Goal: Task Accomplishment & Management: Manage account settings

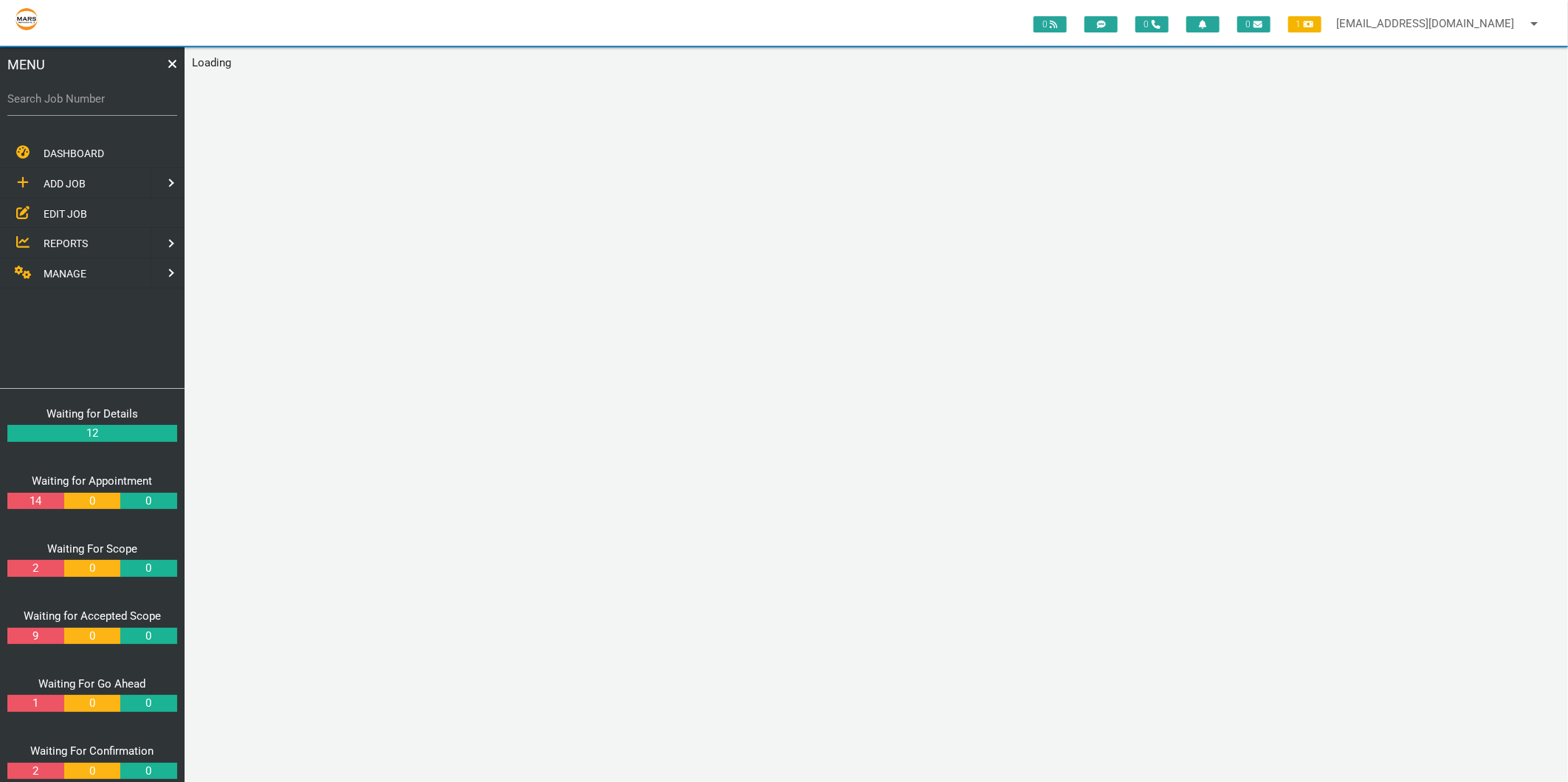
click at [70, 102] on label "Search Job Number" at bounding box center [92, 99] width 170 height 17
click at [70, 102] on input "Search Job Number" at bounding box center [92, 99] width 170 height 34
type input "1671"
click at [58, 238] on span "REPORTS" at bounding box center [66, 244] width 45 height 12
click at [71, 209] on span "CUSTOM REPORTS" at bounding box center [87, 213] width 87 height 12
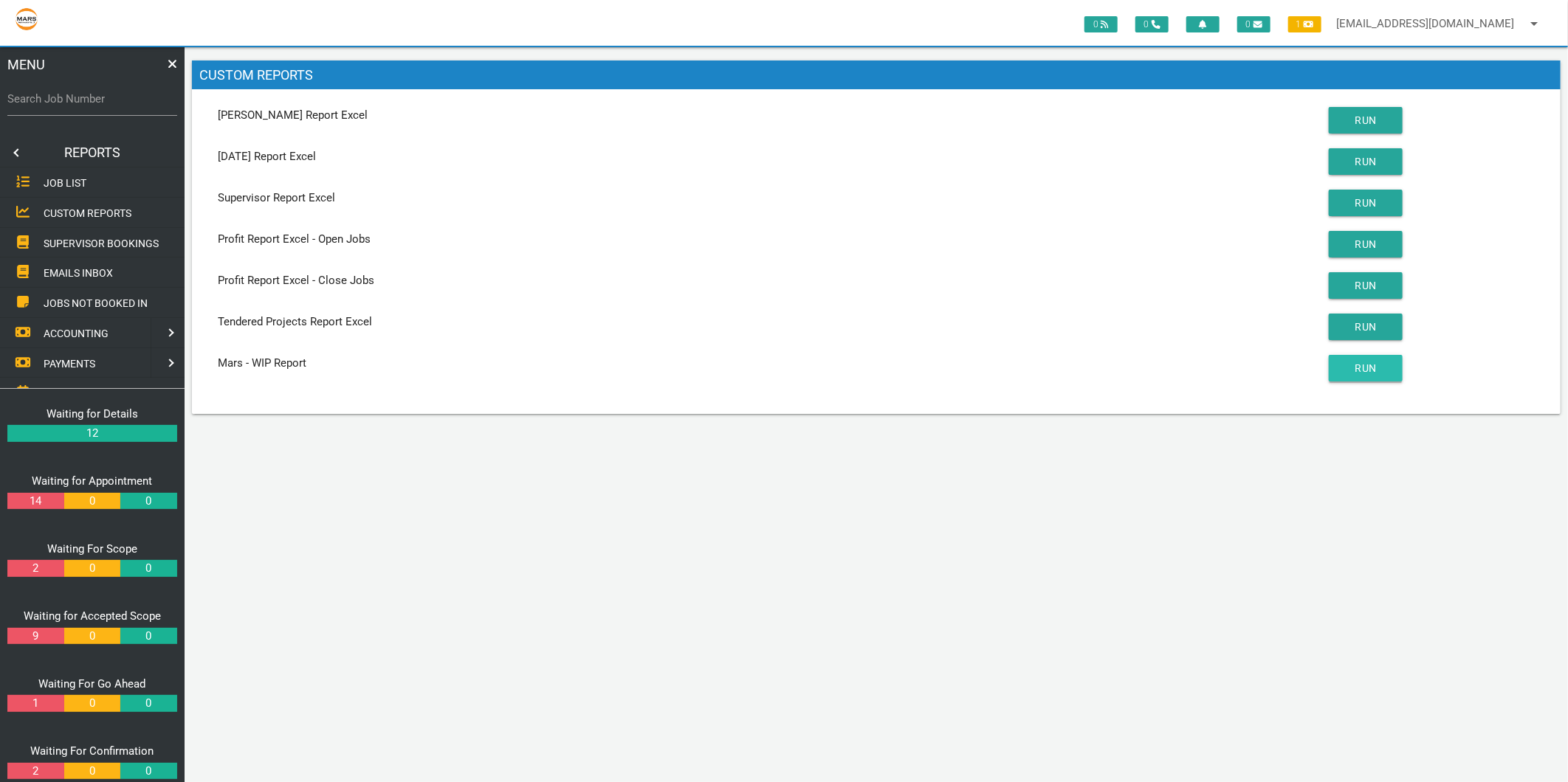
click at [1369, 365] on button "RUN" at bounding box center [1364, 368] width 73 height 27
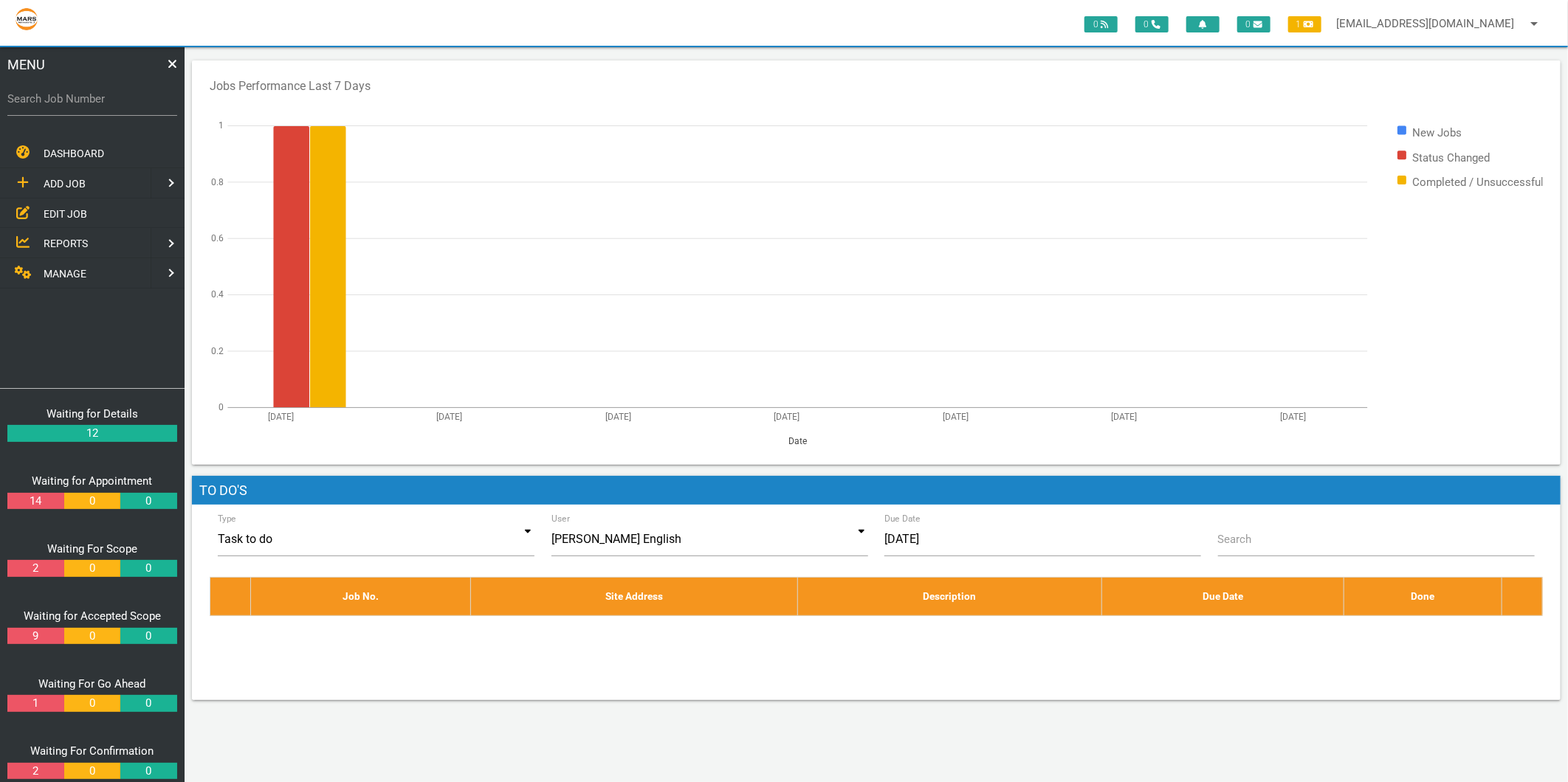
click at [80, 251] on link "REPORTS" at bounding box center [73, 243] width 153 height 31
click at [83, 214] on span "CUSTOM REPORTS" at bounding box center [87, 213] width 87 height 12
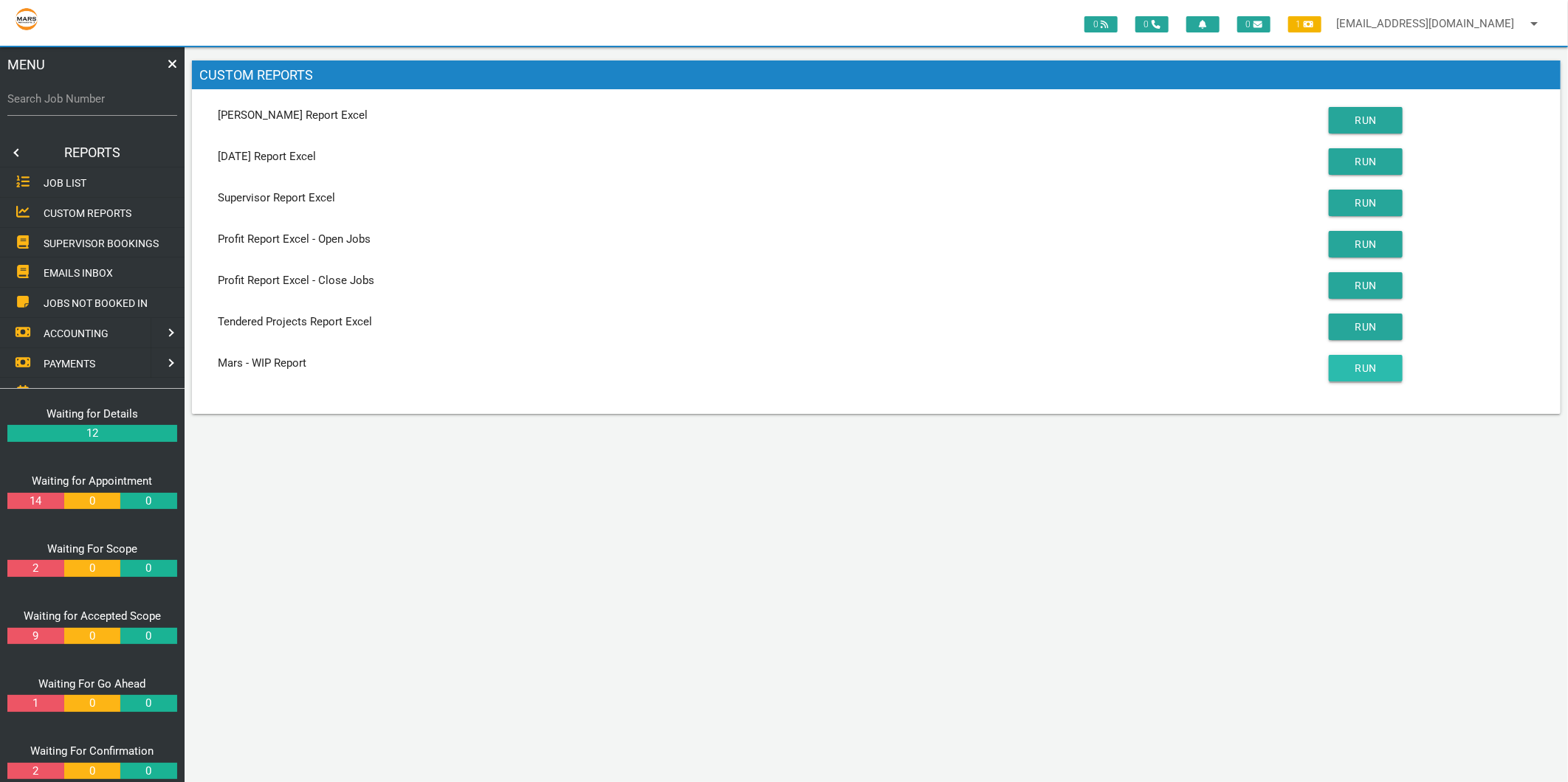
click at [1352, 366] on button "RUN" at bounding box center [1364, 368] width 73 height 27
click at [93, 98] on label "Search Job Number" at bounding box center [92, 99] width 170 height 17
click at [93, 98] on input "Search Job Number" at bounding box center [92, 99] width 170 height 34
type input "1750"
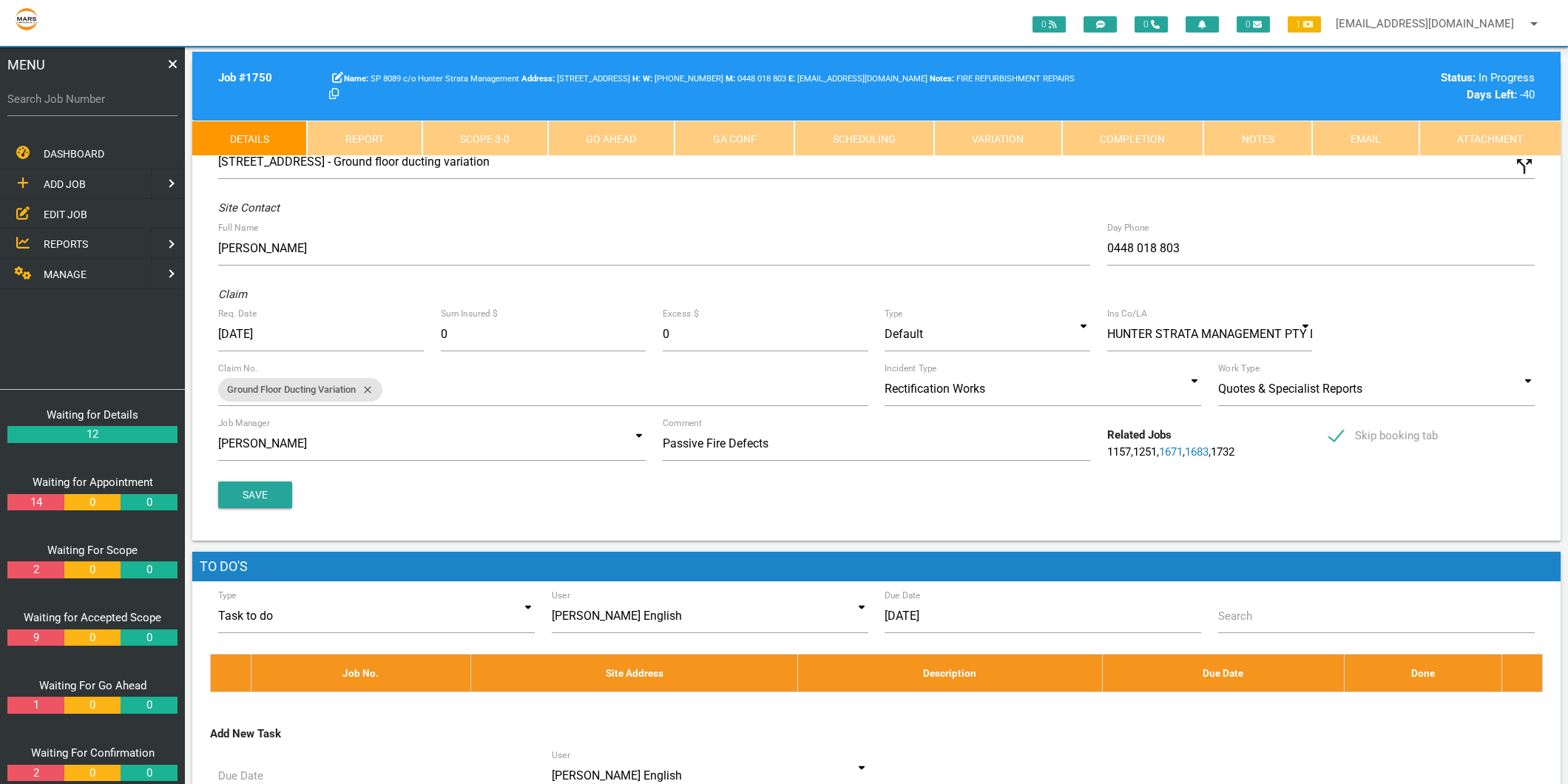
click at [1162, 145] on link "Completion" at bounding box center [1134, 138] width 142 height 35
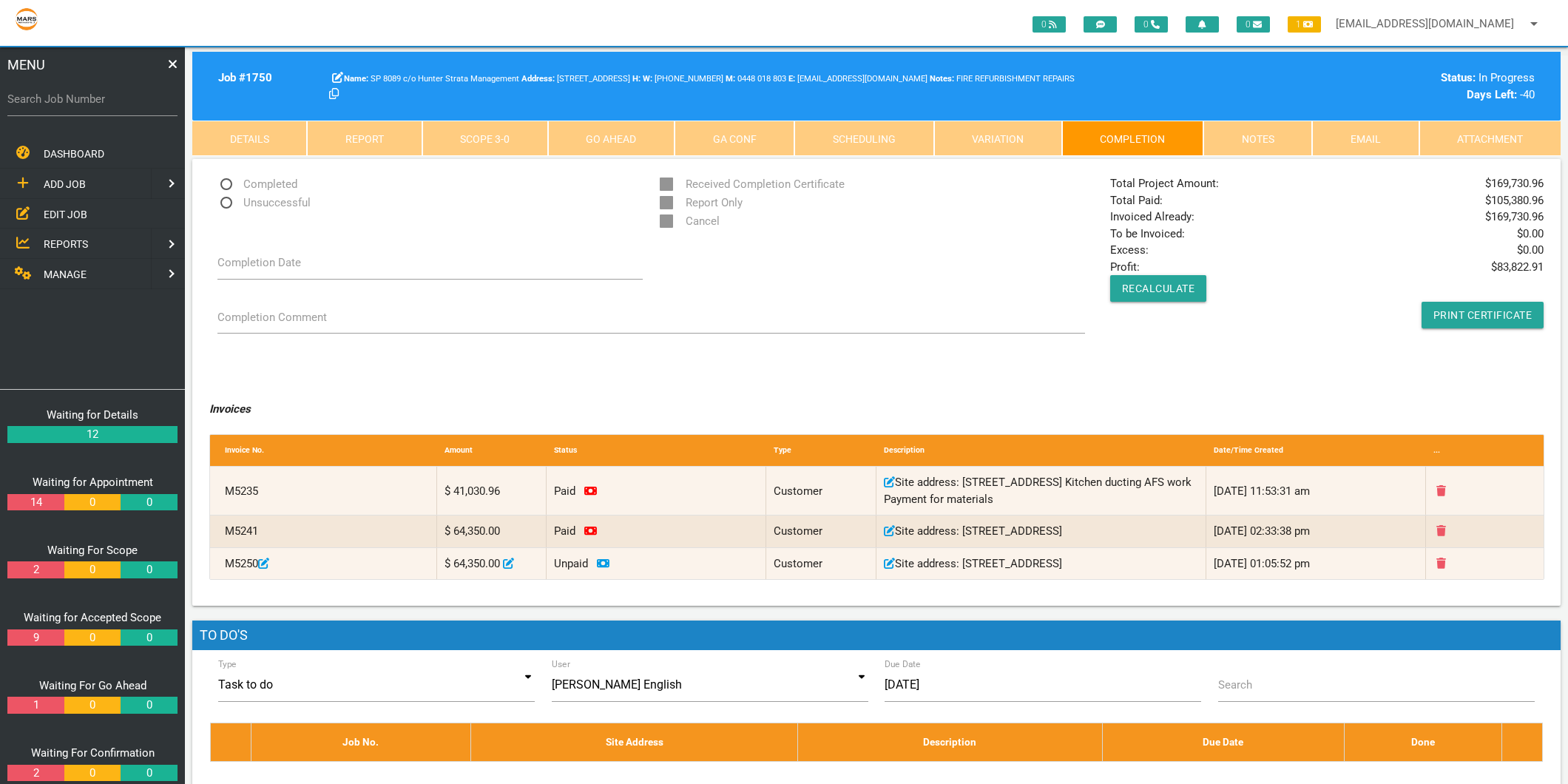
click at [77, 96] on label "Search Job Number" at bounding box center [92, 100] width 171 height 17
click at [77, 96] on input "Search Job Number" at bounding box center [92, 99] width 171 height 34
type input "1749"
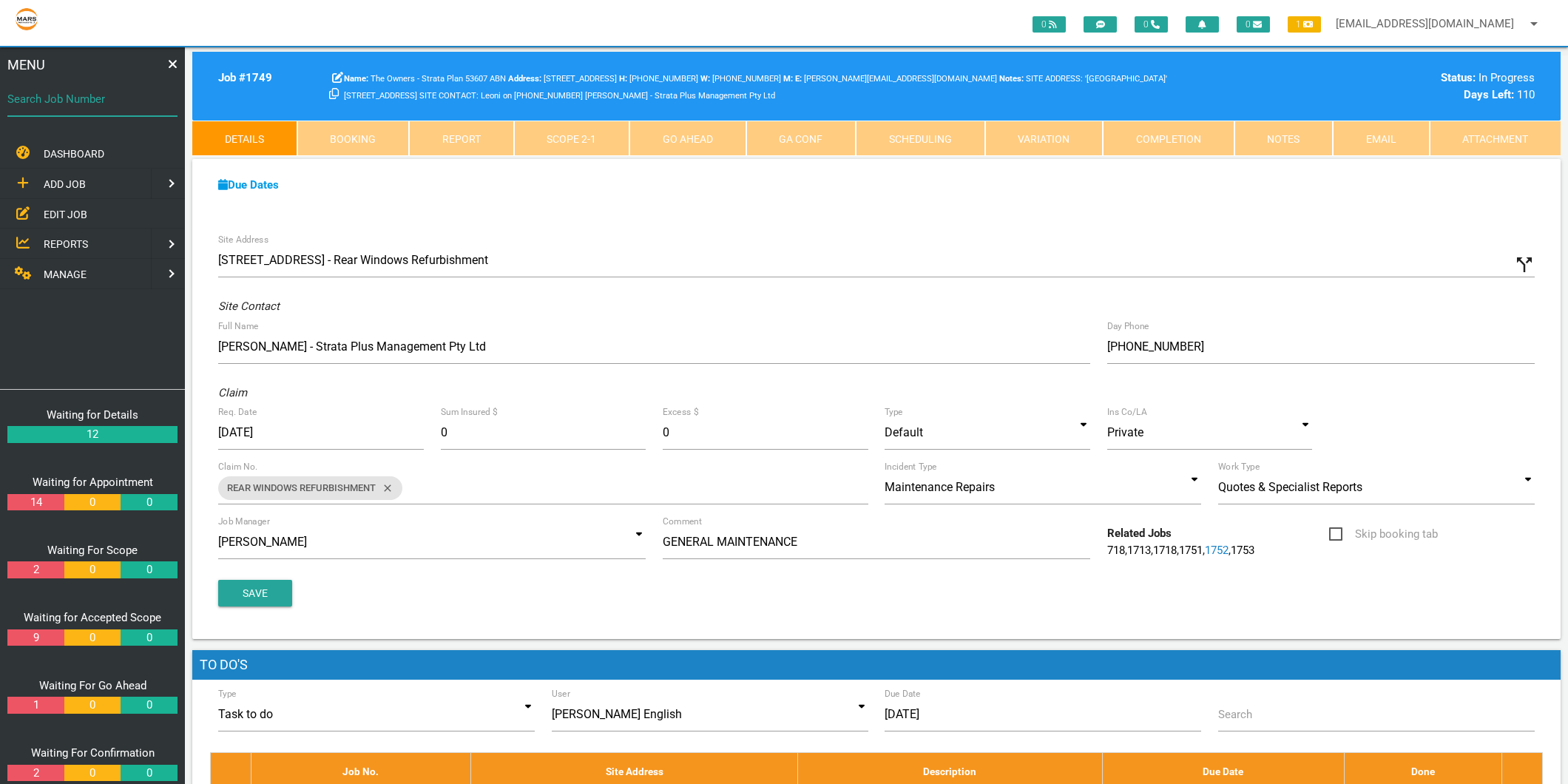
click at [105, 89] on div "Search Job Number" at bounding box center [92, 102] width 171 height 40
type input "1746"
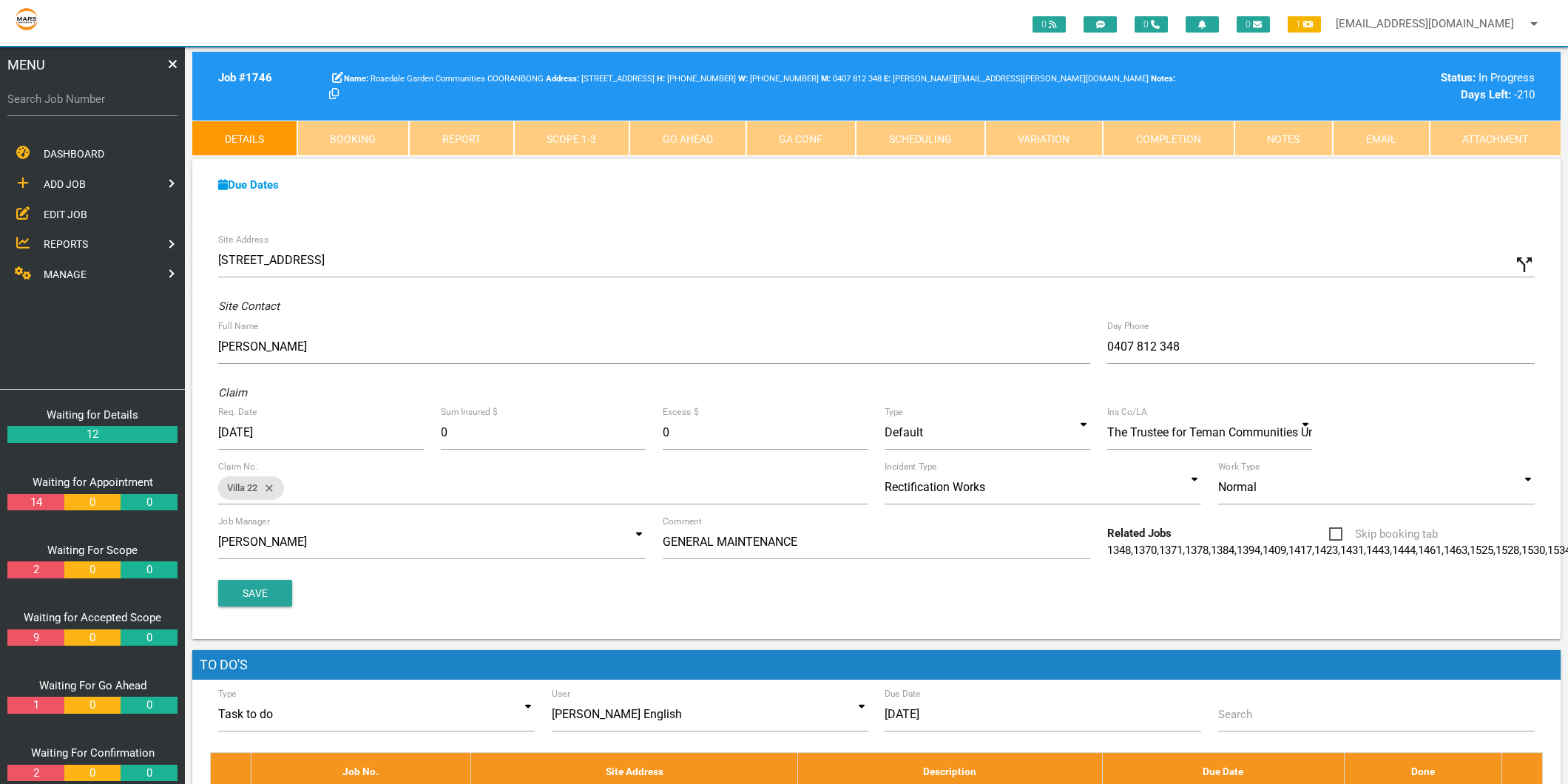
click at [80, 97] on label "Search Job Number" at bounding box center [92, 100] width 171 height 17
click at [80, 97] on input "Search Job Number" at bounding box center [92, 99] width 171 height 34
type input "1"
type input "1767"
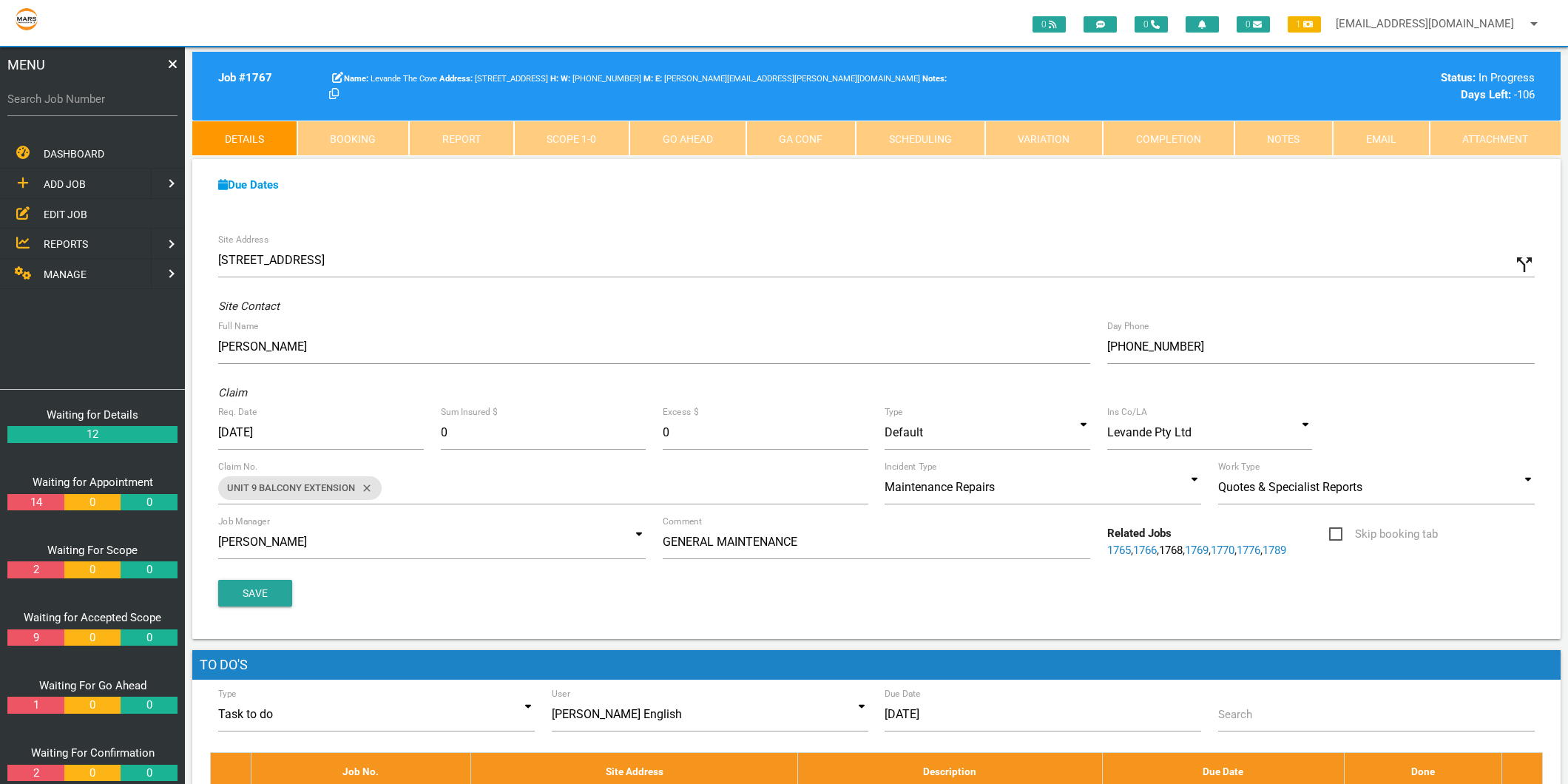
click at [84, 100] on label "Search Job Number" at bounding box center [92, 100] width 171 height 17
click at [84, 100] on input "Search Job Number" at bounding box center [92, 99] width 171 height 34
type input "1766"
click at [840, 134] on link "GA Conf" at bounding box center [802, 138] width 110 height 35
click at [832, 134] on link "GA Conf" at bounding box center [802, 138] width 110 height 35
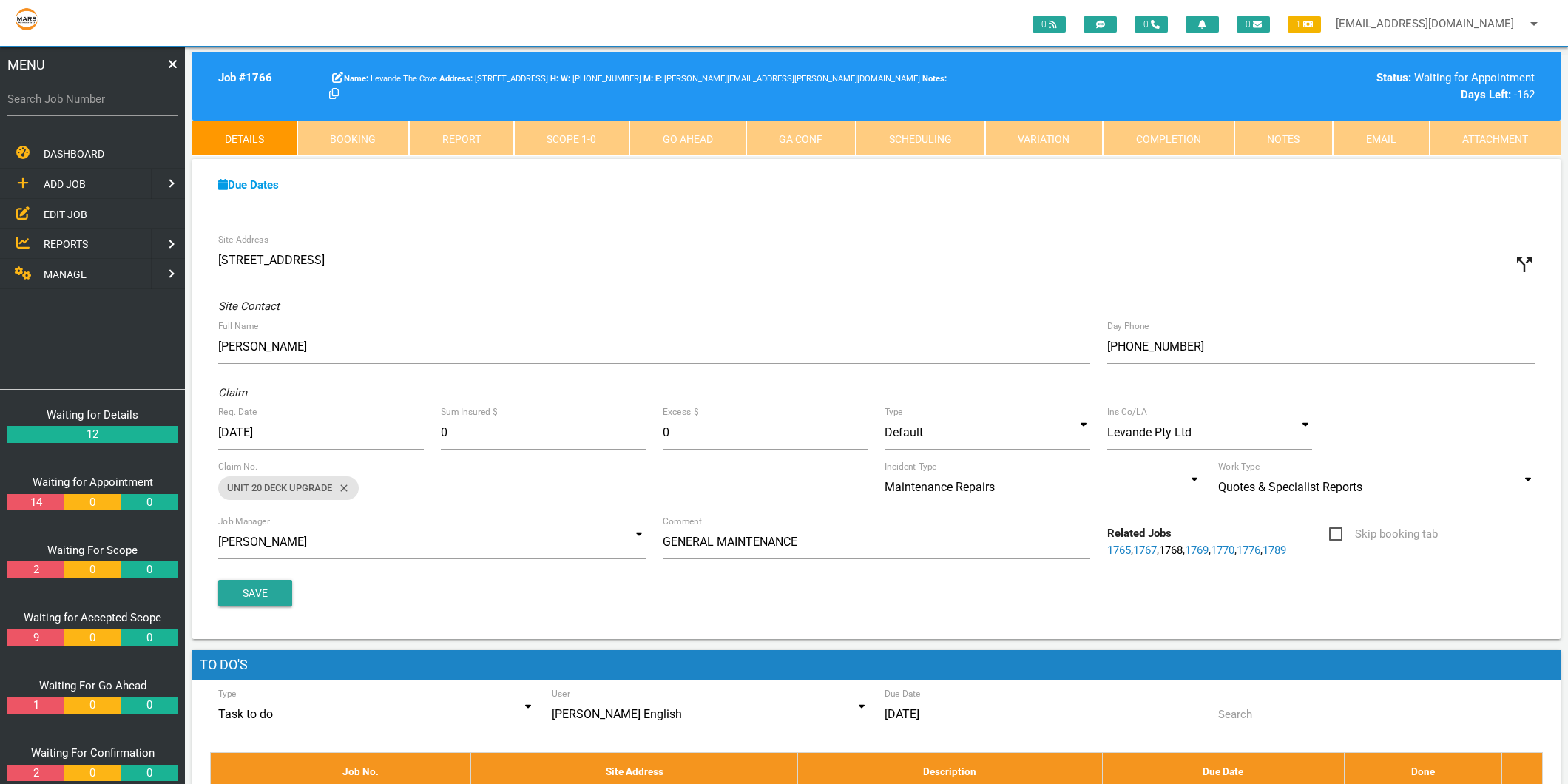
click at [708, 138] on link "Go Ahead" at bounding box center [687, 138] width 117 height 35
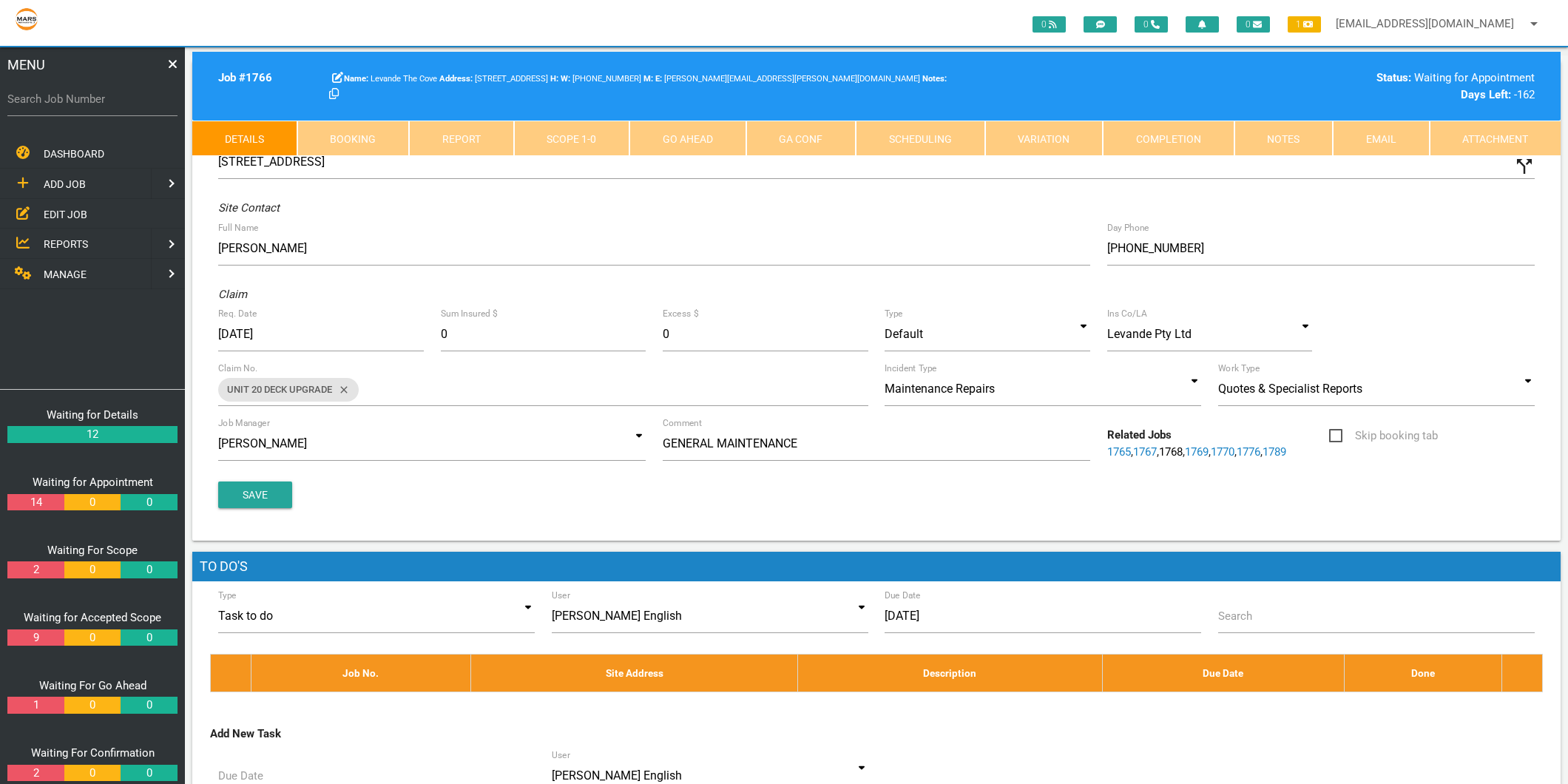
click at [706, 152] on link "Go Ahead" at bounding box center [687, 138] width 117 height 35
click at [706, 141] on link "Go Ahead" at bounding box center [687, 138] width 117 height 35
click at [804, 139] on link "GA Conf" at bounding box center [802, 138] width 110 height 35
click at [371, 142] on link "Booking" at bounding box center [353, 138] width 113 height 35
select select "8"
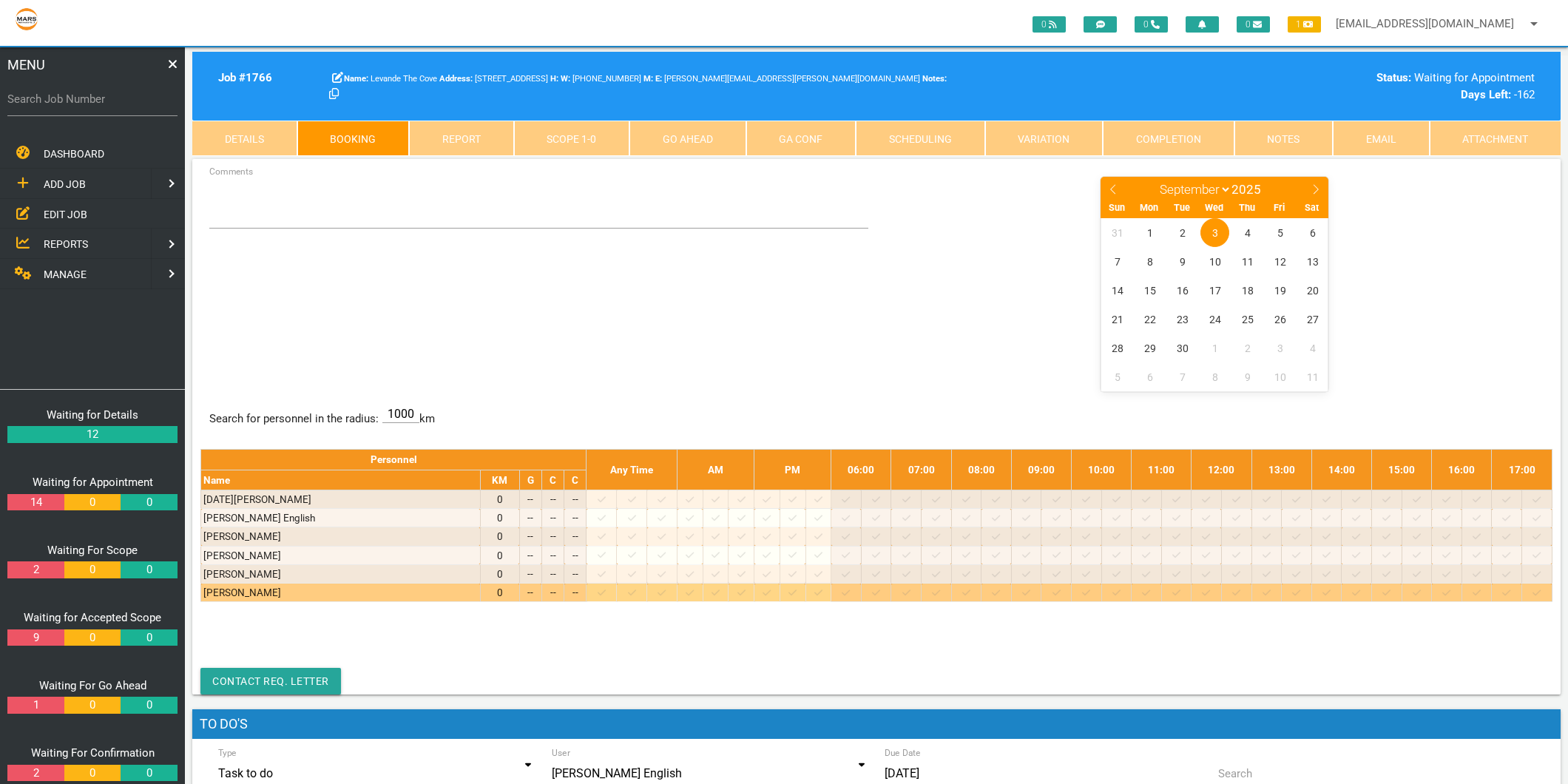
click at [606, 596] on icon at bounding box center [601, 592] width 8 height 6
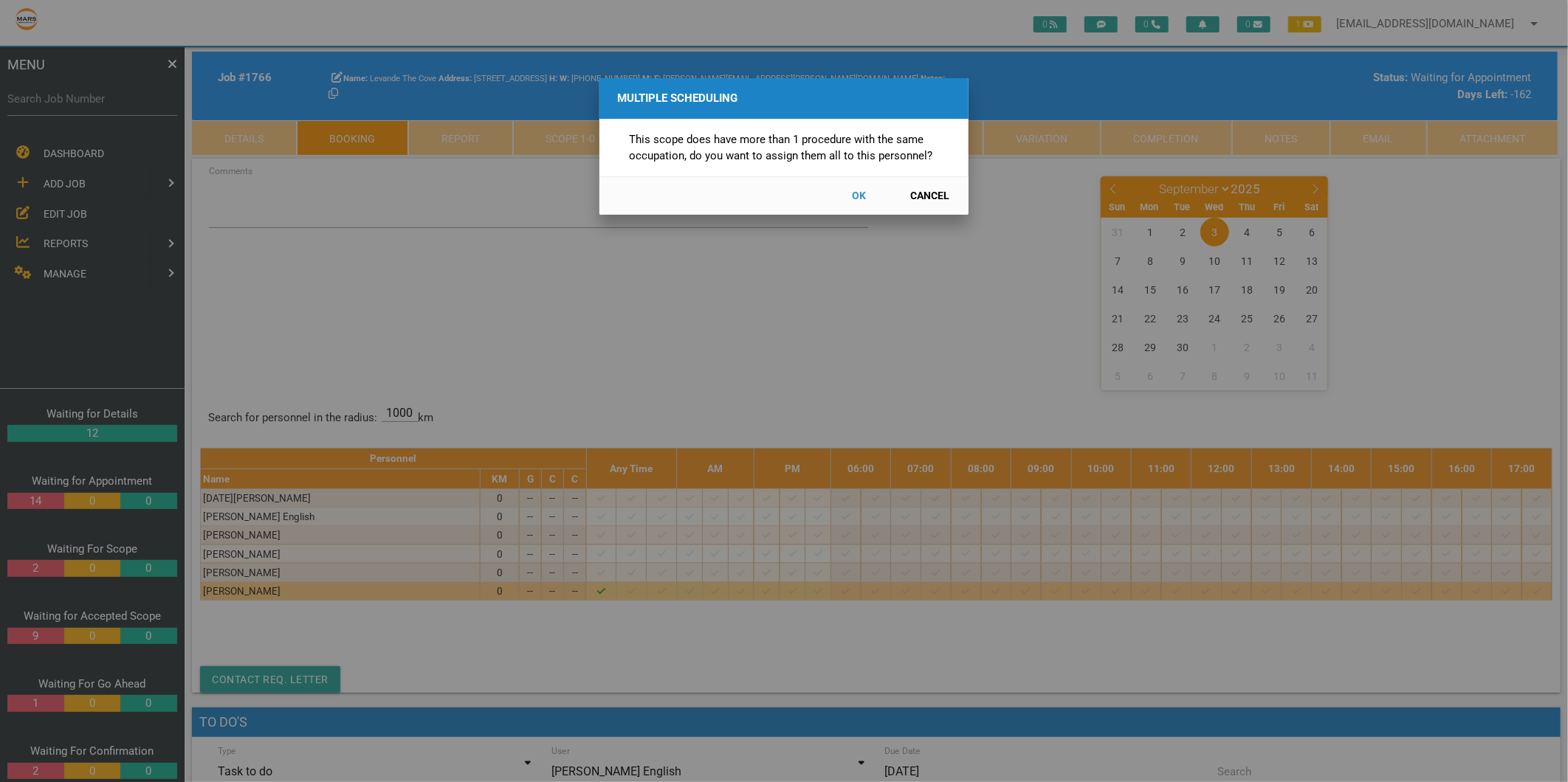
click at [860, 196] on button "OK" at bounding box center [859, 196] width 65 height 26
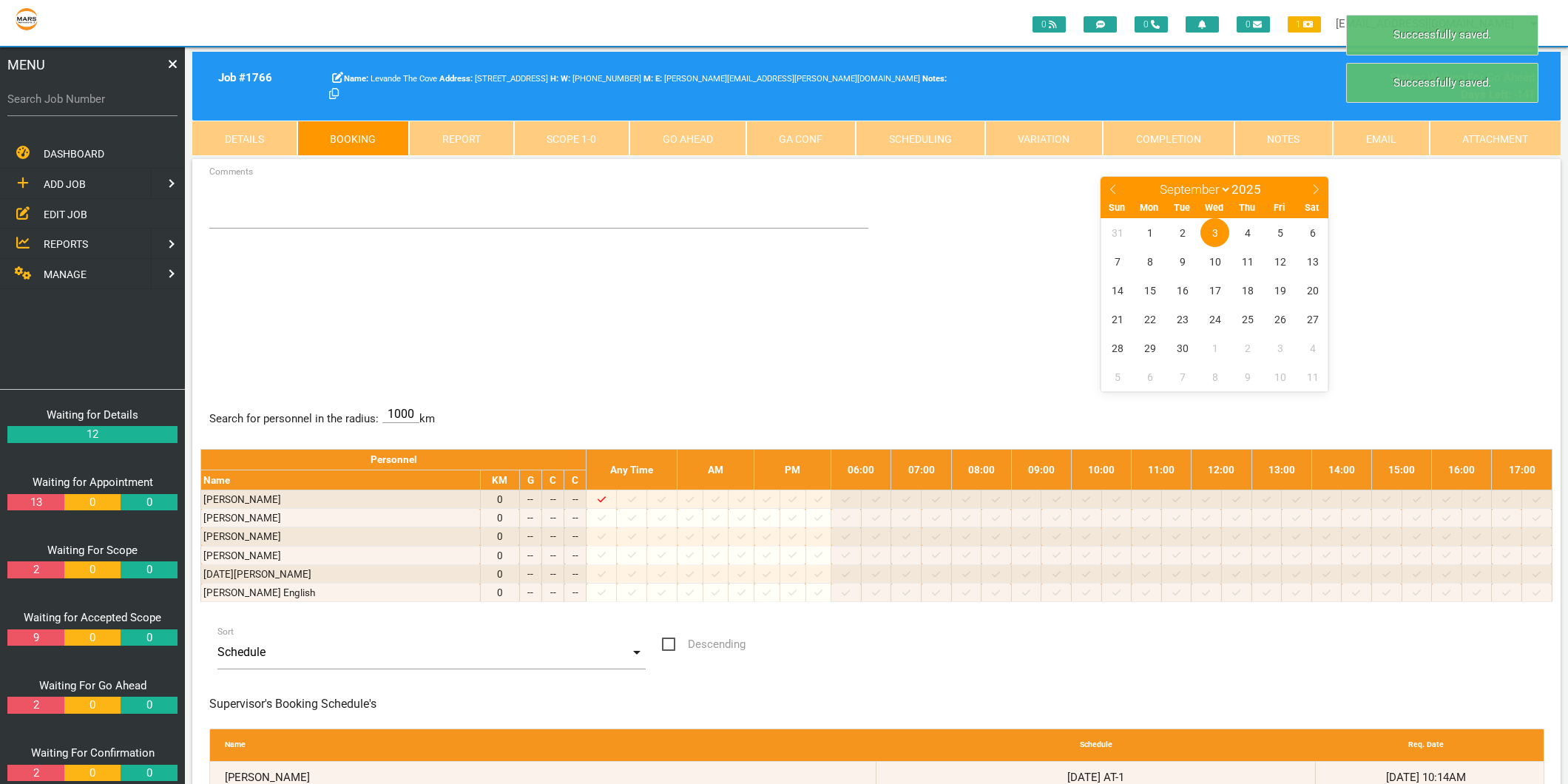
scroll to position [48, 0]
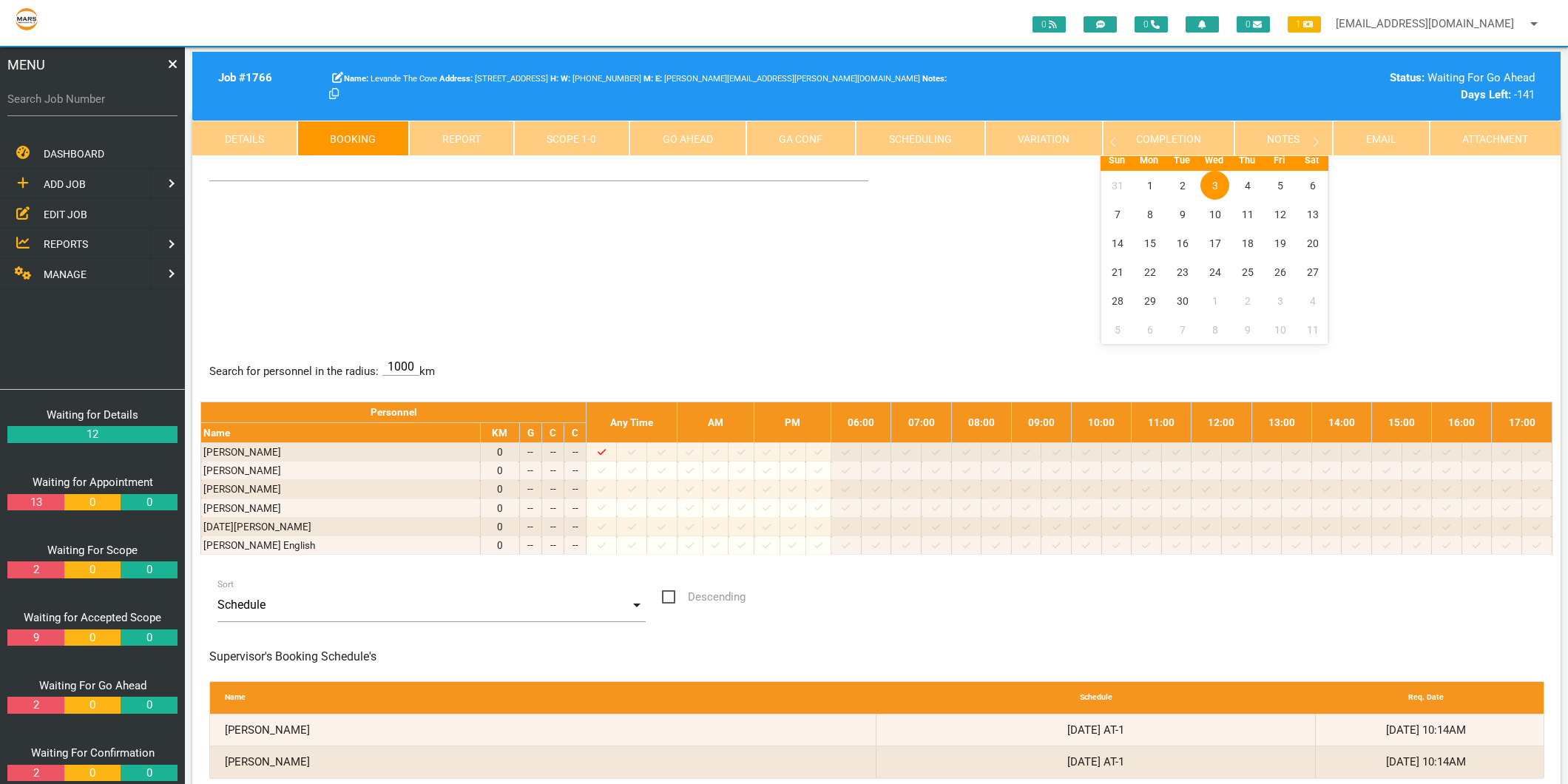
click at [658, 141] on link "Go Ahead" at bounding box center [687, 138] width 117 height 35
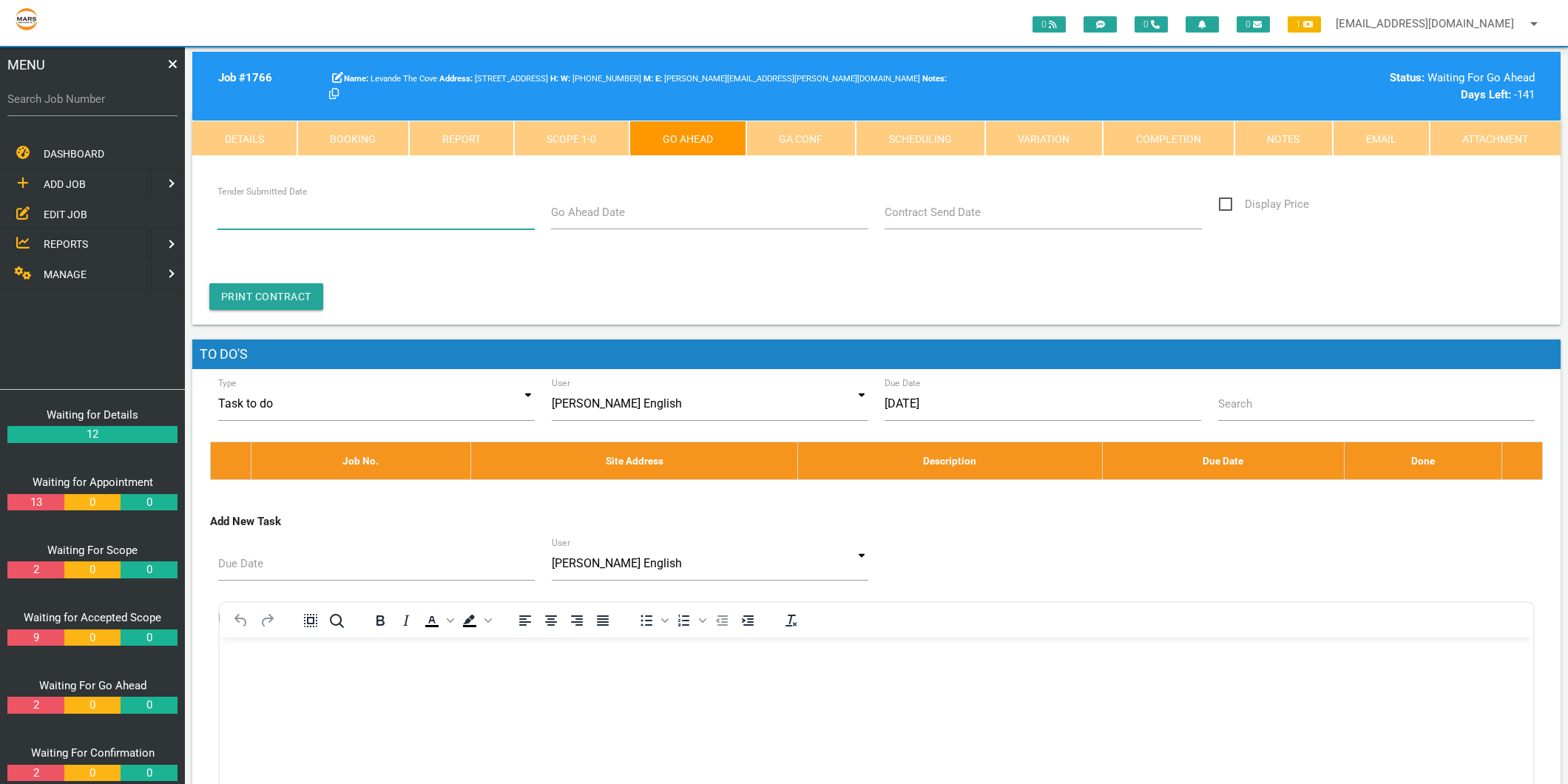
click at [407, 219] on input "Tender Submitted Date" at bounding box center [376, 213] width 317 height 34
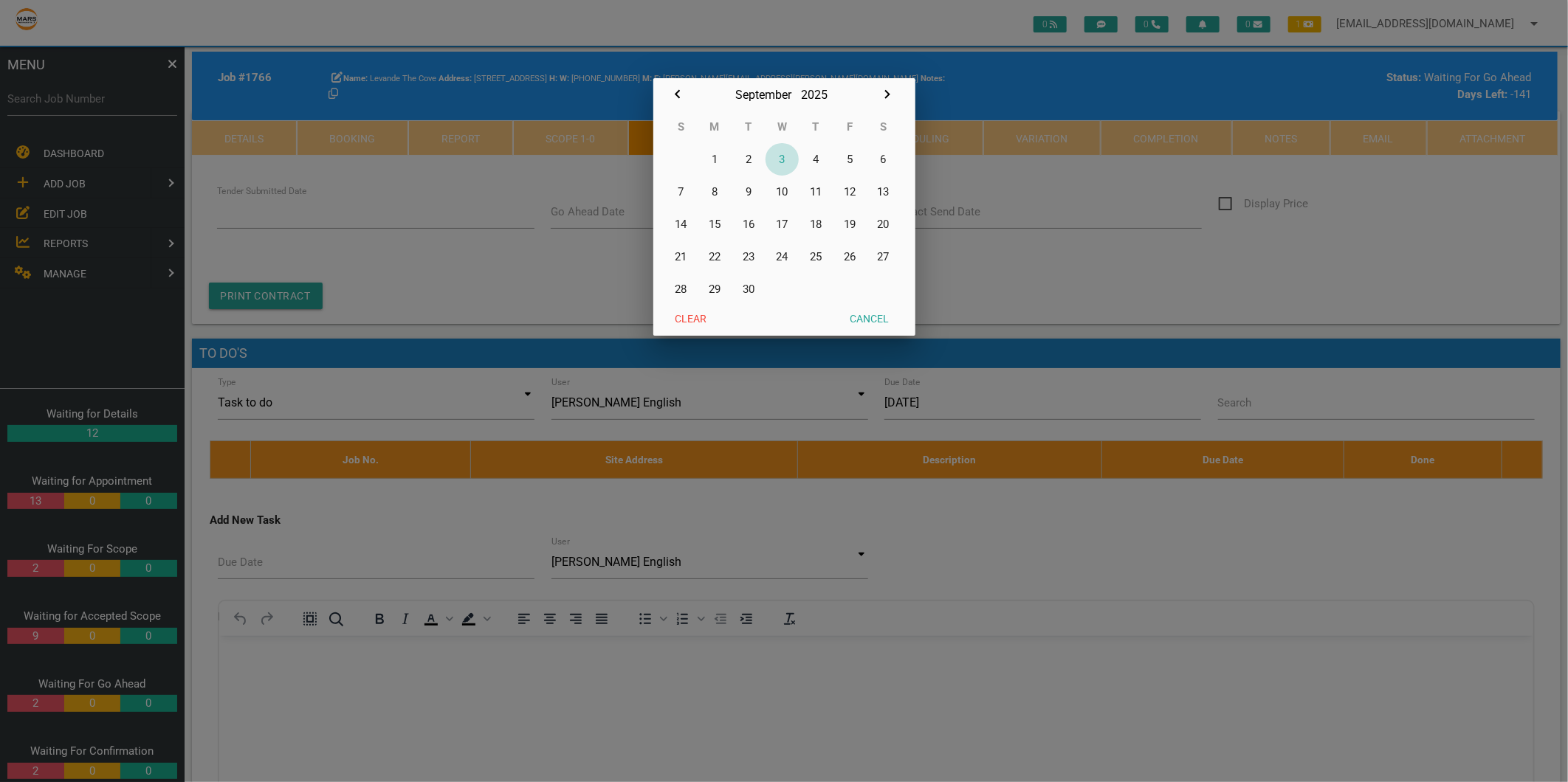
click at [783, 155] on button "3" at bounding box center [782, 159] width 34 height 33
type input "[DATE]"
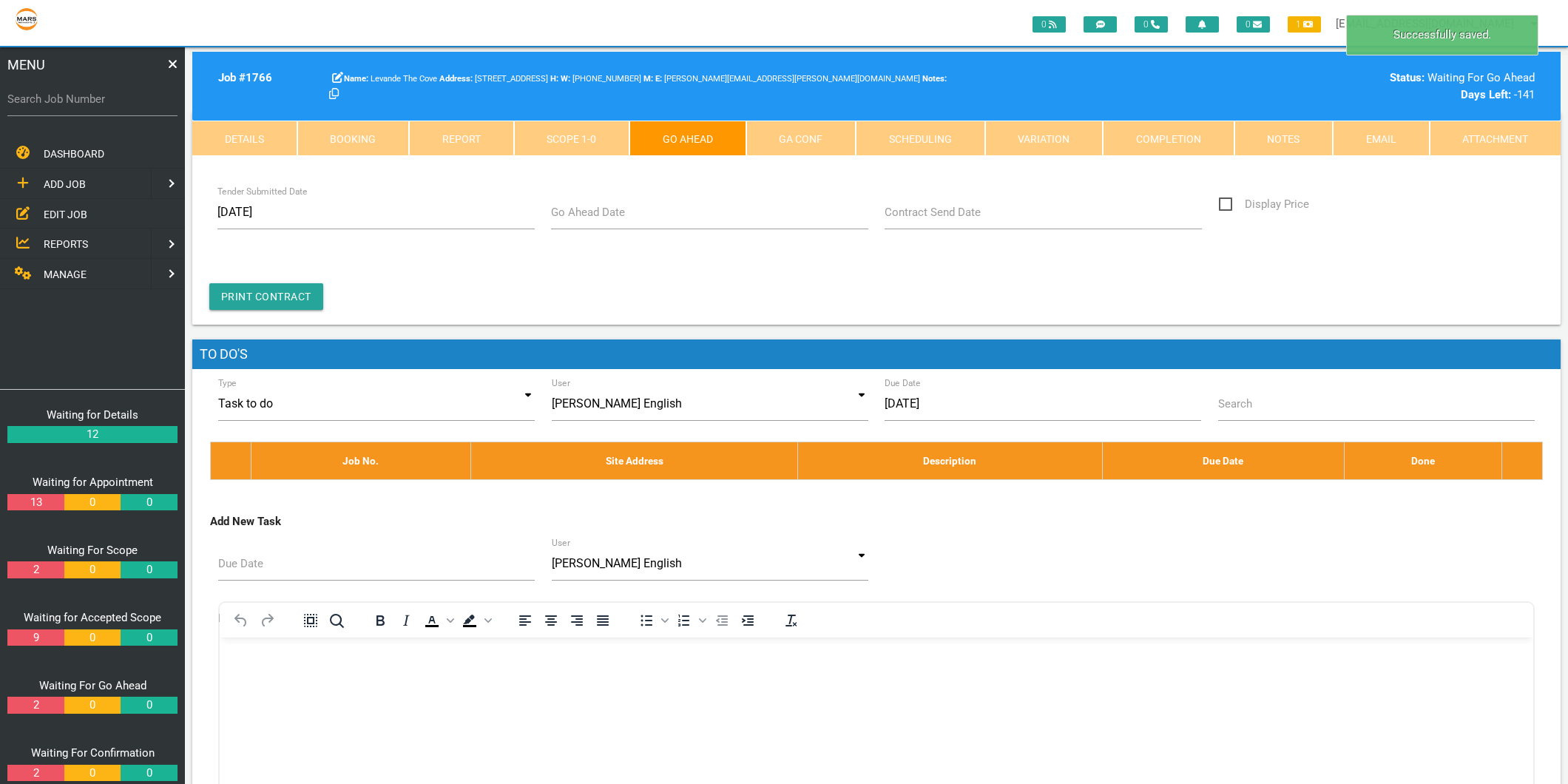
click at [593, 220] on label "Go Ahead Date" at bounding box center [587, 213] width 74 height 17
click at [593, 220] on input "Go Ahead Date" at bounding box center [709, 213] width 317 height 34
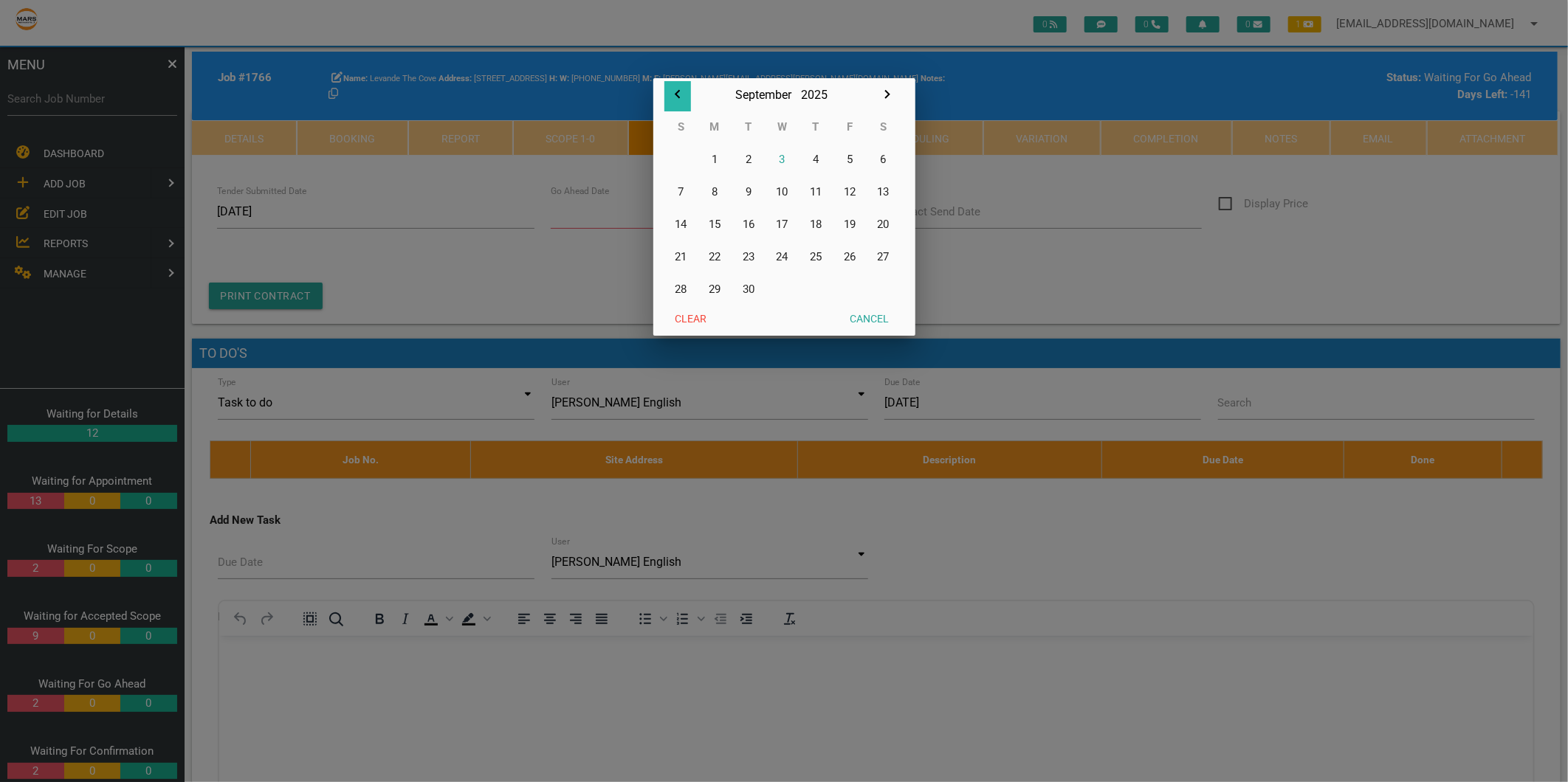
click at [676, 90] on icon "button" at bounding box center [677, 94] width 18 height 18
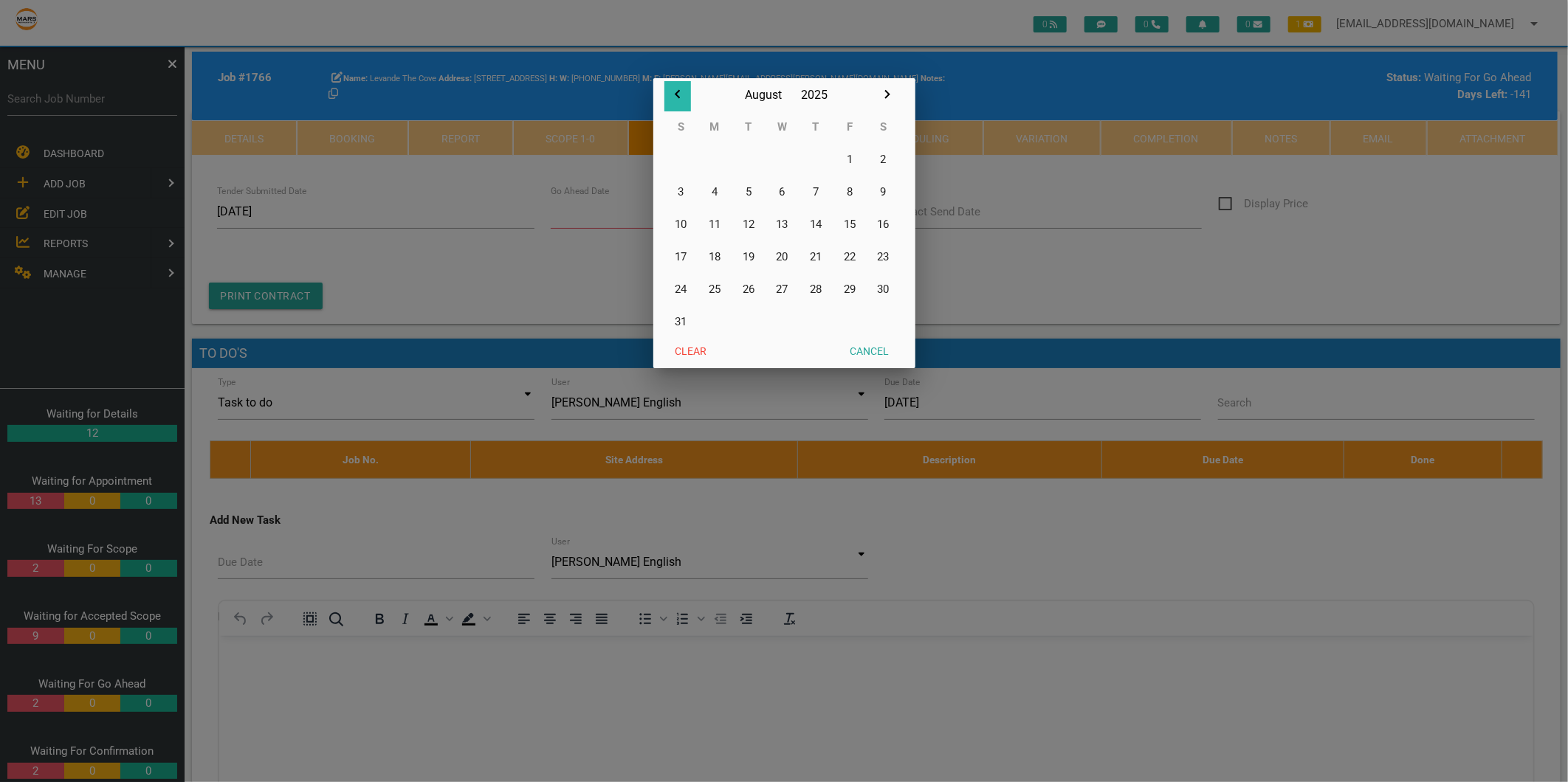
click at [676, 90] on icon "button" at bounding box center [677, 94] width 18 height 18
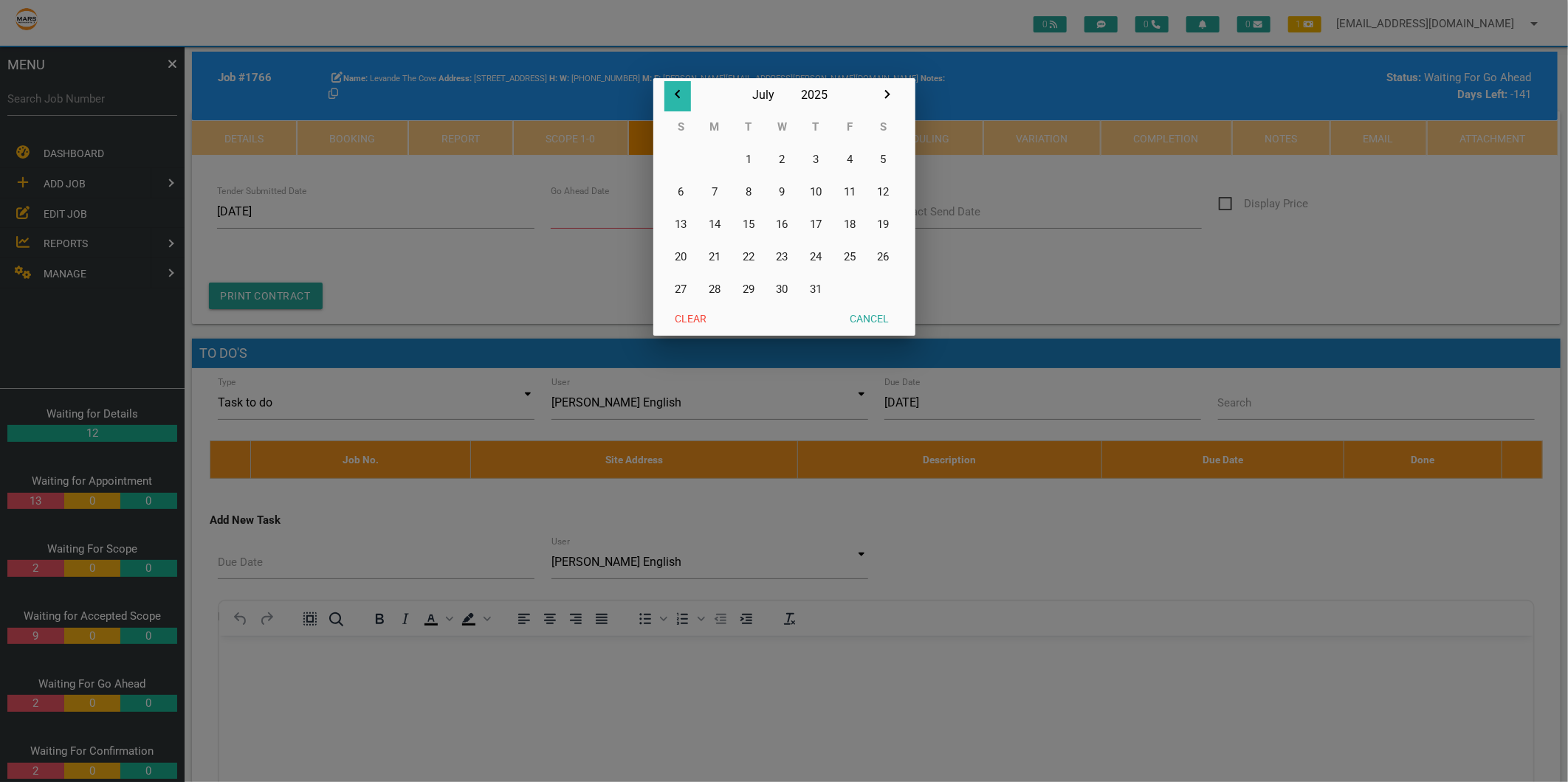
click at [676, 90] on icon "button" at bounding box center [677, 94] width 18 height 18
click at [751, 254] on button "24" at bounding box center [748, 257] width 34 height 33
type input "24/06/2025"
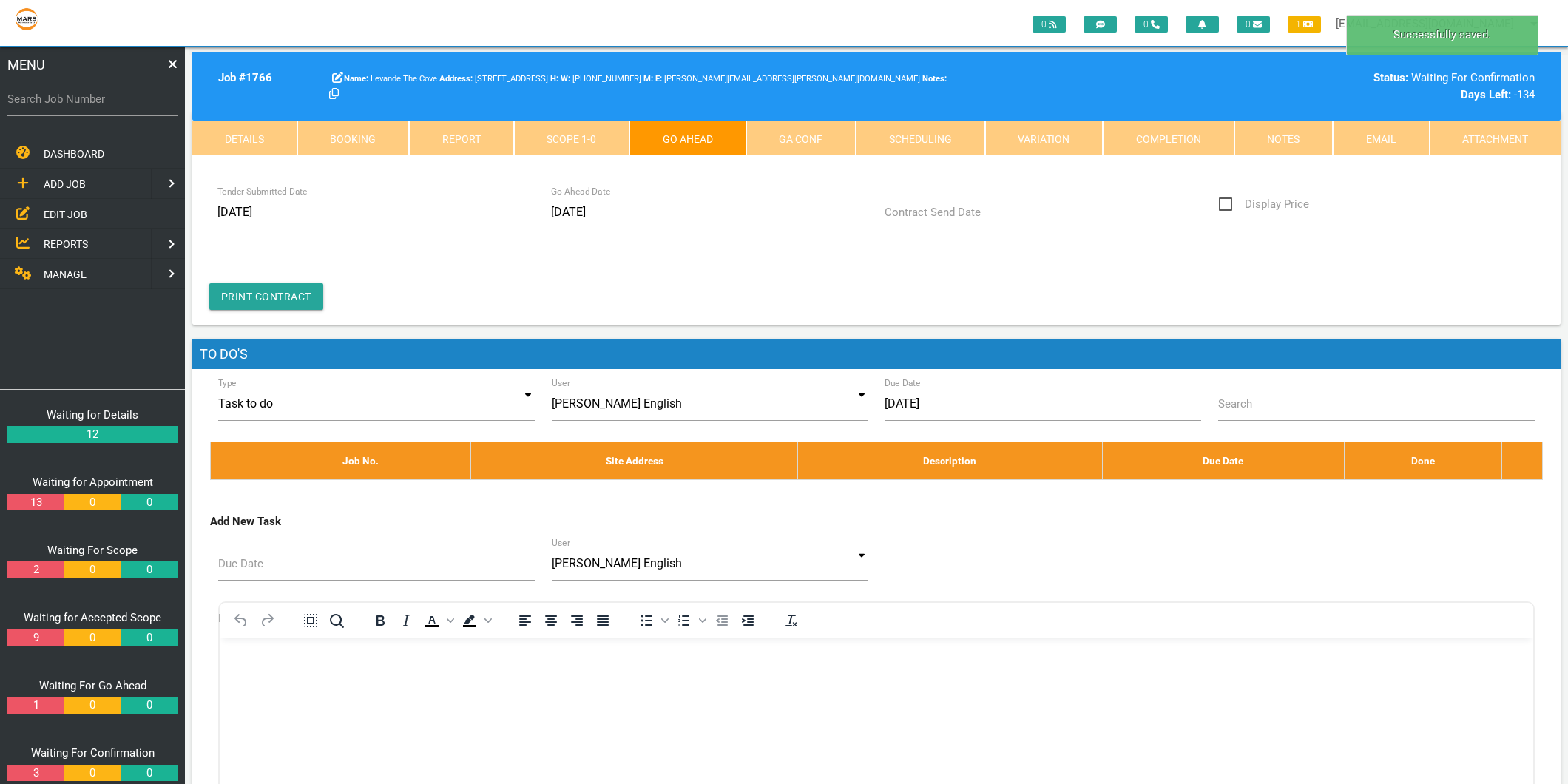
click at [875, 260] on form "Tender Submitted Date 03/09/2025 Go Ahead Date Clear Cancel Ok 24/06/2025 Contr…" at bounding box center [877, 253] width 1335 height 115
click at [771, 129] on link "GA Conf" at bounding box center [802, 138] width 110 height 35
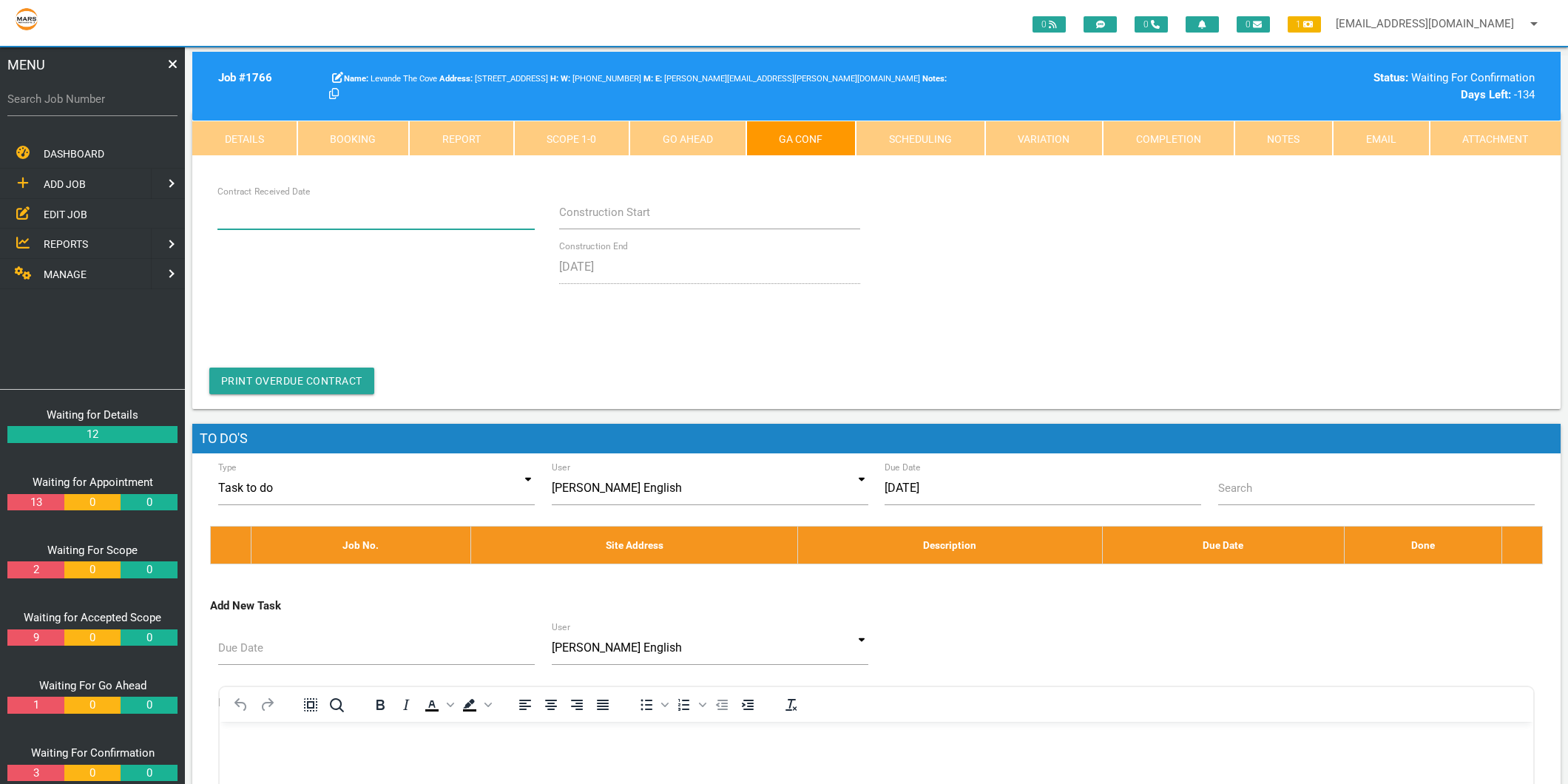
click at [307, 223] on input "Contract Received Date" at bounding box center [376, 213] width 317 height 34
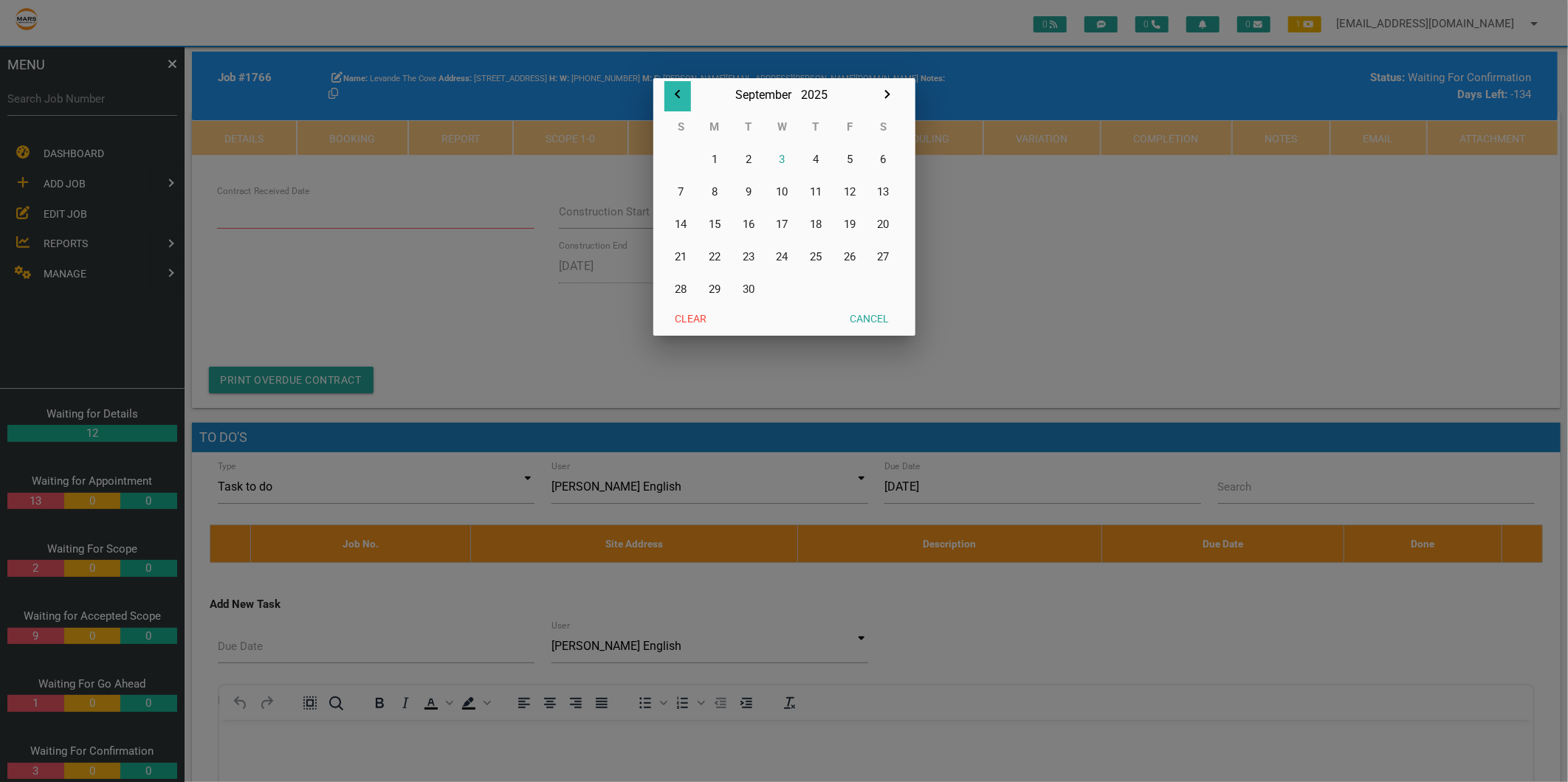
click at [680, 91] on icon "button" at bounding box center [677, 94] width 18 height 18
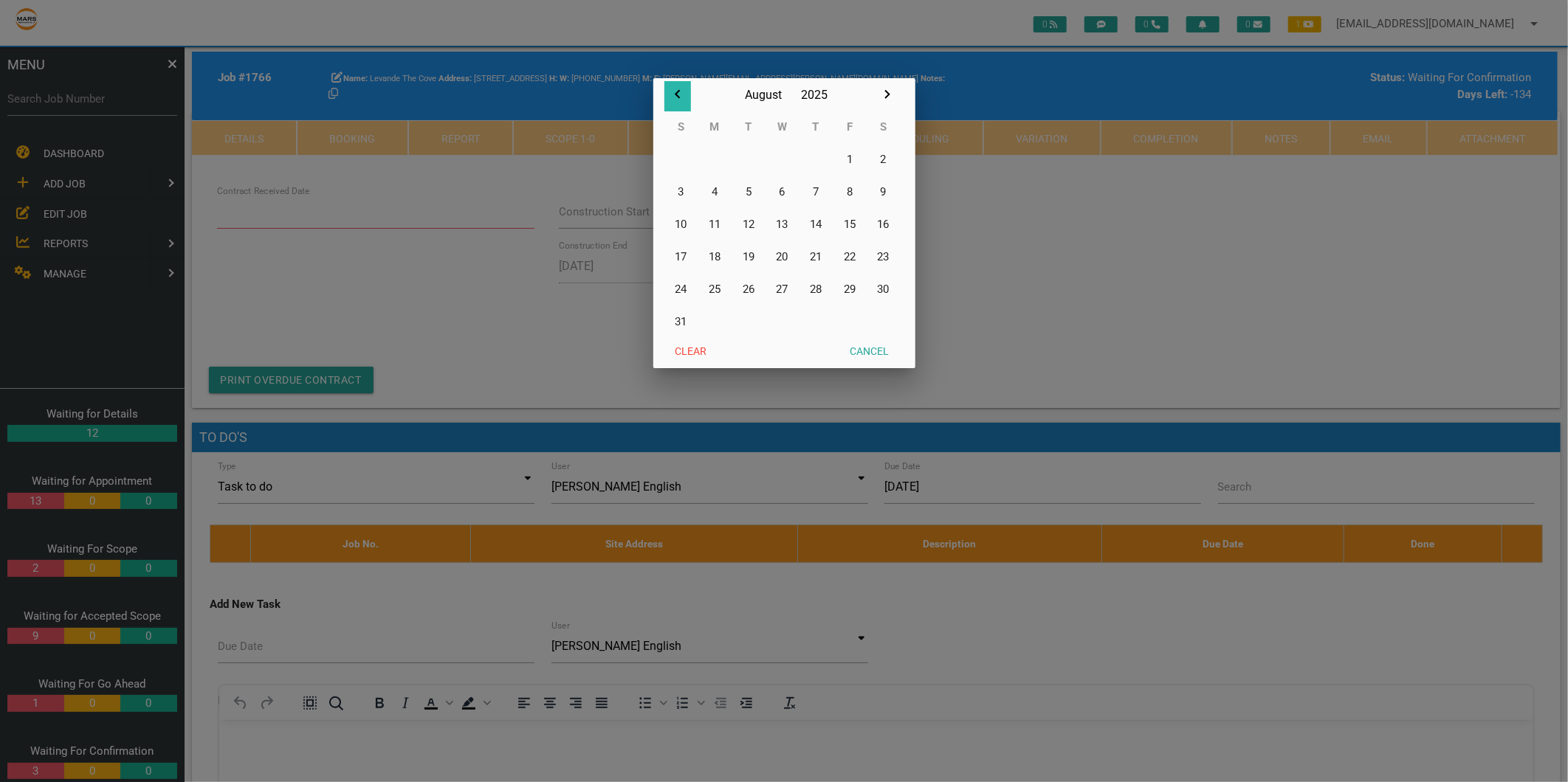
click at [680, 91] on icon "button" at bounding box center [677, 94] width 18 height 18
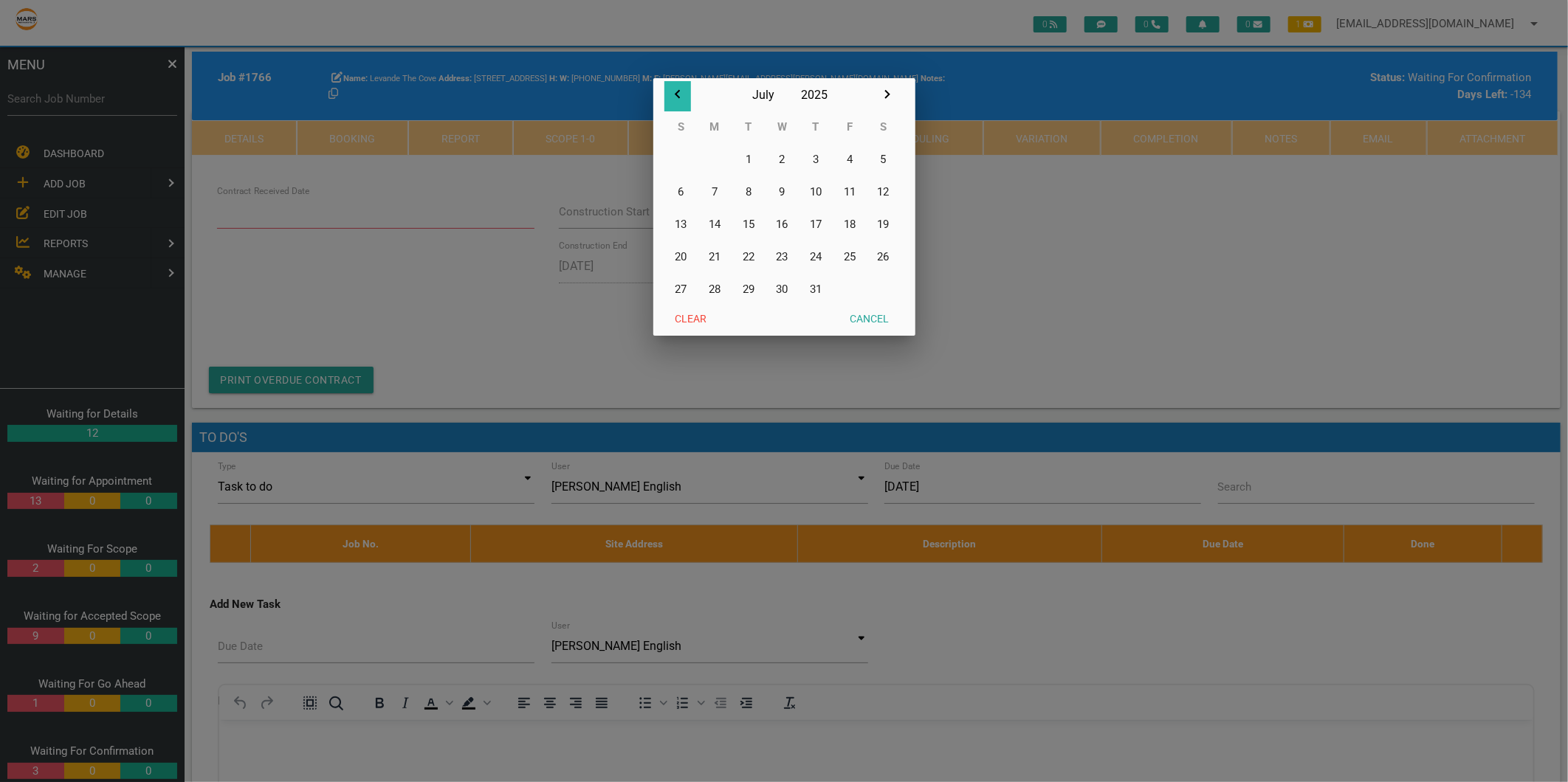
click at [680, 91] on icon "button" at bounding box center [677, 94] width 18 height 18
click at [744, 257] on button "24" at bounding box center [748, 257] width 34 height 33
type input "24/06/2025"
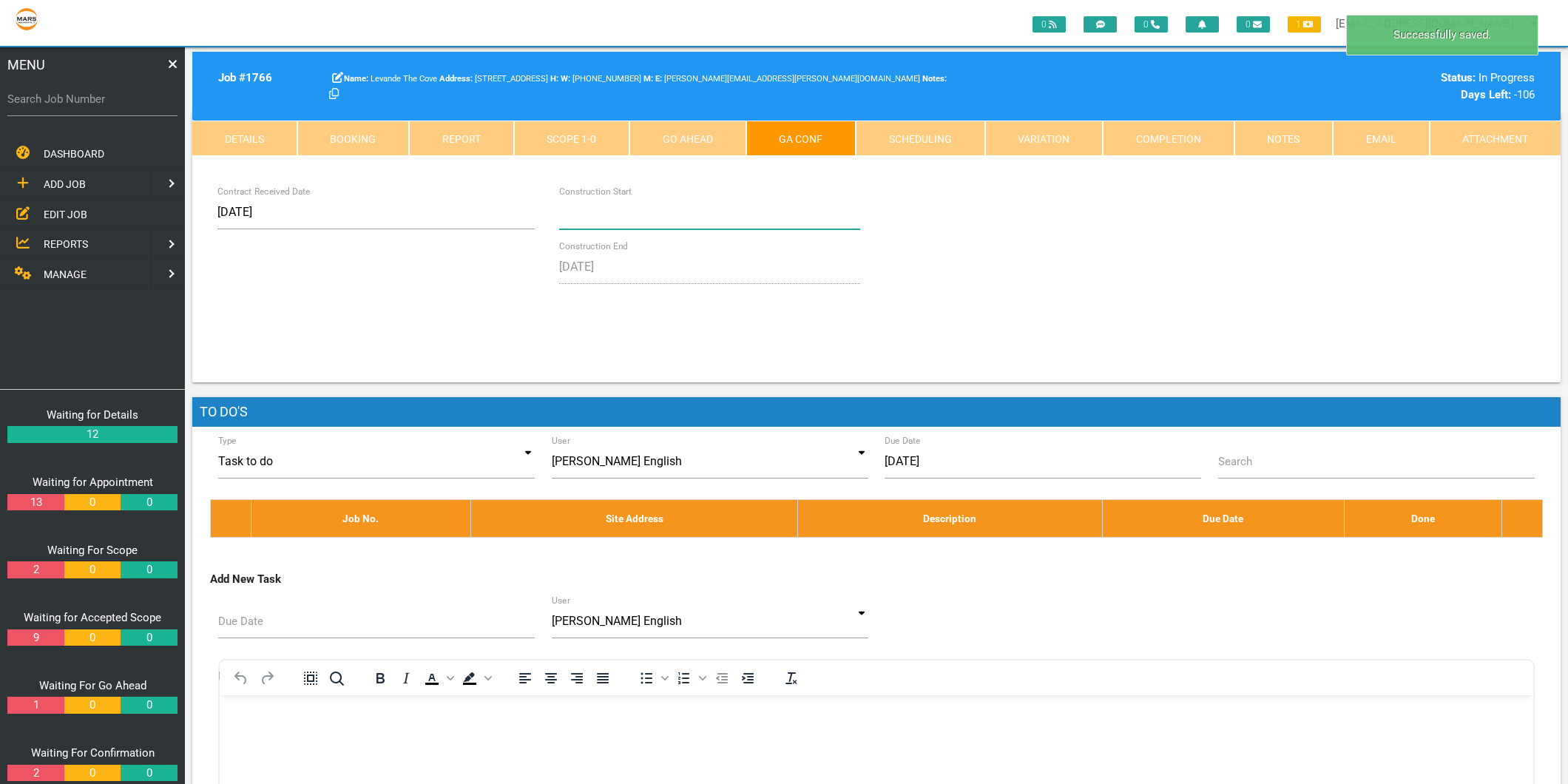
click at [674, 205] on input "Construction Start" at bounding box center [709, 213] width 300 height 34
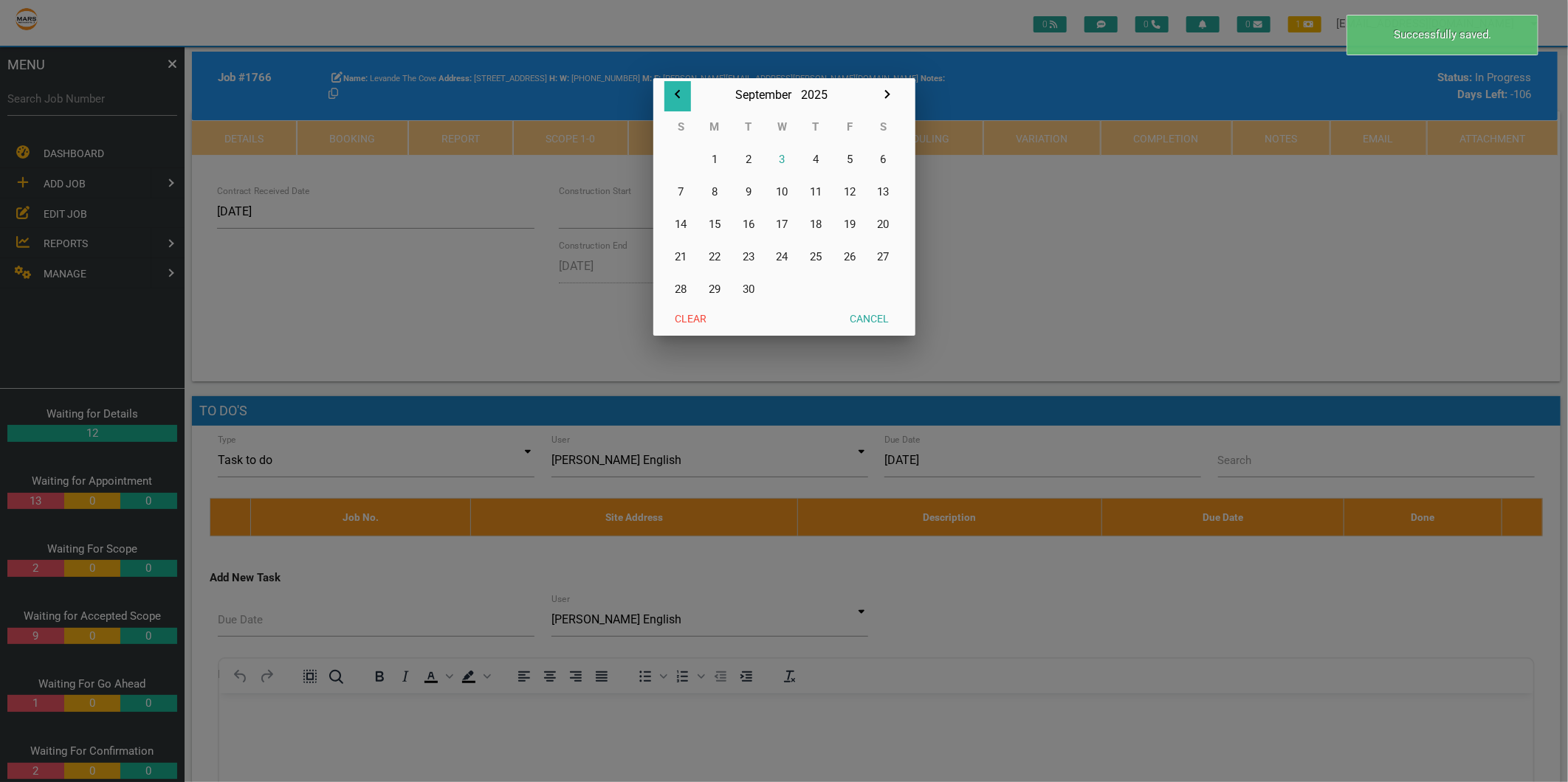
click at [671, 98] on icon "button" at bounding box center [677, 94] width 18 height 18
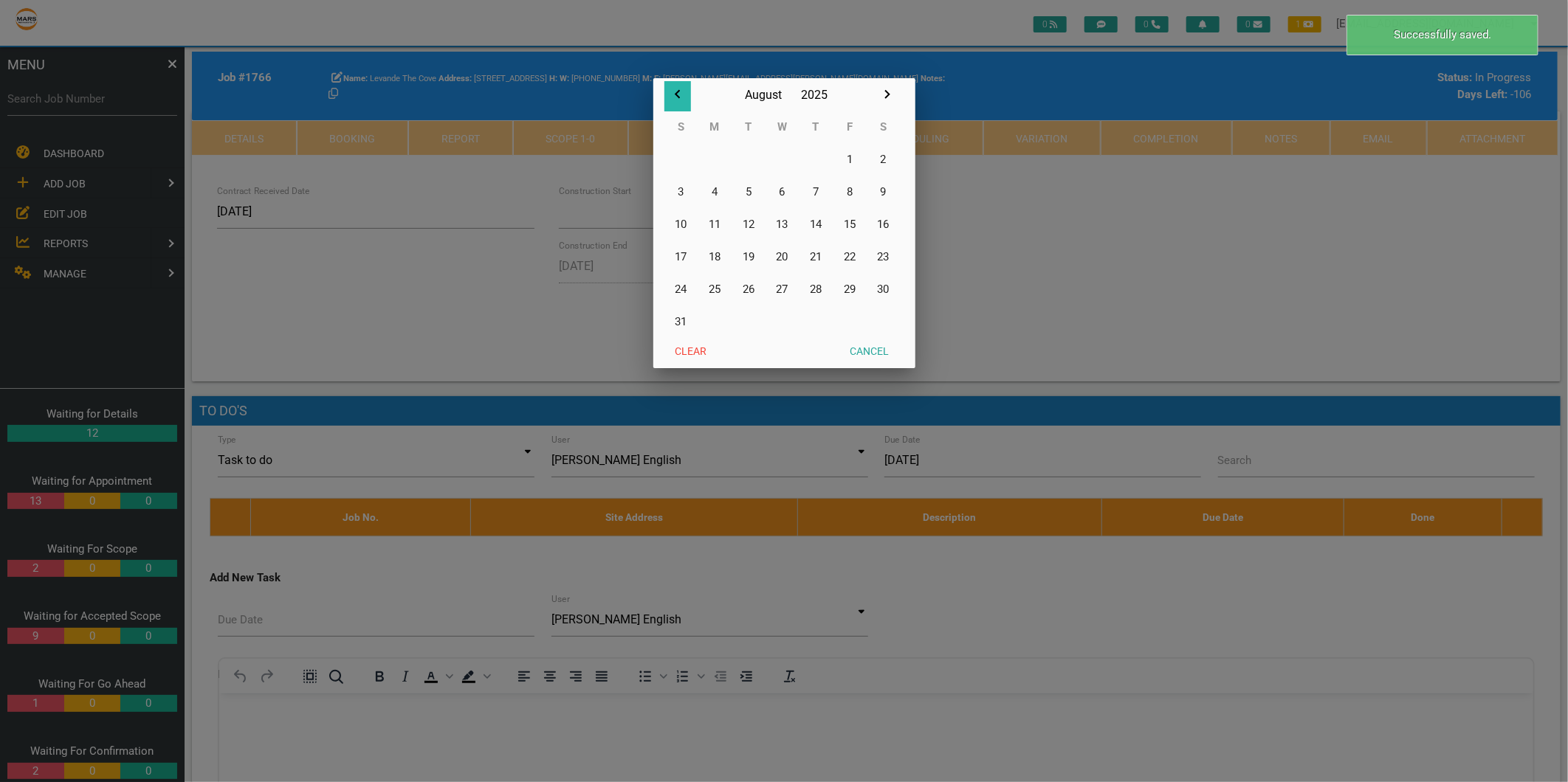
click at [671, 98] on icon "button" at bounding box center [677, 94] width 18 height 18
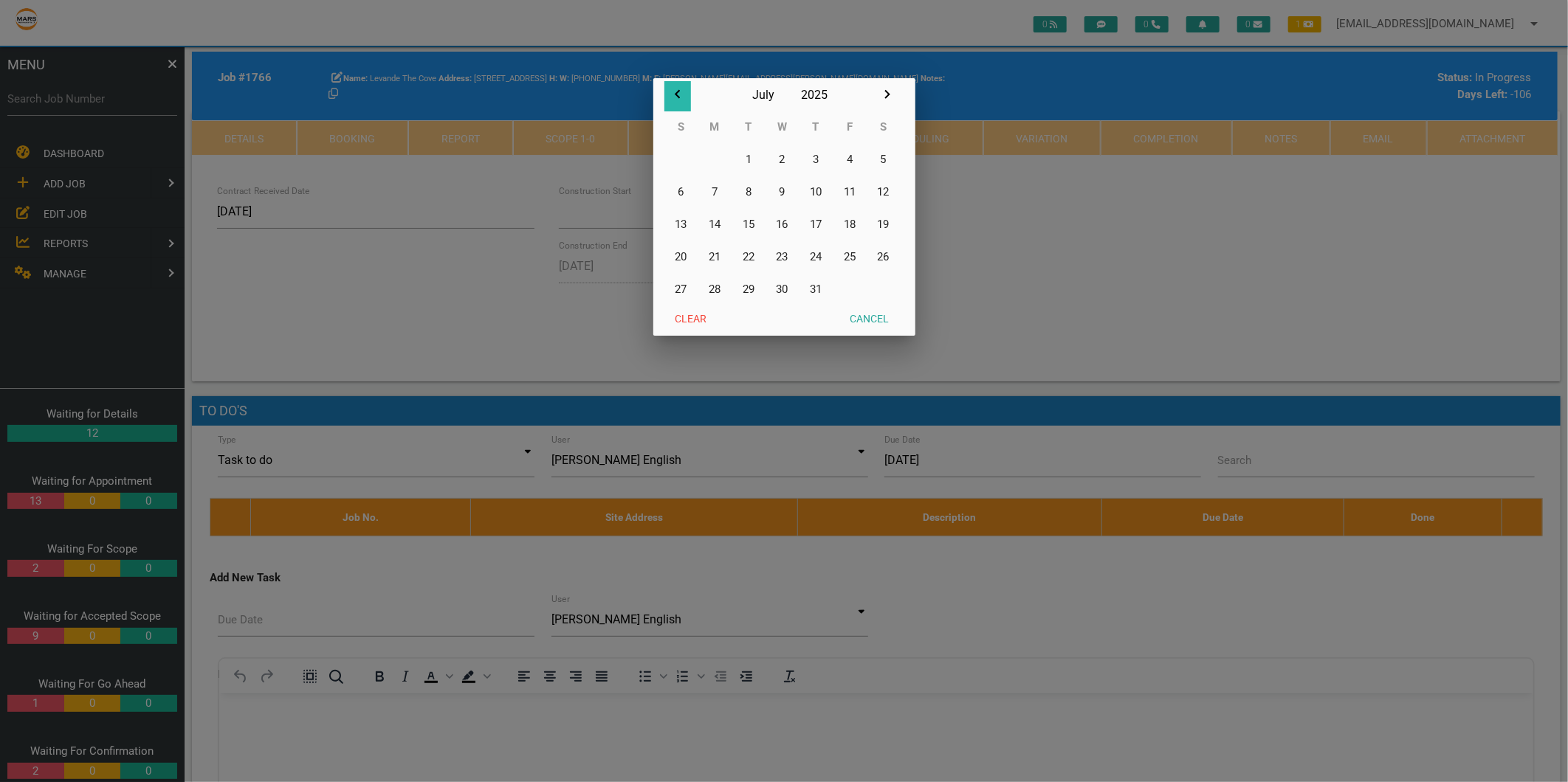
click at [671, 98] on icon "button" at bounding box center [677, 94] width 18 height 18
click at [749, 254] on button "24" at bounding box center [748, 257] width 34 height 33
type input "24/06/2025"
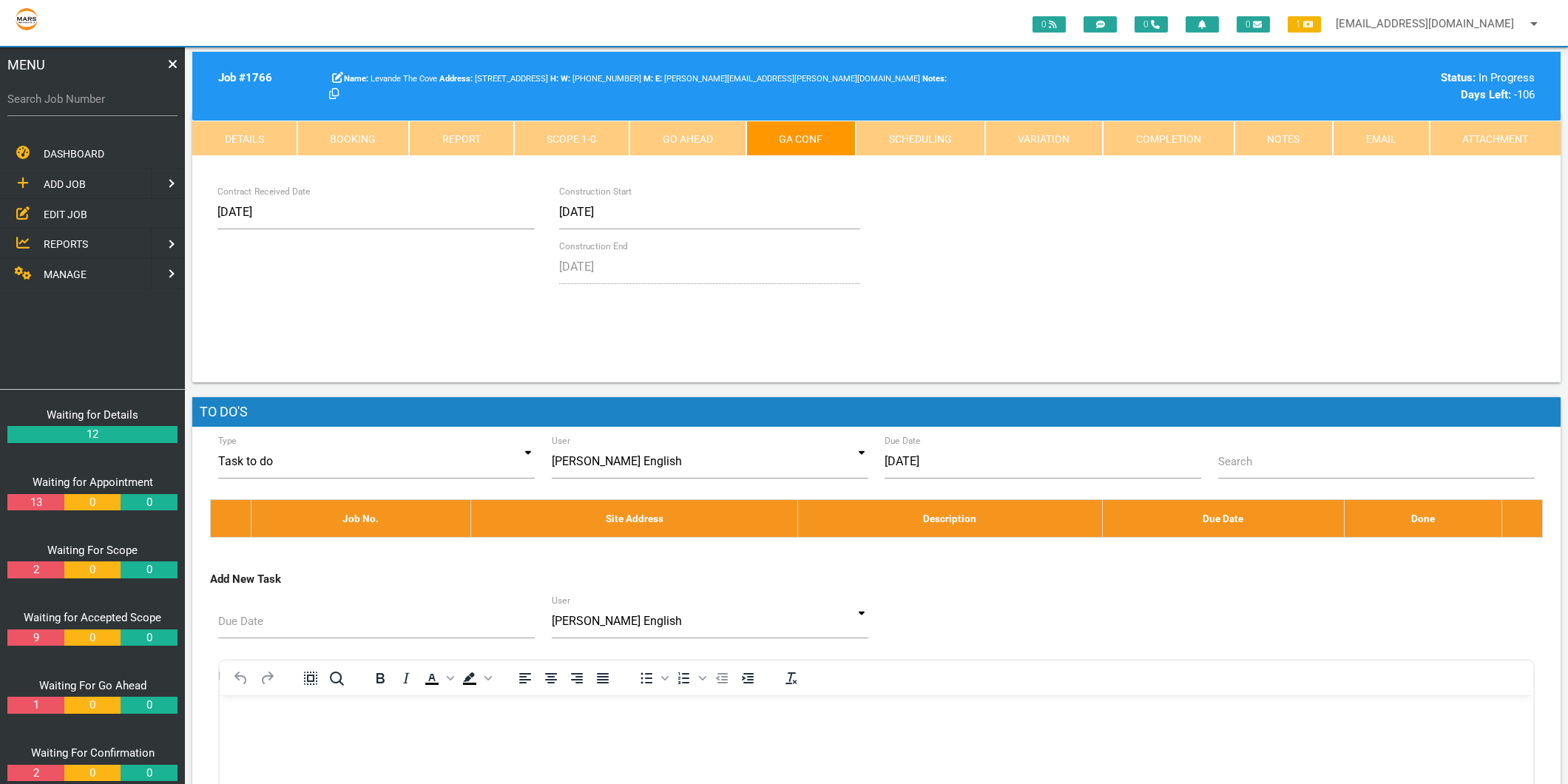
click at [1215, 135] on link "Completion" at bounding box center [1168, 138] width 131 height 35
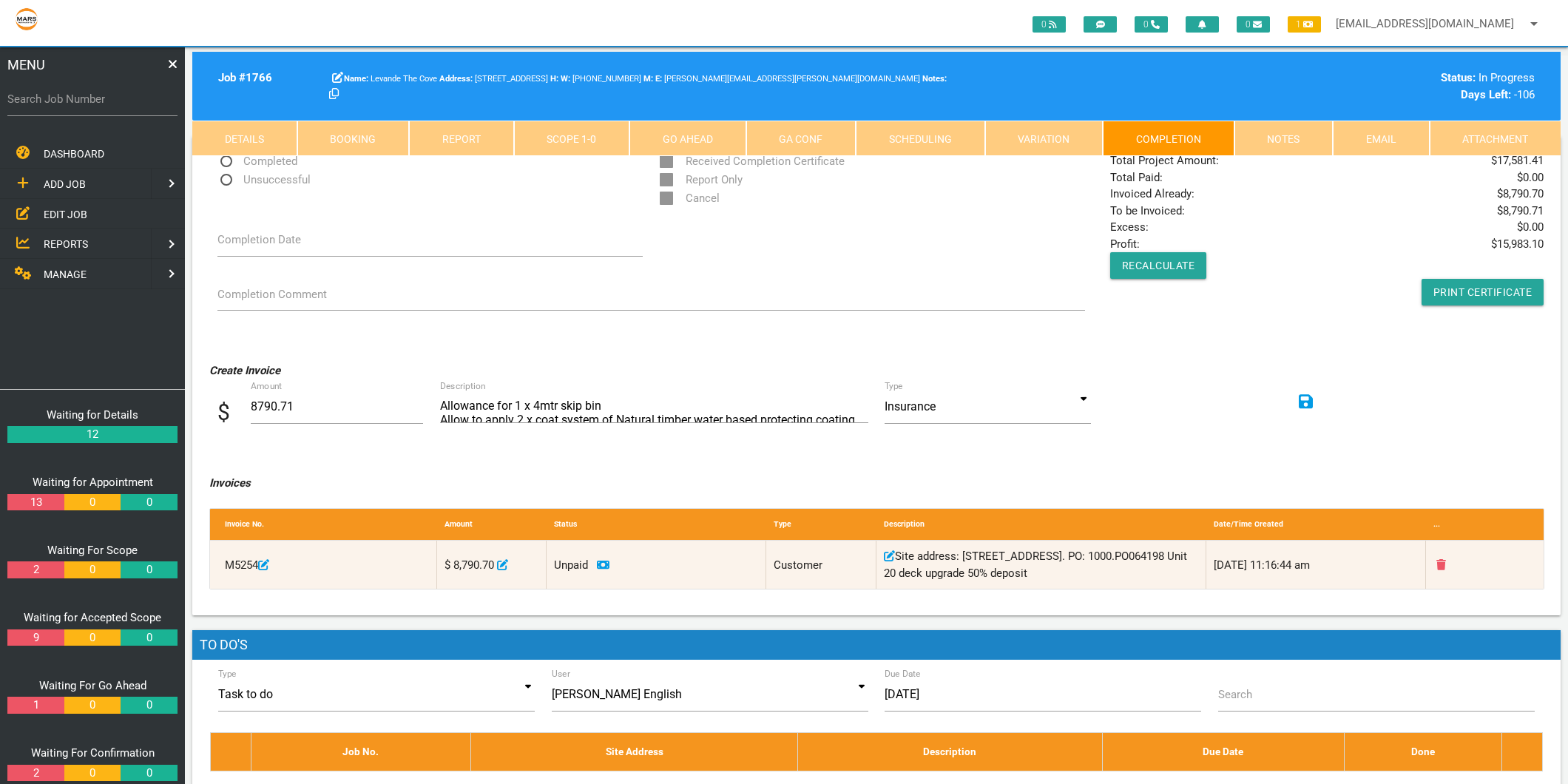
scroll to position [0, 0]
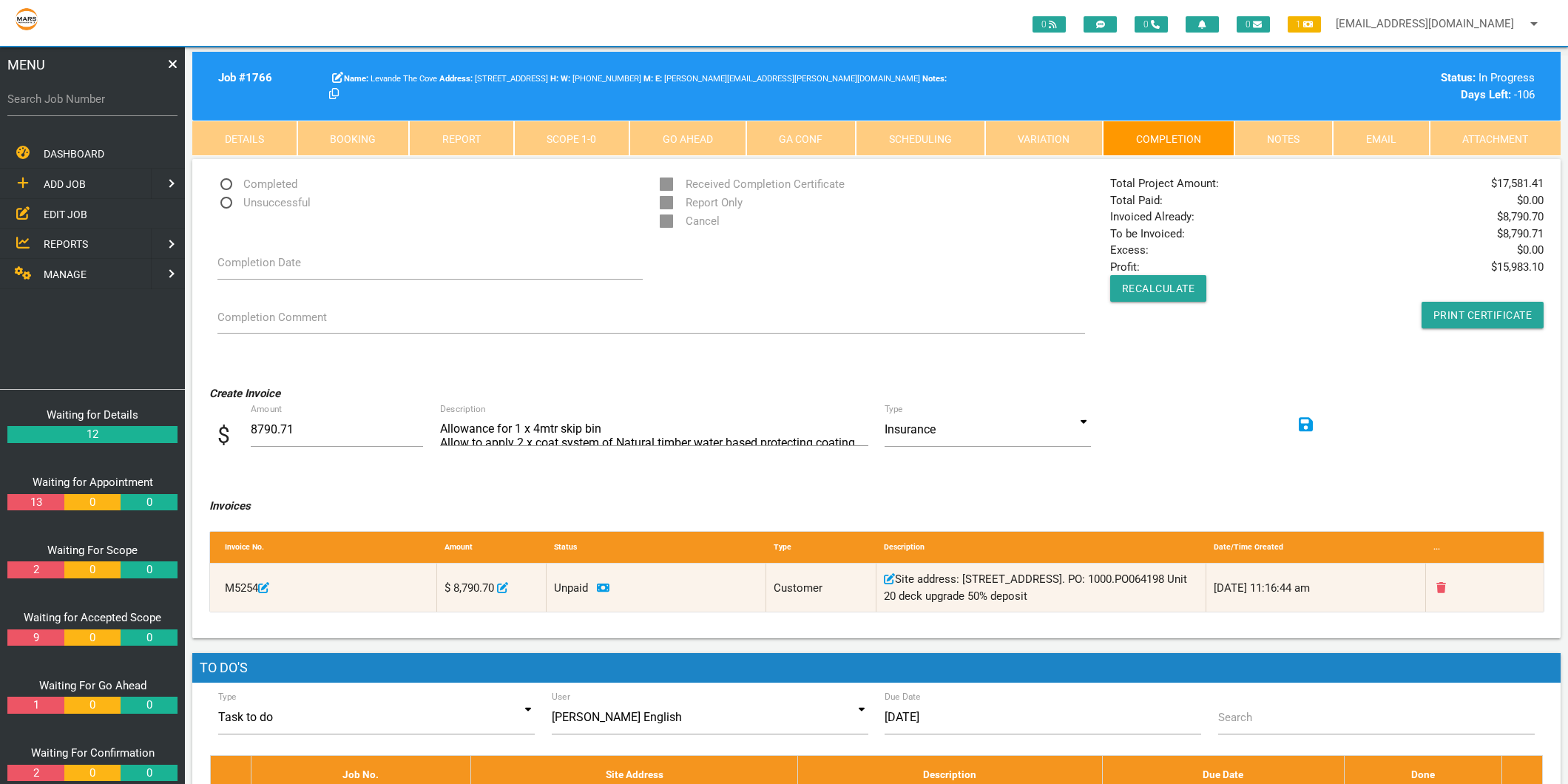
click at [229, 135] on link "Details" at bounding box center [244, 138] width 105 height 35
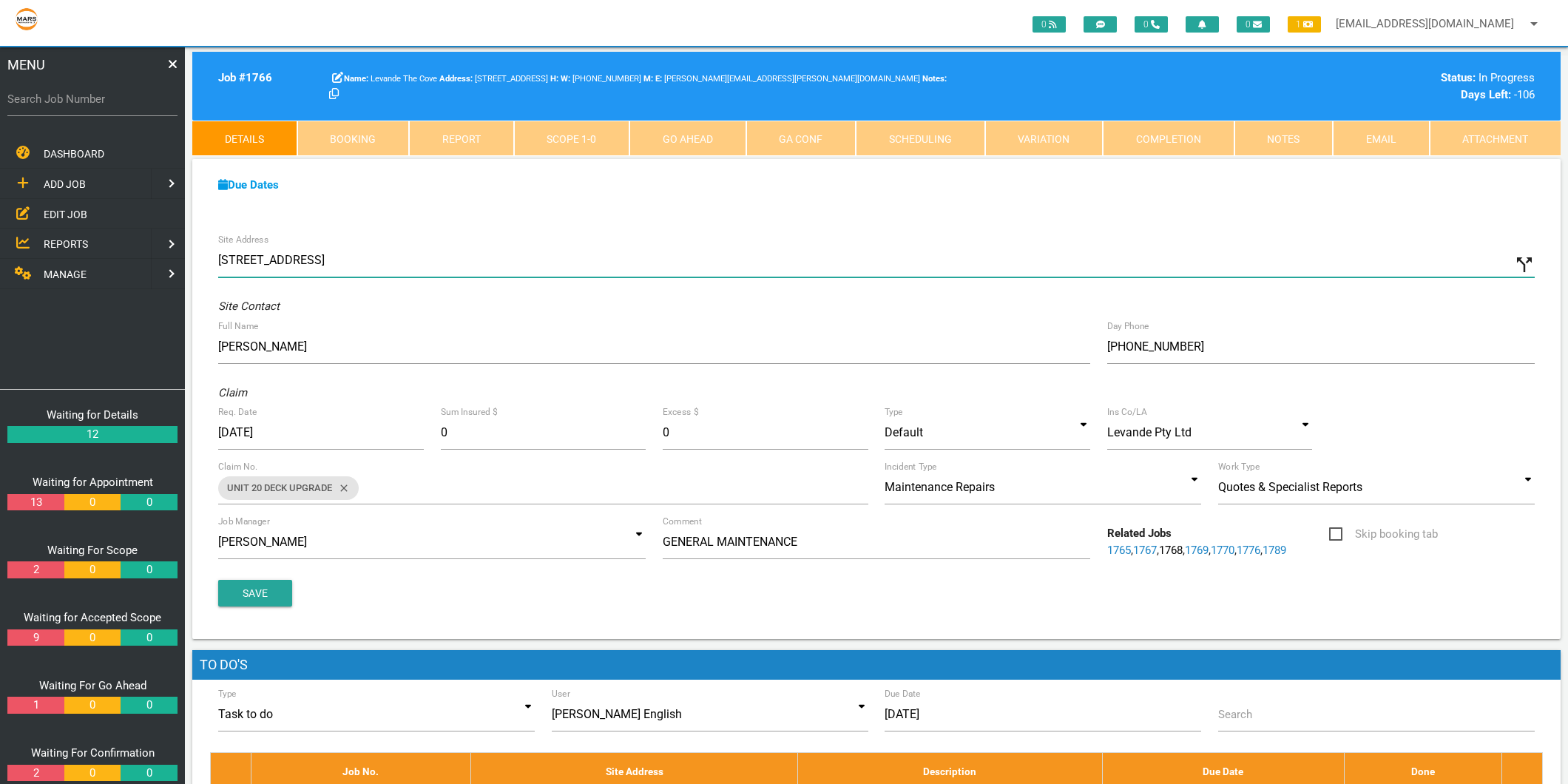
drag, startPoint x: 538, startPoint y: 260, endPoint x: 210, endPoint y: 278, distance: 328.5
click at [210, 278] on div "Site Address 20a/39 Empire Bay Dr, Daleys Point NSW 2257, Australia call_split" at bounding box center [876, 263] width 1333 height 40
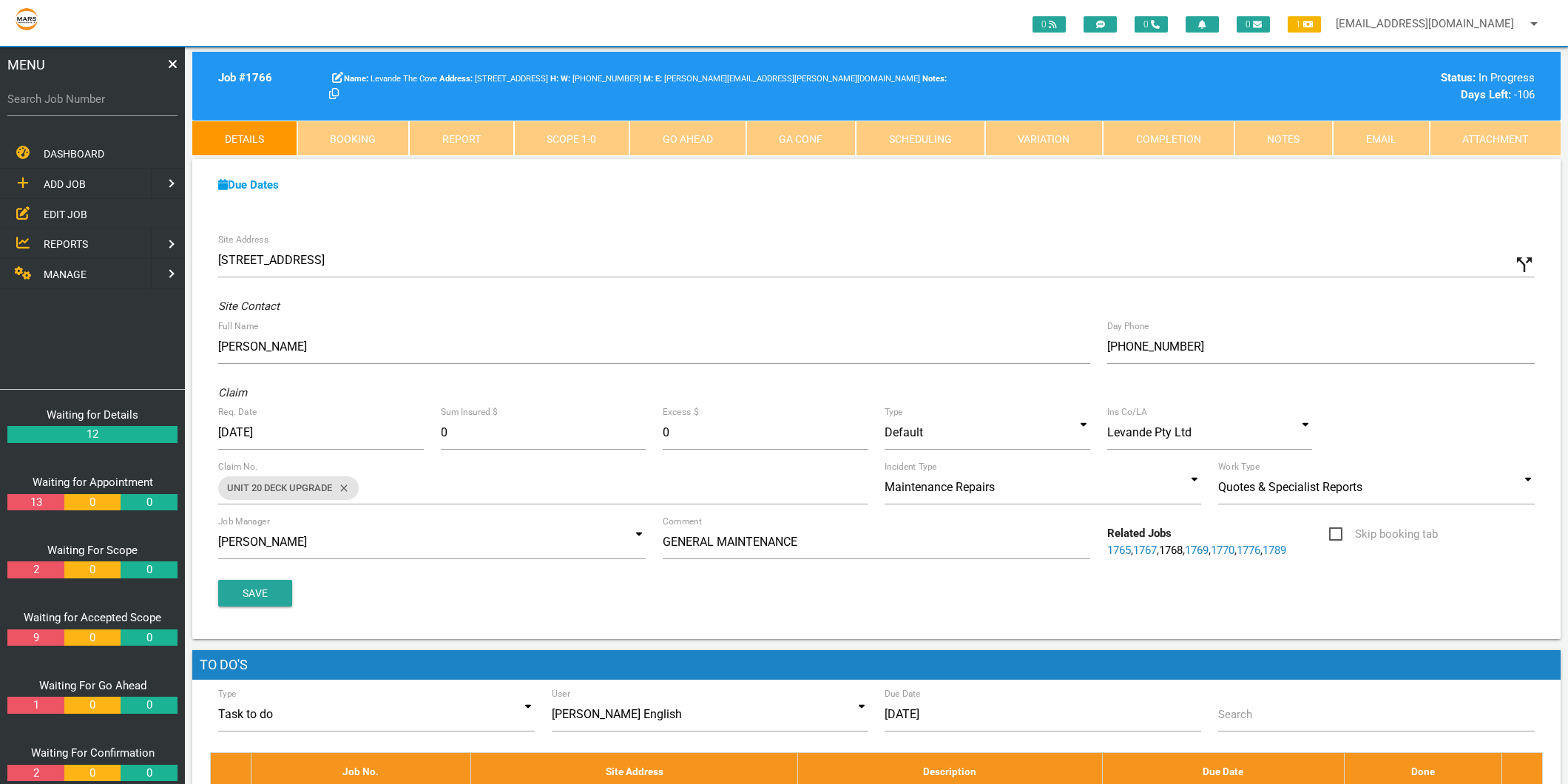
click at [676, 138] on link "Go Ahead" at bounding box center [687, 138] width 117 height 35
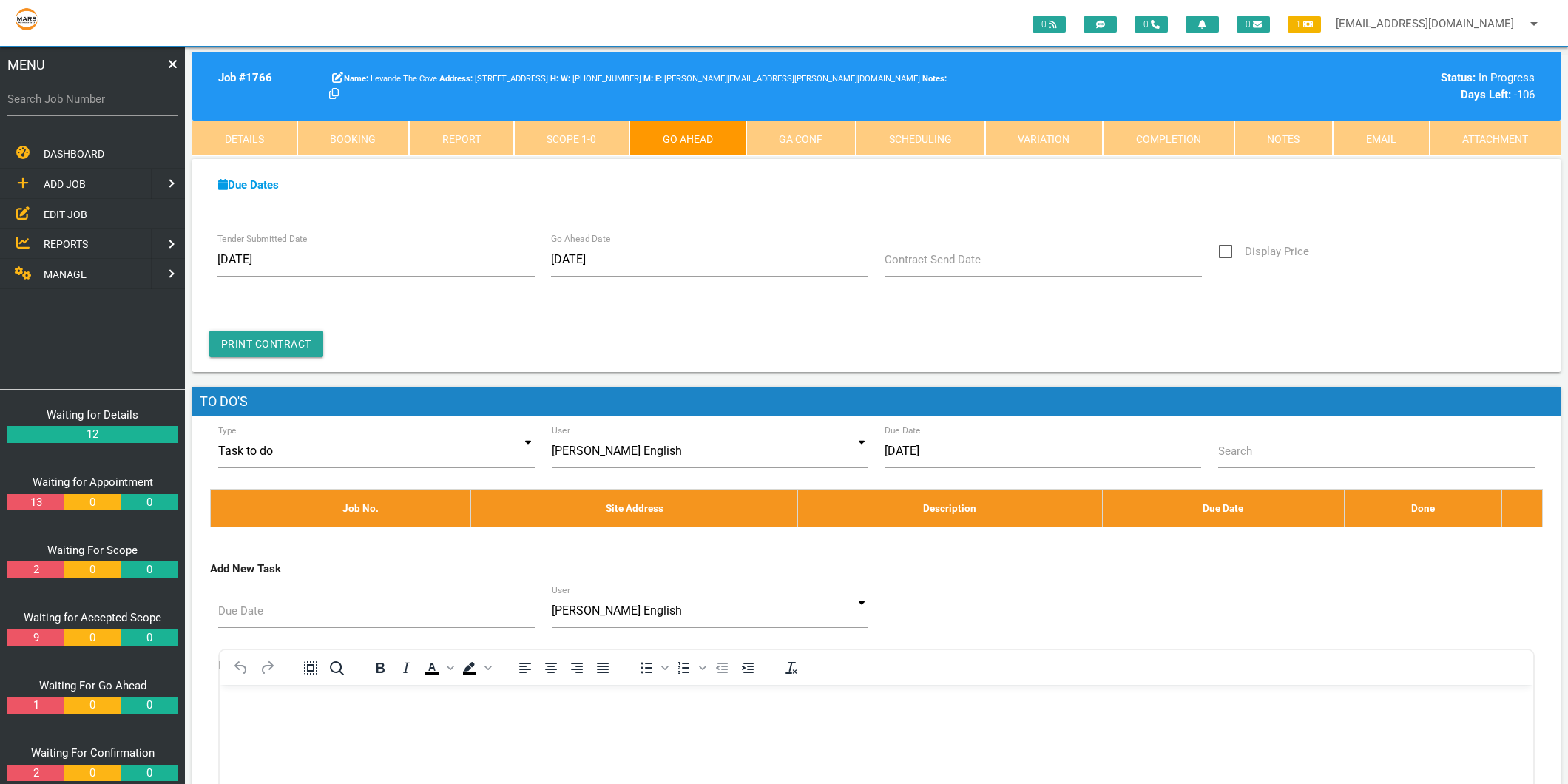
click at [1170, 131] on link "Completion" at bounding box center [1168, 138] width 131 height 35
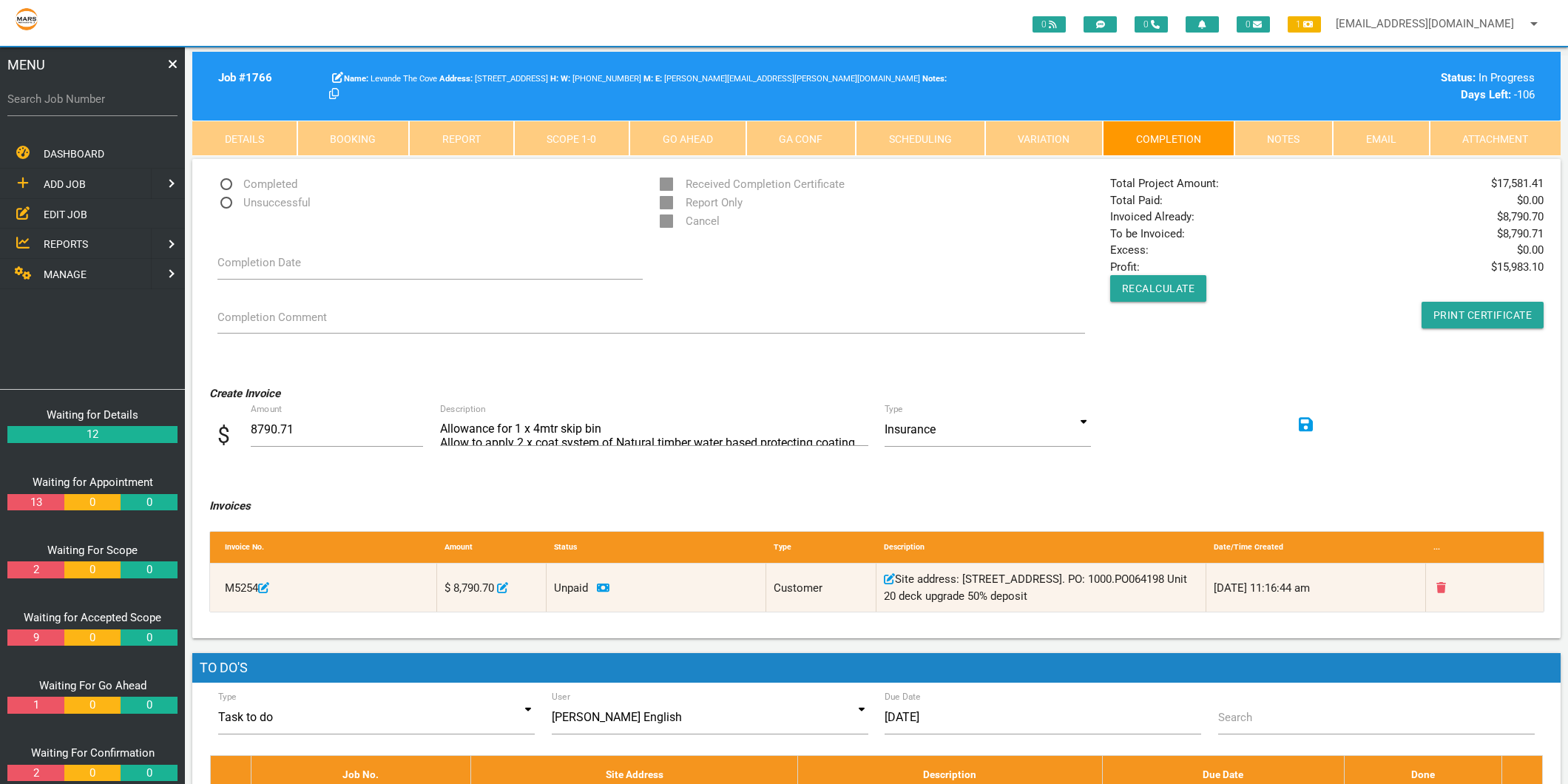
drag, startPoint x: 1500, startPoint y: 185, endPoint x: 1545, endPoint y: 181, distance: 45.2
click at [1545, 181] on div "Total Project Amount: $ 17,581.41 Total Paid: $ 0.00 Invoiced Already: $ 8,790.…" at bounding box center [1327, 252] width 450 height 153
click at [1535, 181] on span "$ 17,581.41" at bounding box center [1518, 184] width 52 height 17
drag, startPoint x: 1544, startPoint y: 184, endPoint x: 1532, endPoint y: 186, distance: 12.2
click at [1532, 186] on div "Total Project Amount: $ 17,581.41 Total Paid: $ 0.00 Invoiced Already: $ 8,790.…" at bounding box center [1327, 252] width 450 height 153
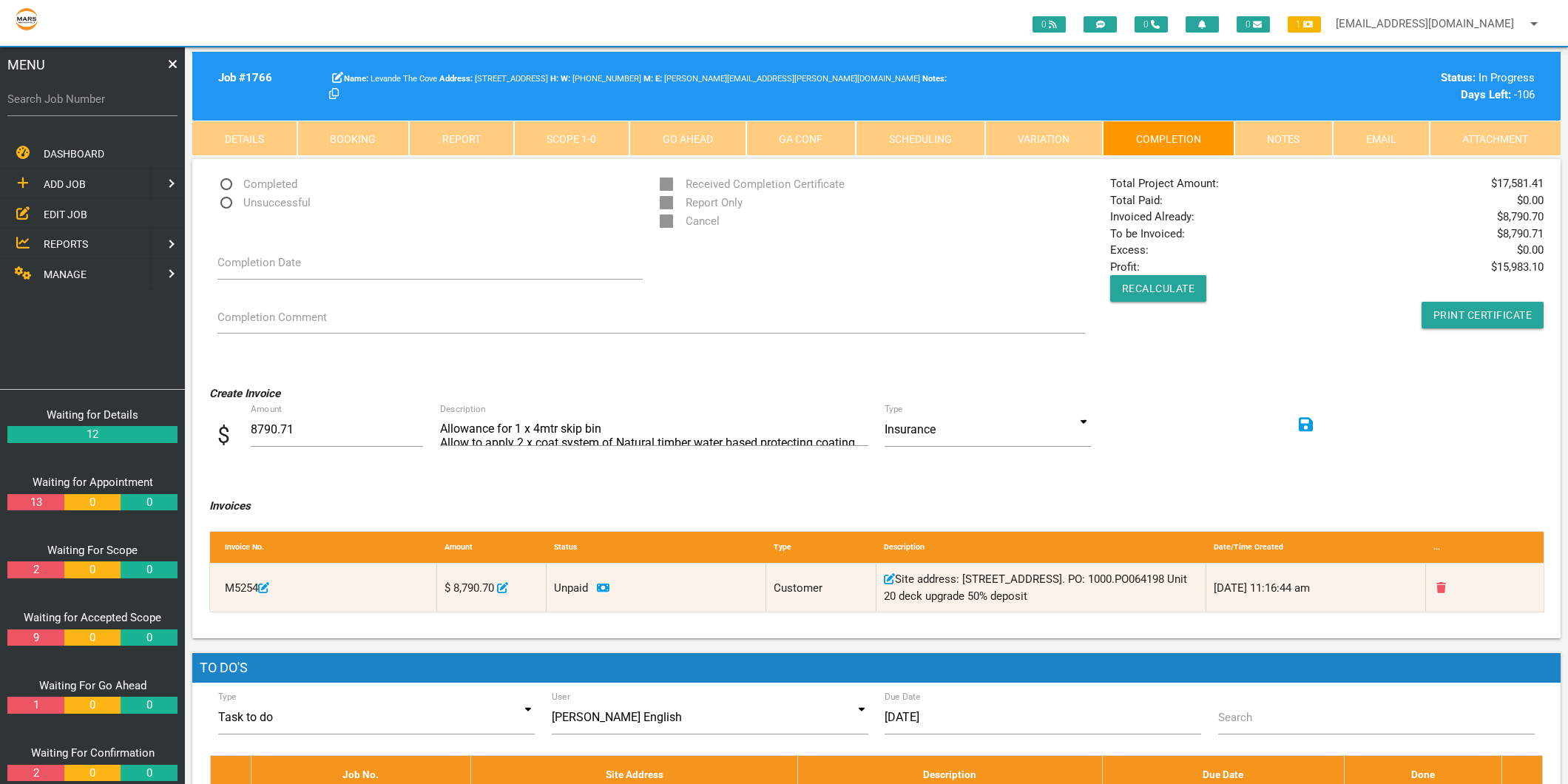
drag, startPoint x: 1532, startPoint y: 186, endPoint x: 1496, endPoint y: 187, distance: 36.0
click at [1496, 187] on span "$ 17,581.41" at bounding box center [1518, 184] width 52 height 17
click at [1510, 203] on div "Total Project Amount: $ 17,581.41 Total Paid: $ 0.00 Invoiced Already: $ 8,790.…" at bounding box center [1327, 252] width 450 height 153
drag, startPoint x: 1543, startPoint y: 182, endPoint x: 1499, endPoint y: 178, distance: 44.2
click at [1499, 178] on span "$ 17,581.41" at bounding box center [1518, 184] width 52 height 17
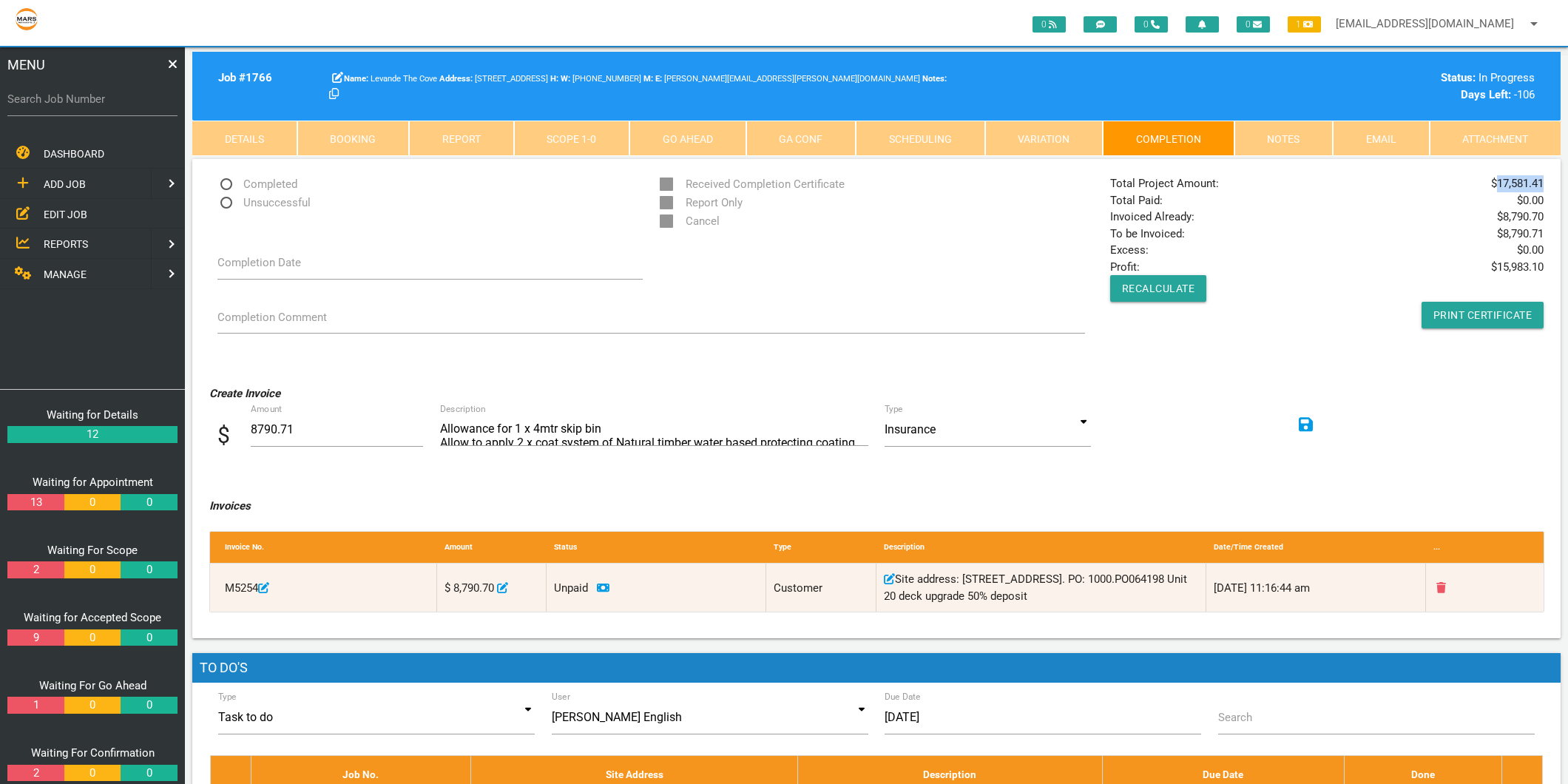
copy span "17,581.41"
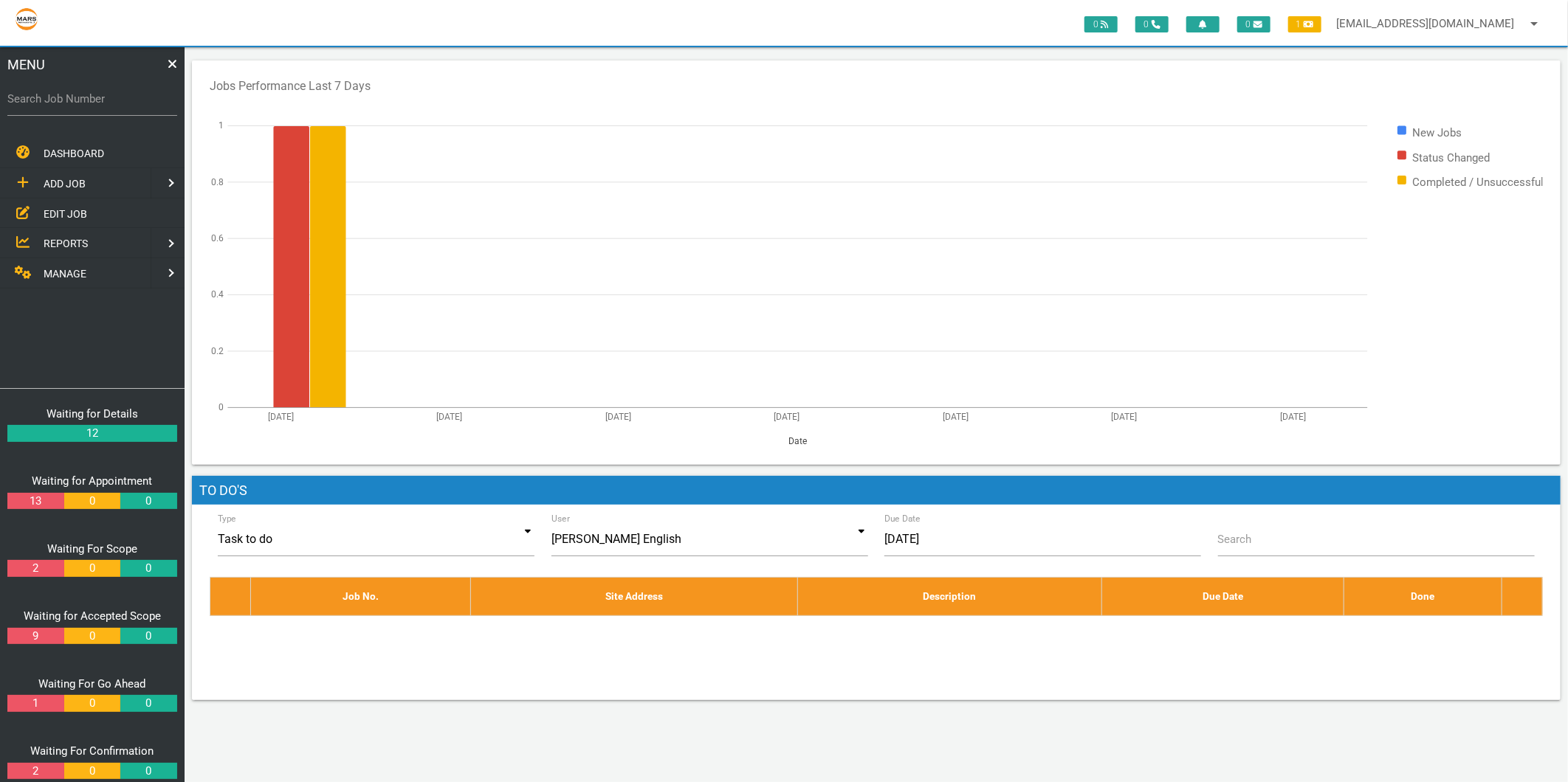
click at [101, 105] on label "Search Job Number" at bounding box center [92, 99] width 170 height 17
click at [101, 105] on input "Search Job Number" at bounding box center [92, 99] width 170 height 34
type input "1767"
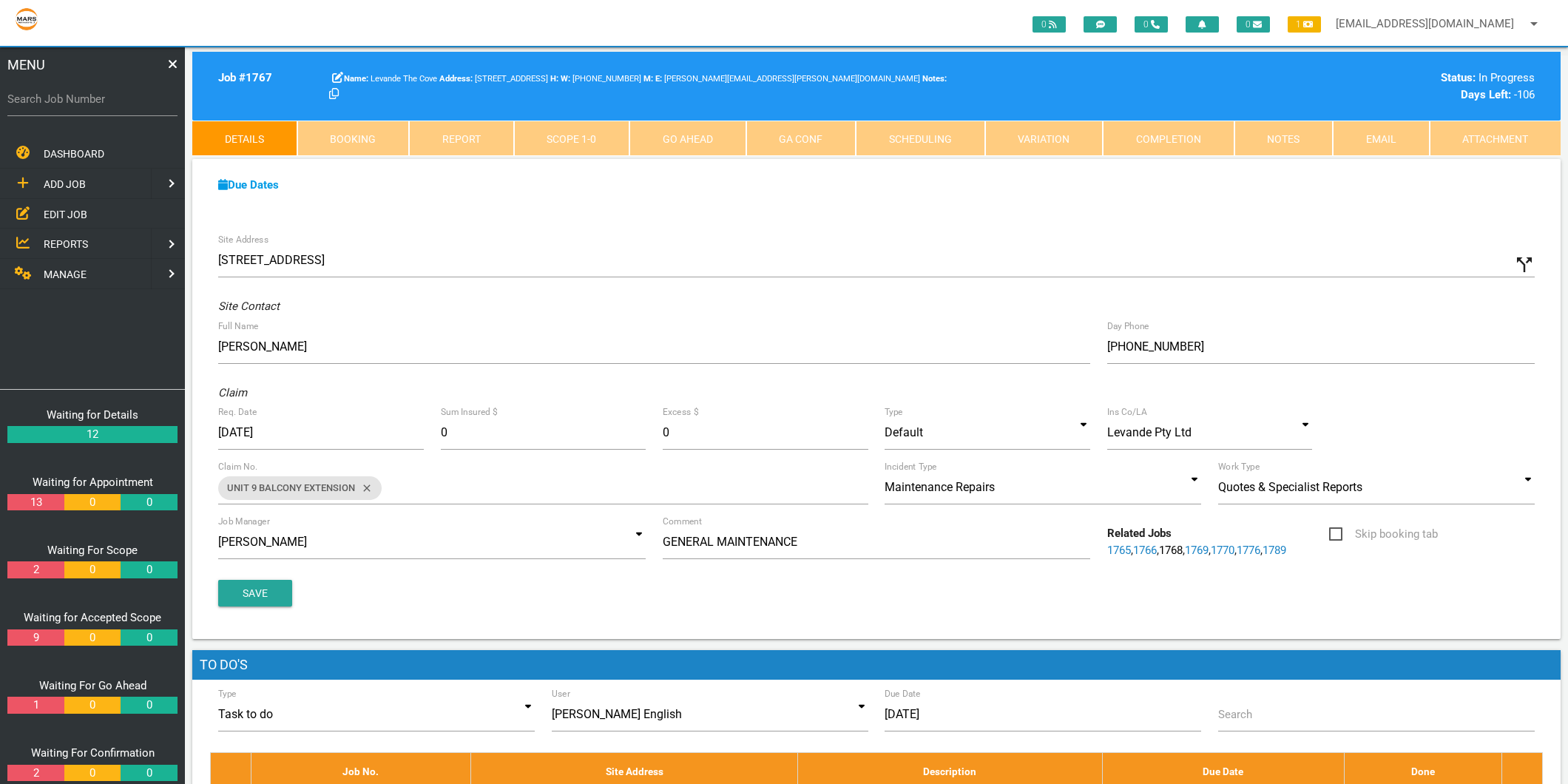
click at [1162, 137] on link "Completion" at bounding box center [1168, 138] width 131 height 35
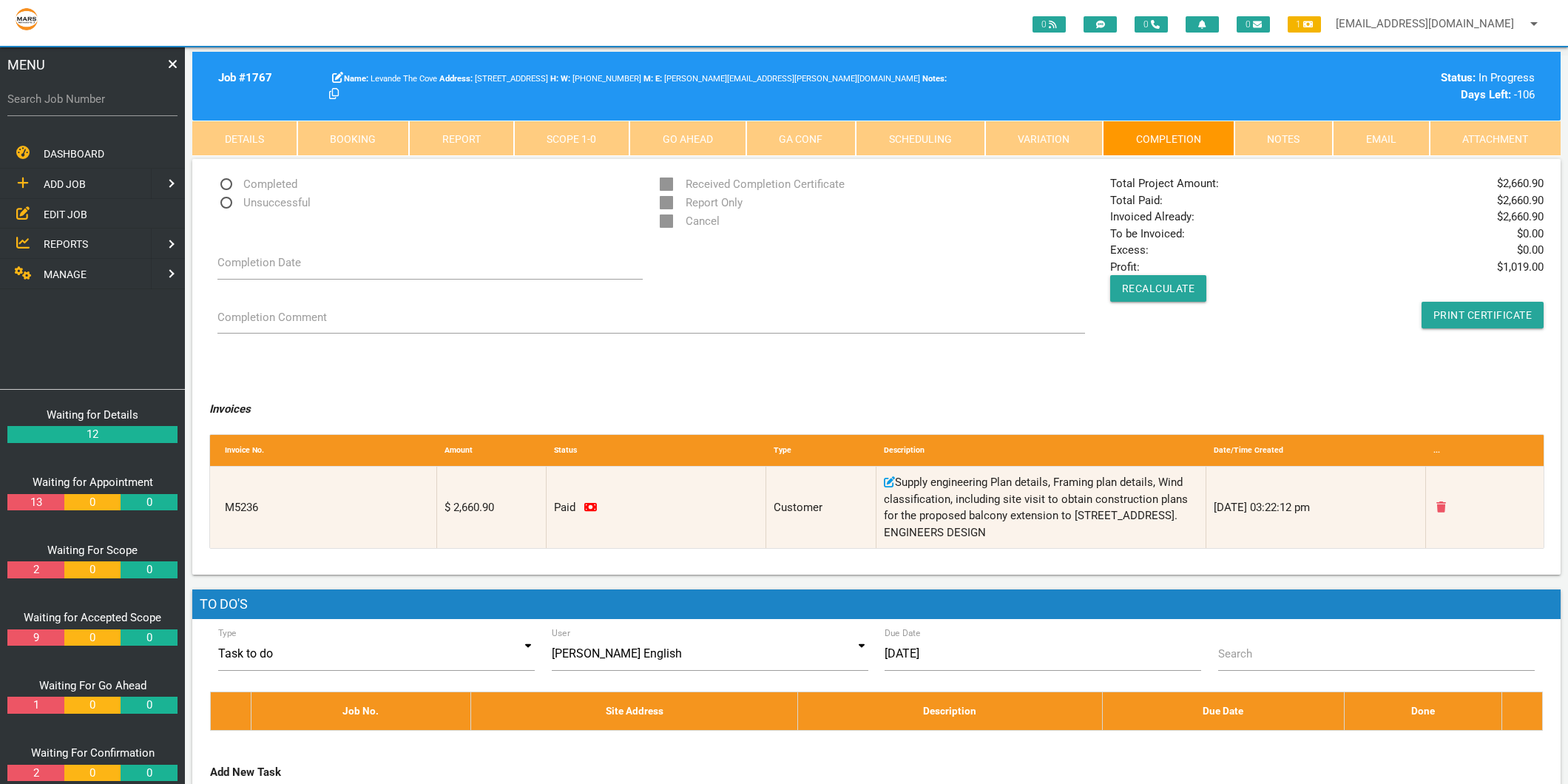
click at [259, 134] on link "Details" at bounding box center [244, 138] width 105 height 35
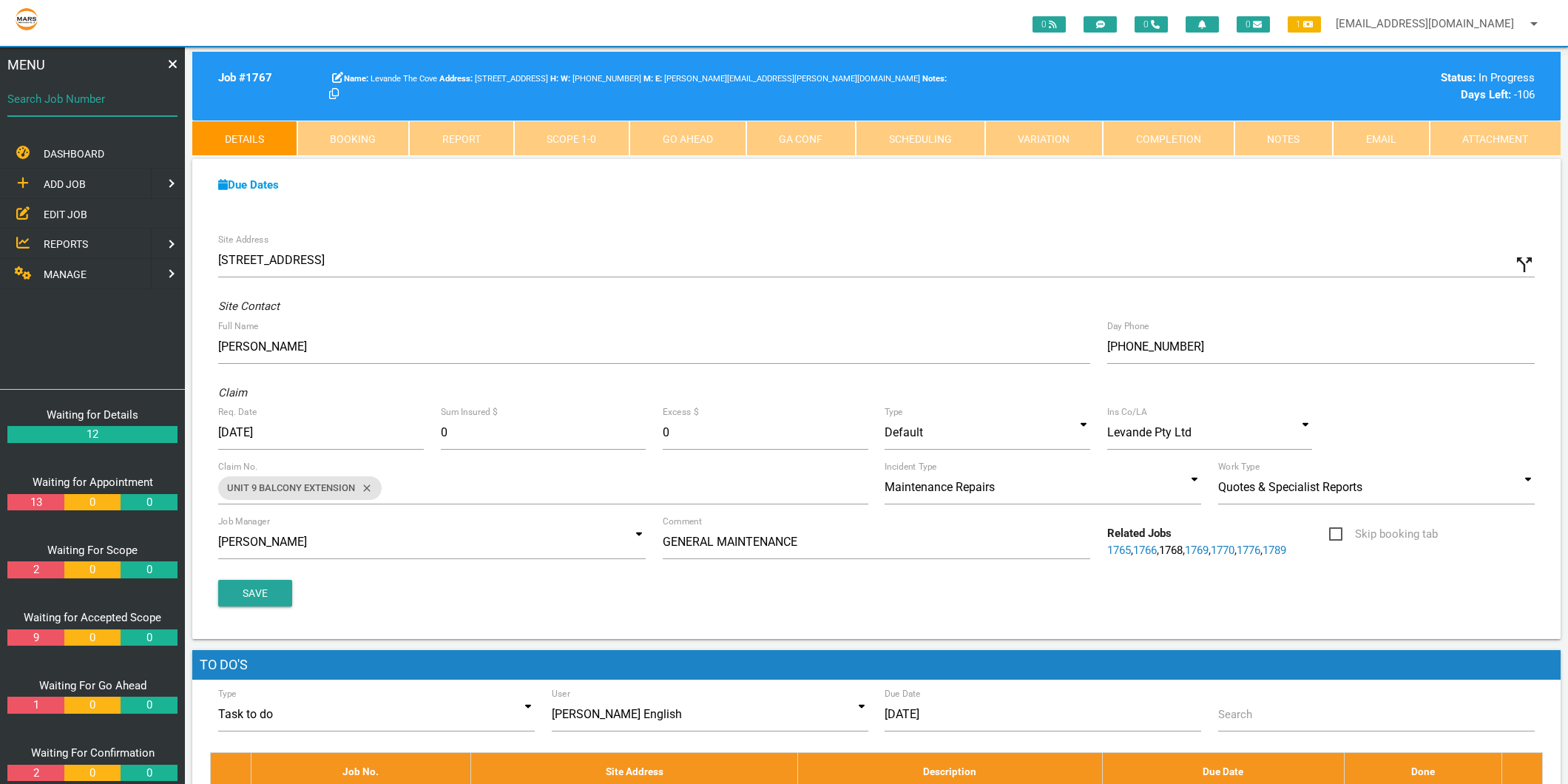
click at [134, 87] on div "Search Job Number" at bounding box center [92, 102] width 171 height 40
type input "1766"
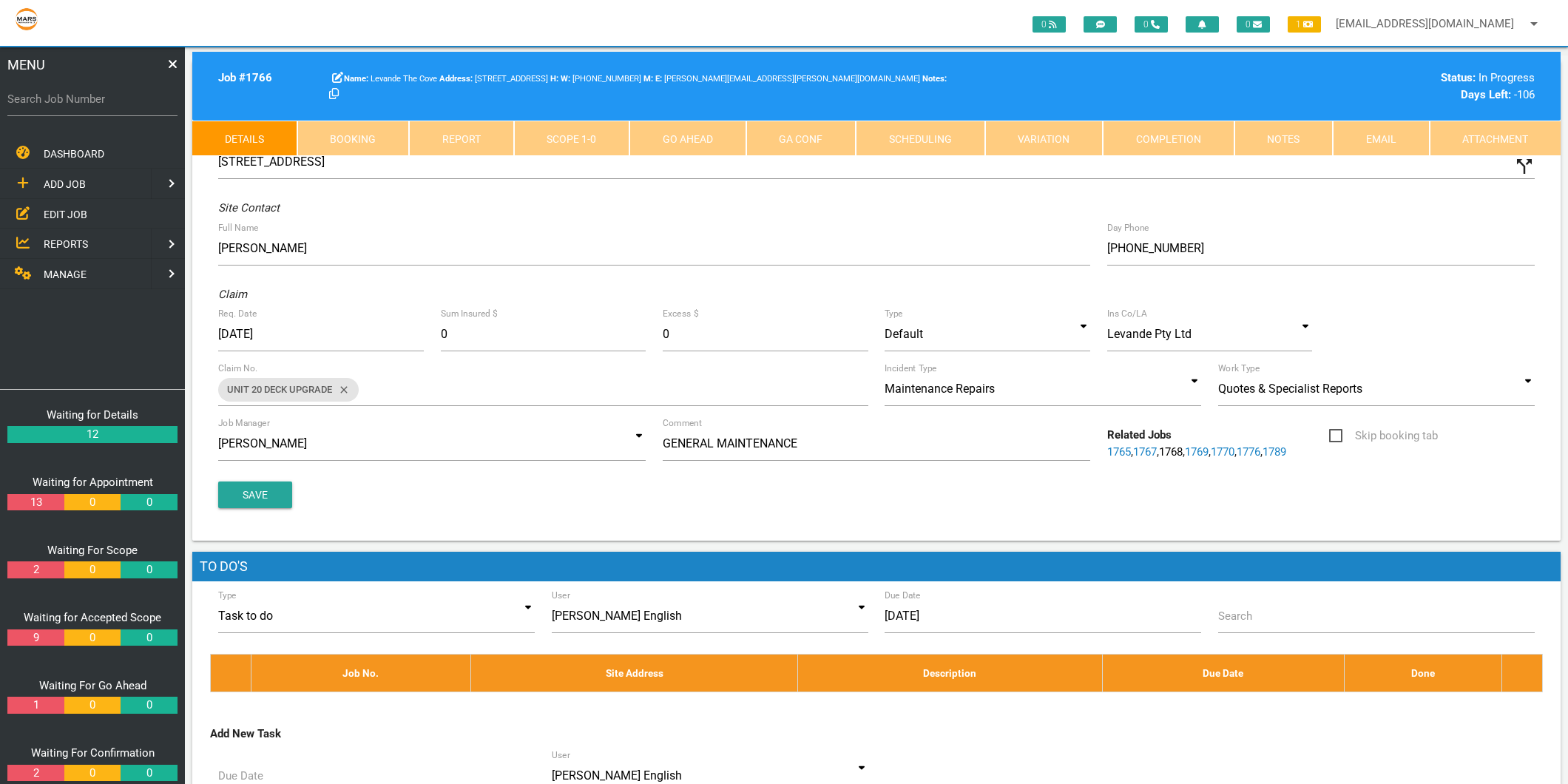
click at [1217, 127] on link "Completion" at bounding box center [1168, 138] width 131 height 35
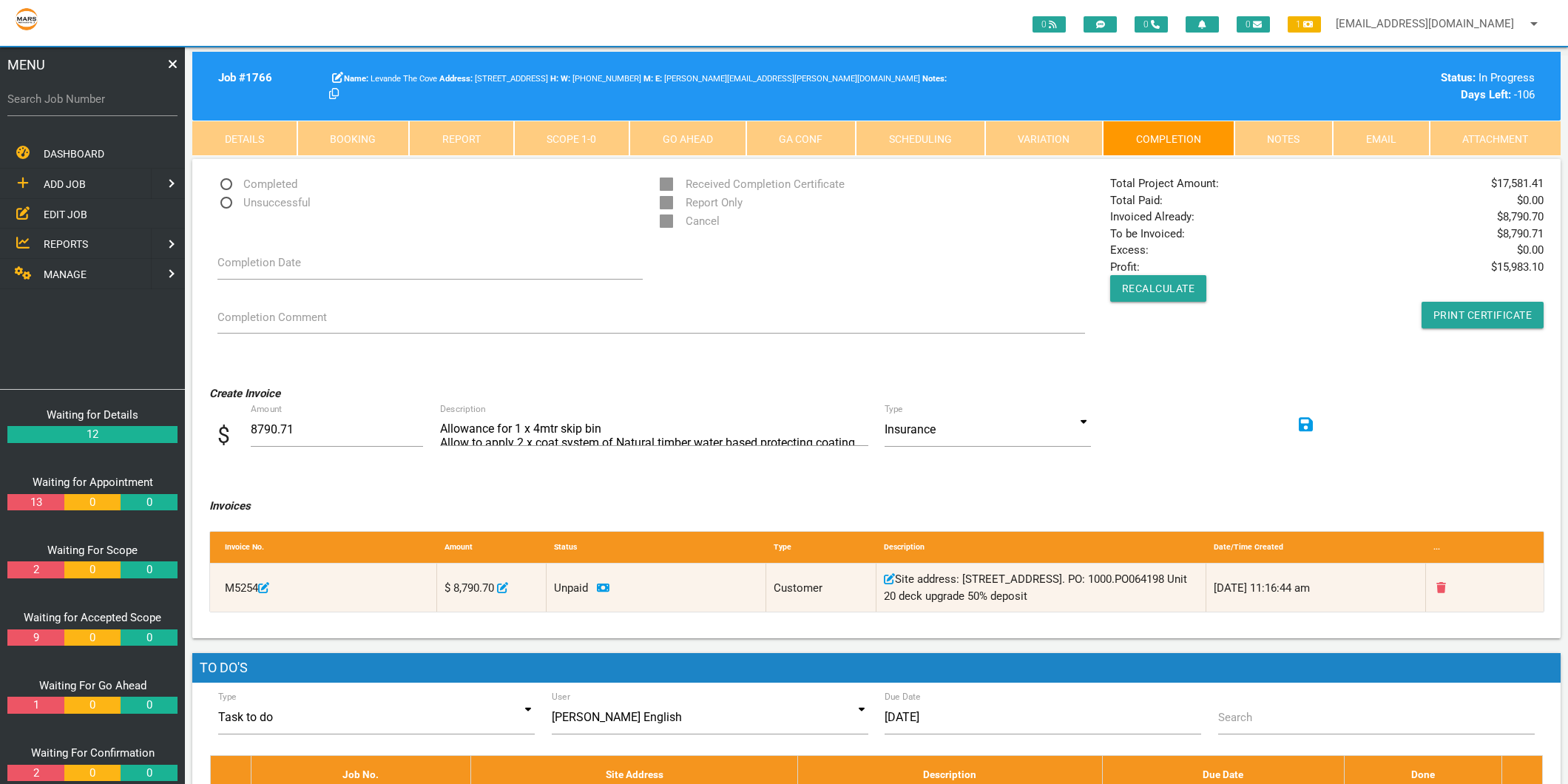
click at [260, 187] on span "Completed" at bounding box center [257, 185] width 80 height 19
click at [227, 185] on input "Completed" at bounding box center [222, 180] width 9 height 9
radio input "true"
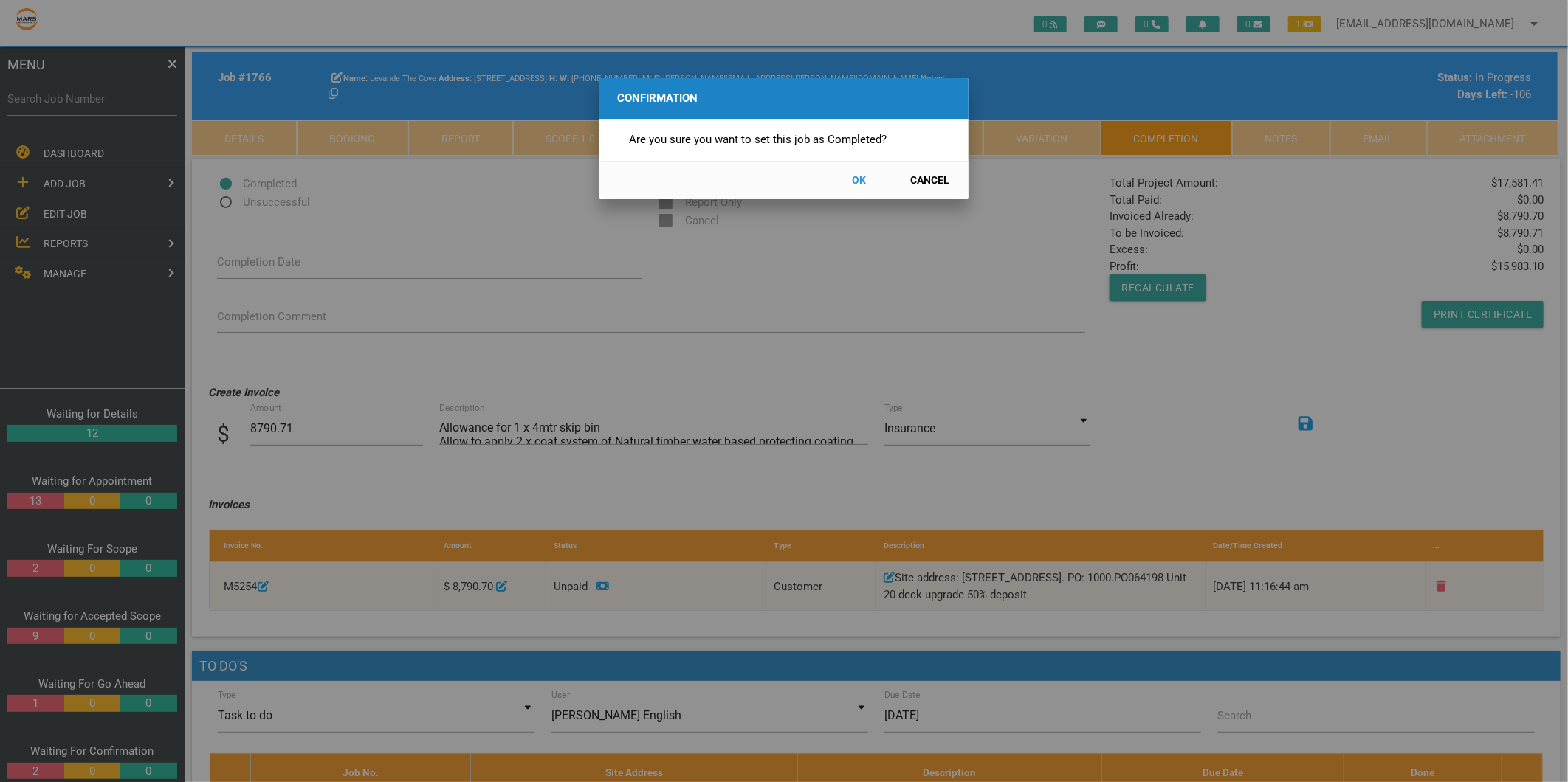
click at [857, 185] on button "OK" at bounding box center [859, 180] width 65 height 26
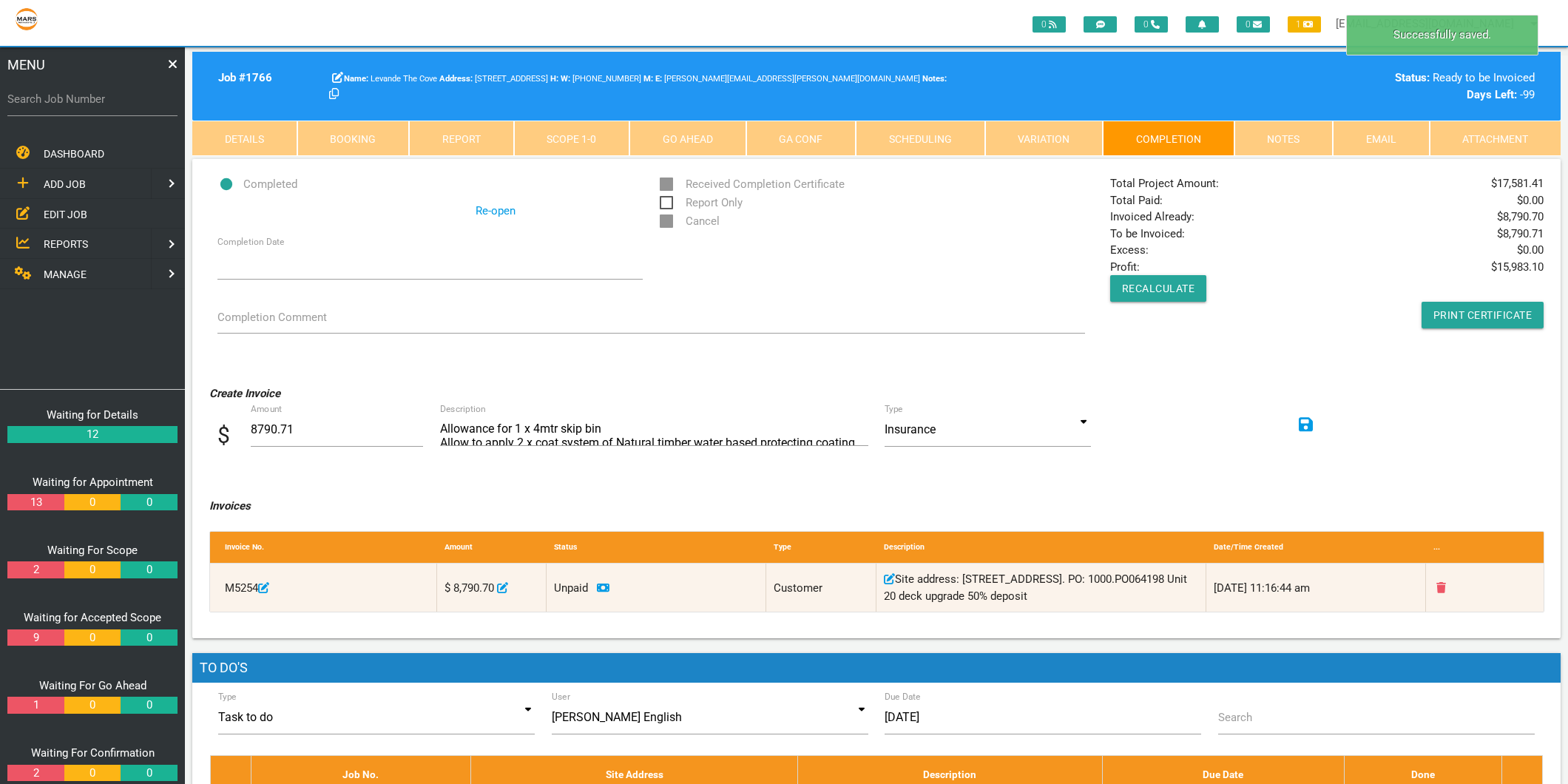
click at [484, 213] on link "Re-open" at bounding box center [495, 211] width 40 height 17
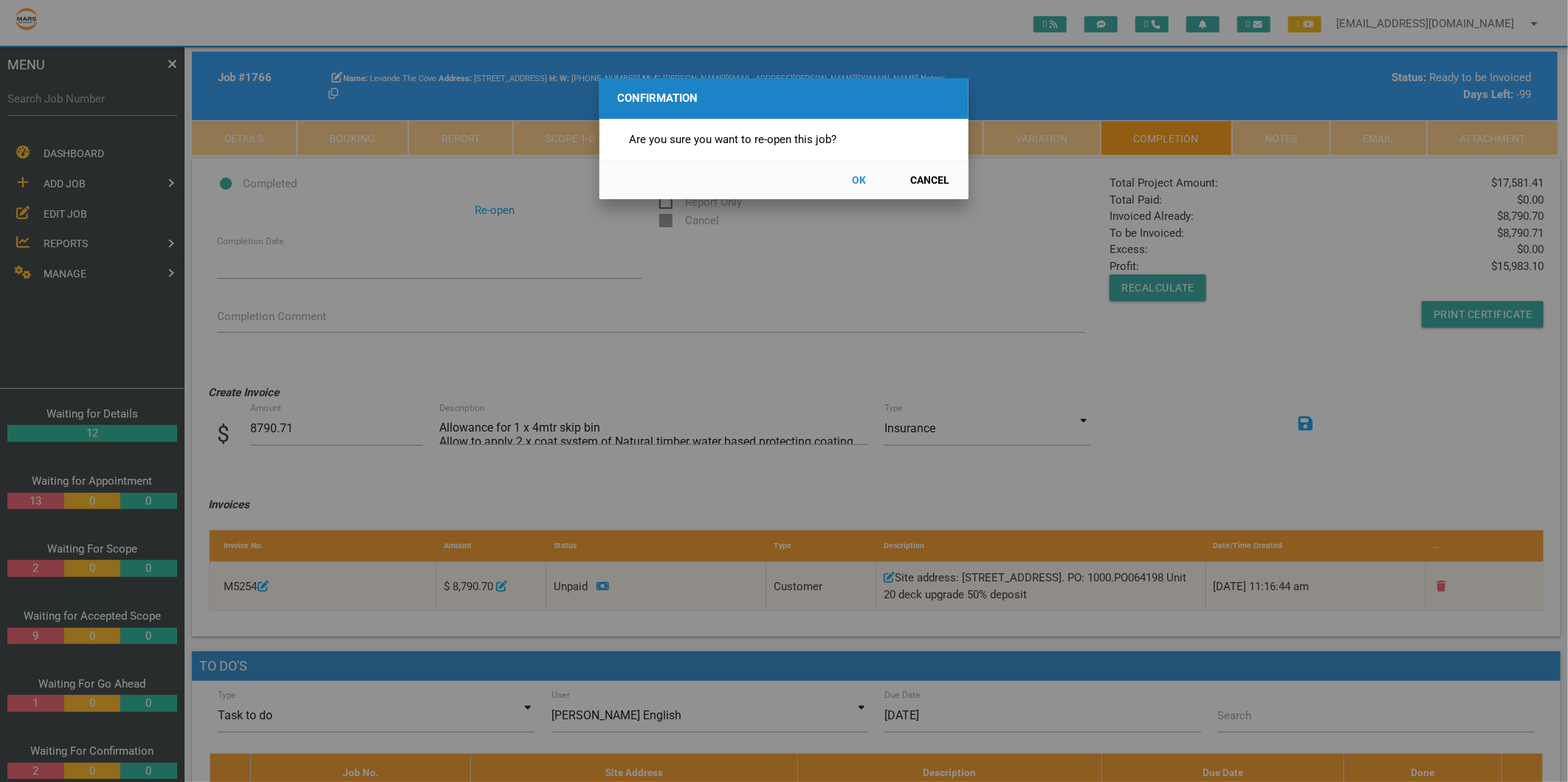
click at [863, 181] on button "OK" at bounding box center [859, 180] width 65 height 26
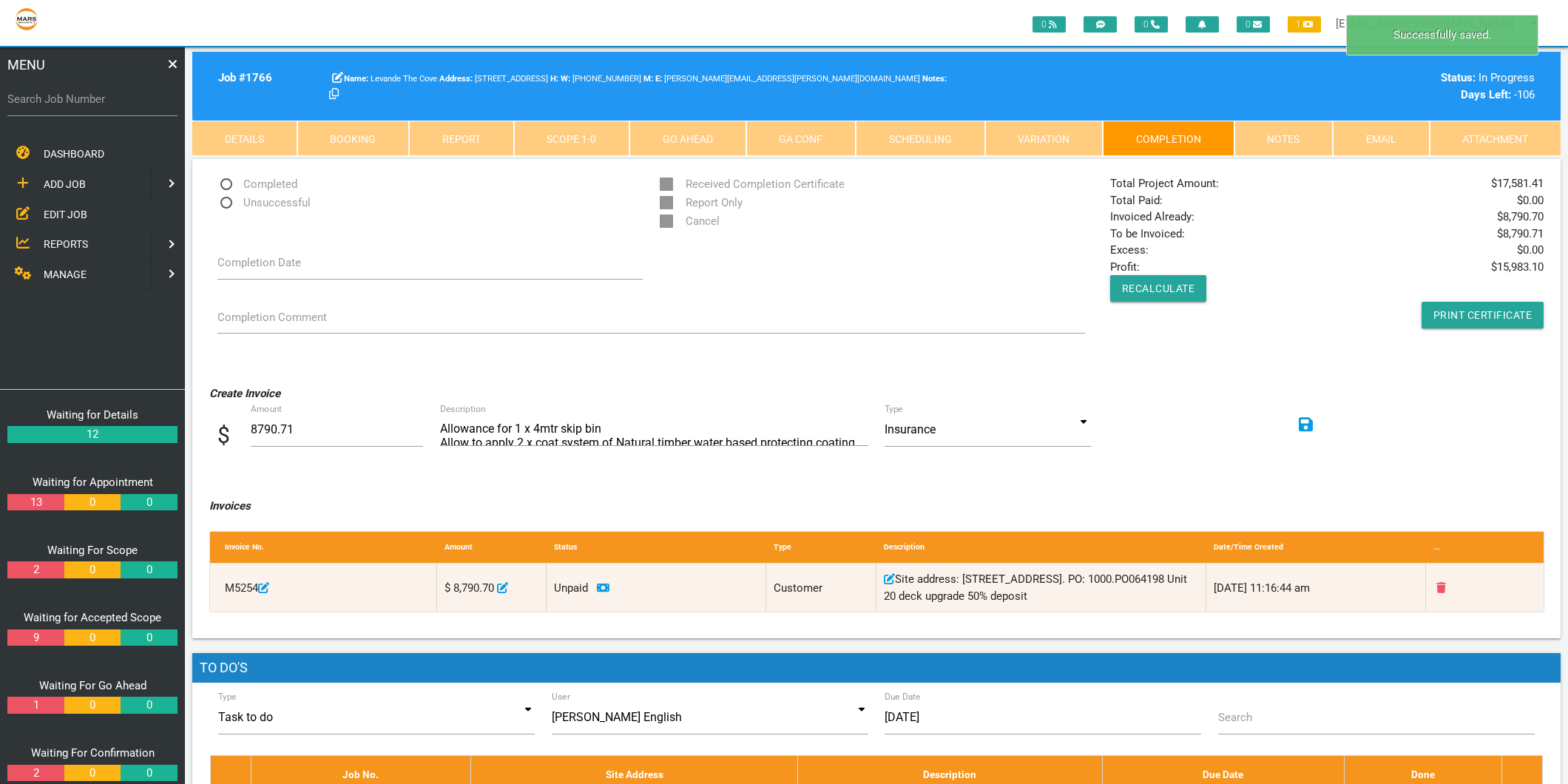
click at [96, 92] on label "Search Job Number" at bounding box center [92, 100] width 171 height 17
click at [96, 92] on input "Search Job Number" at bounding box center [92, 99] width 171 height 34
type input "1767"
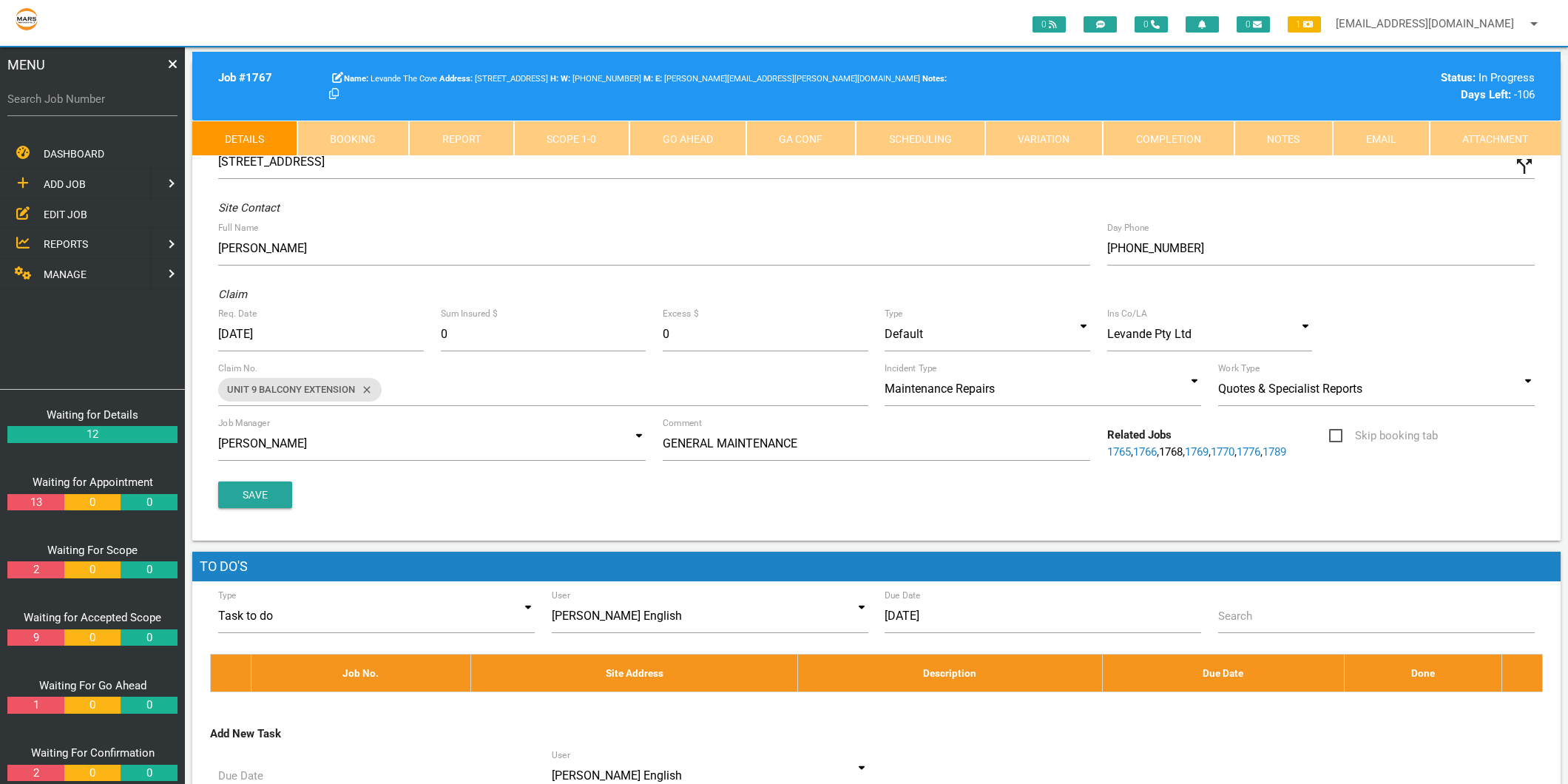
click at [1174, 136] on link "Completion" at bounding box center [1168, 138] width 131 height 35
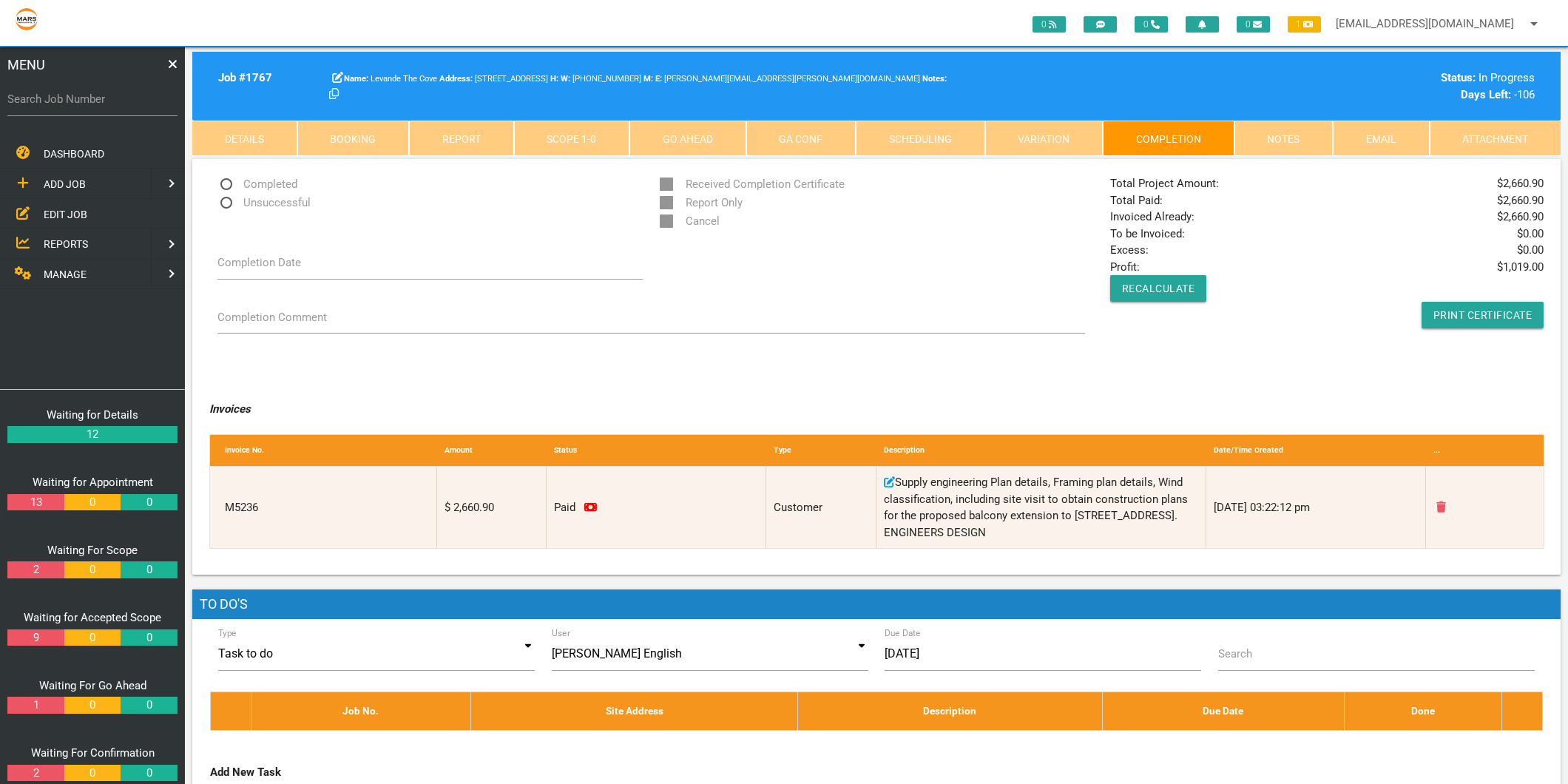
click at [297, 185] on p "Completed" at bounding box center [430, 185] width 425 height 19
click at [241, 186] on span "Completed" at bounding box center [257, 185] width 80 height 19
click at [227, 185] on input "Completed" at bounding box center [222, 180] width 9 height 9
radio input "true"
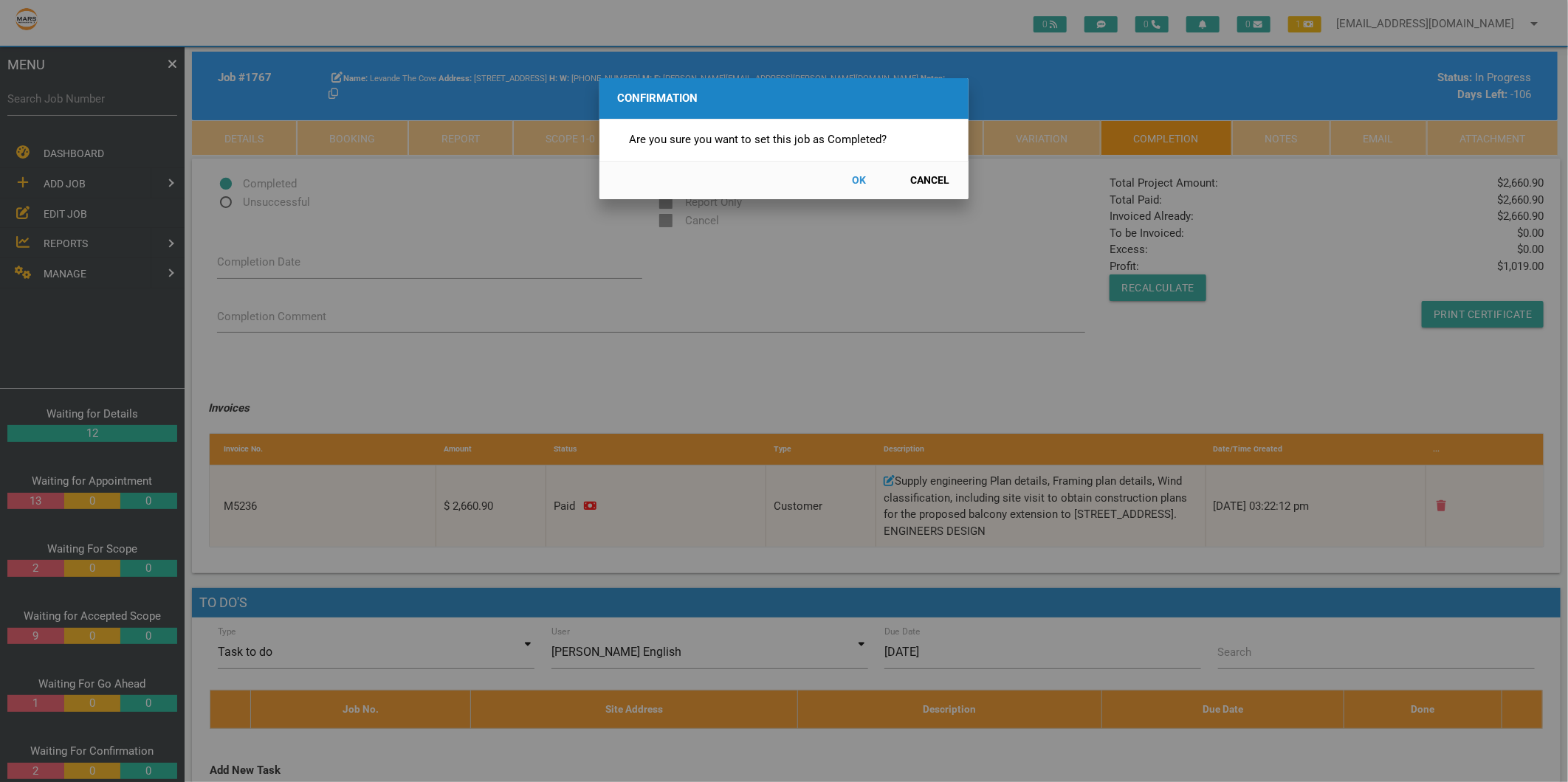
click at [858, 181] on button "OK" at bounding box center [859, 180] width 65 height 26
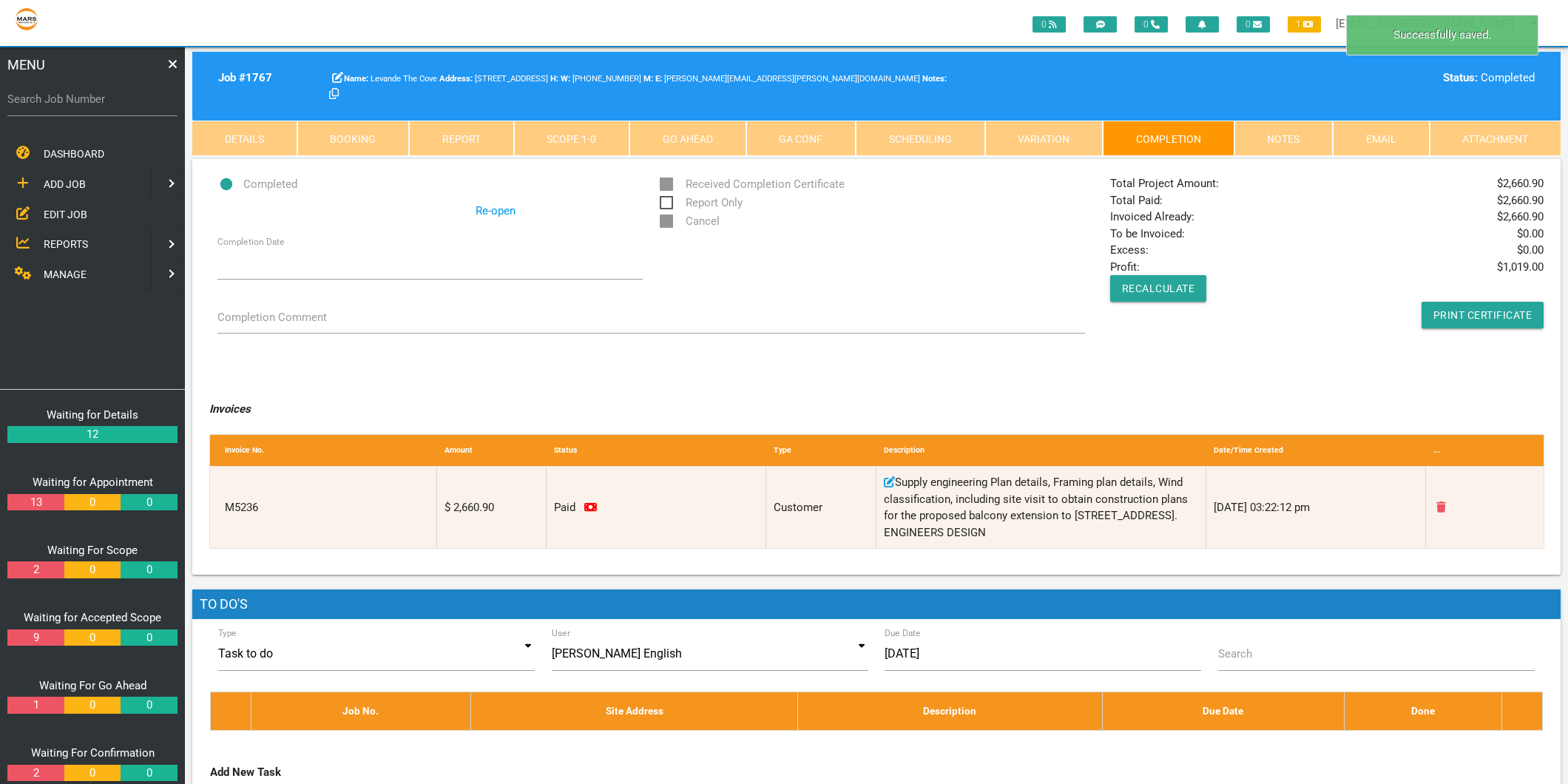
click at [1393, 144] on link "Email" at bounding box center [1382, 138] width 97 height 35
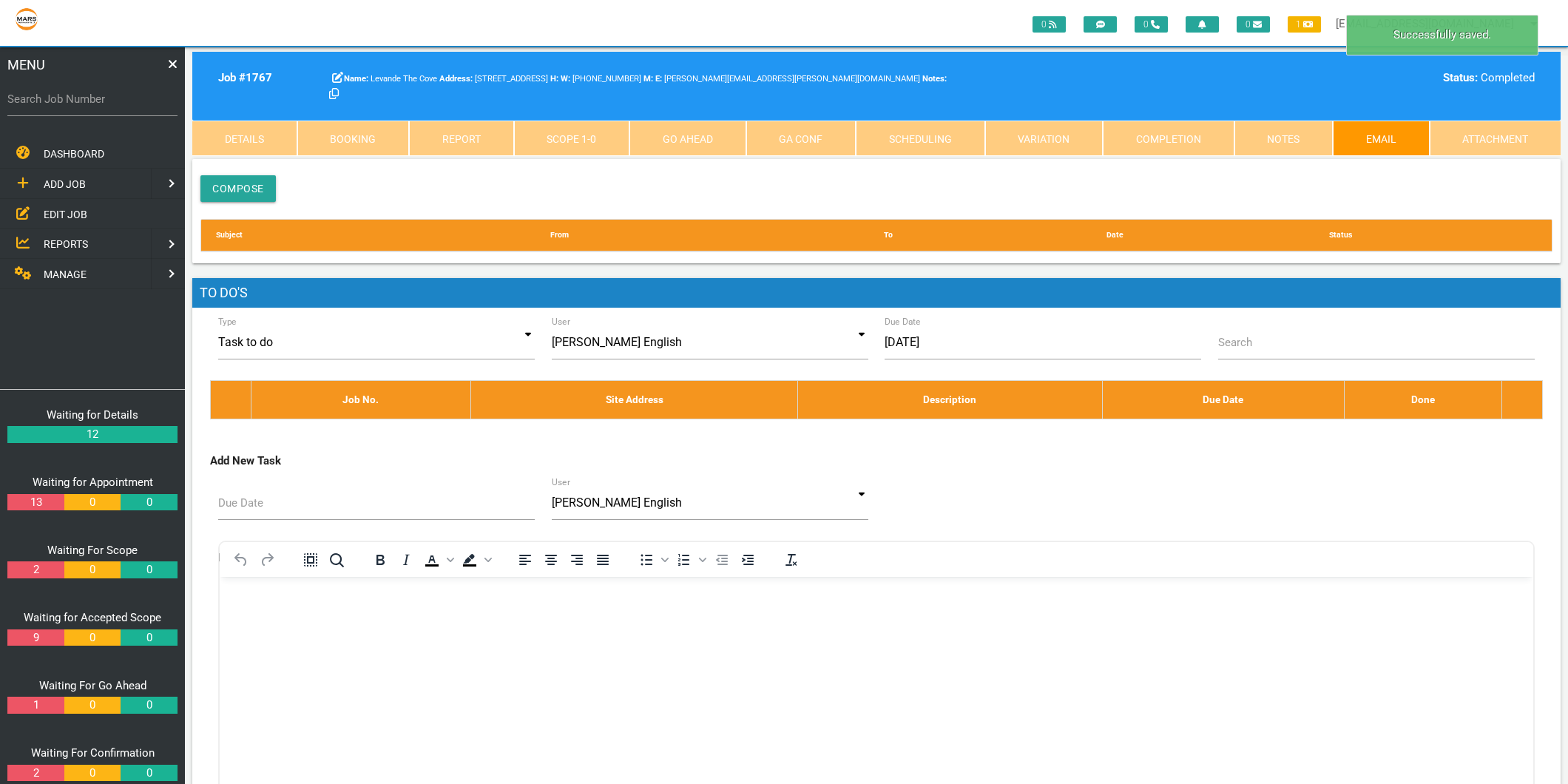
click at [1277, 144] on link "Notes" at bounding box center [1284, 138] width 99 height 35
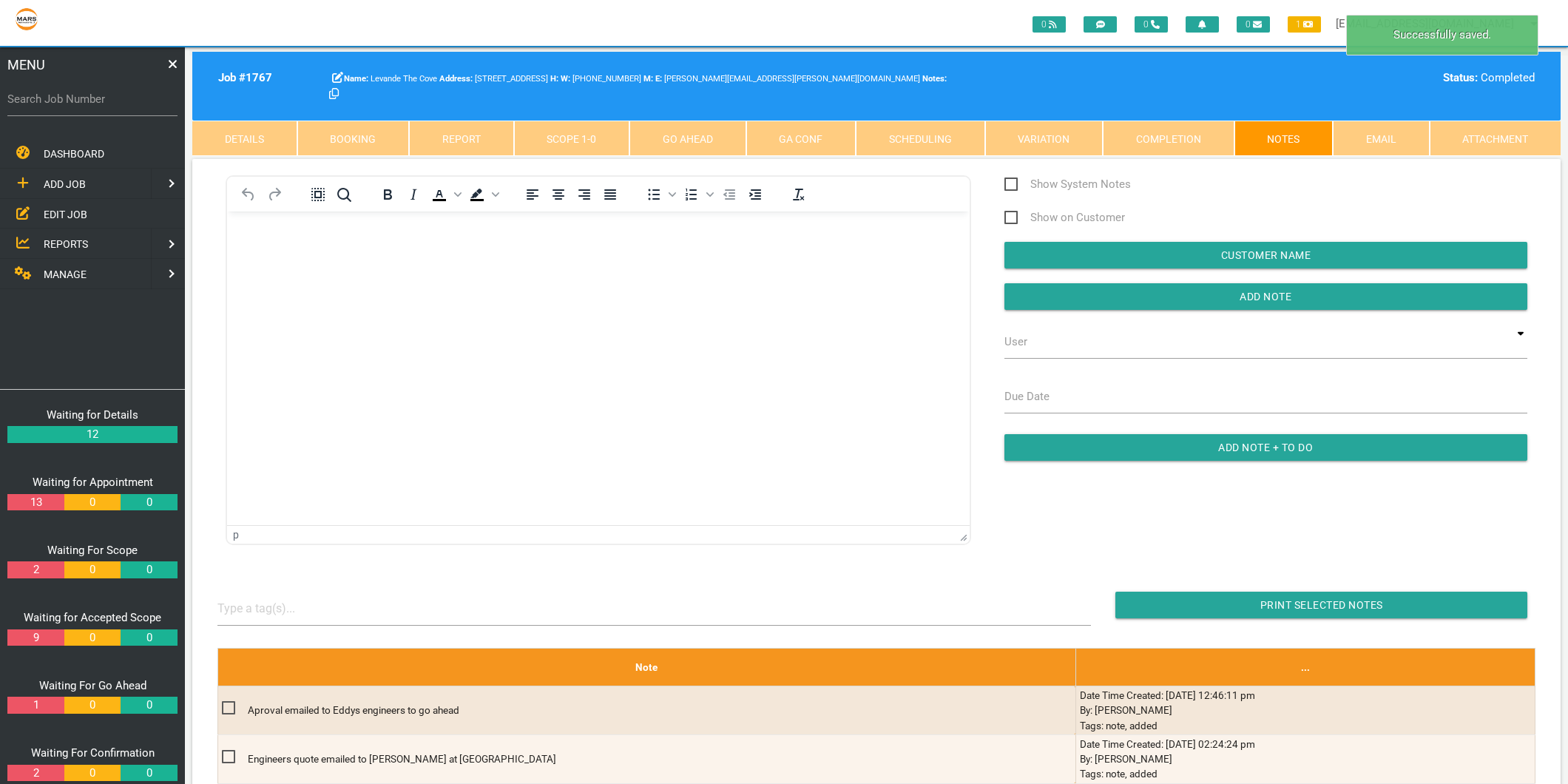
click at [591, 279] on html at bounding box center [598, 245] width 743 height 67
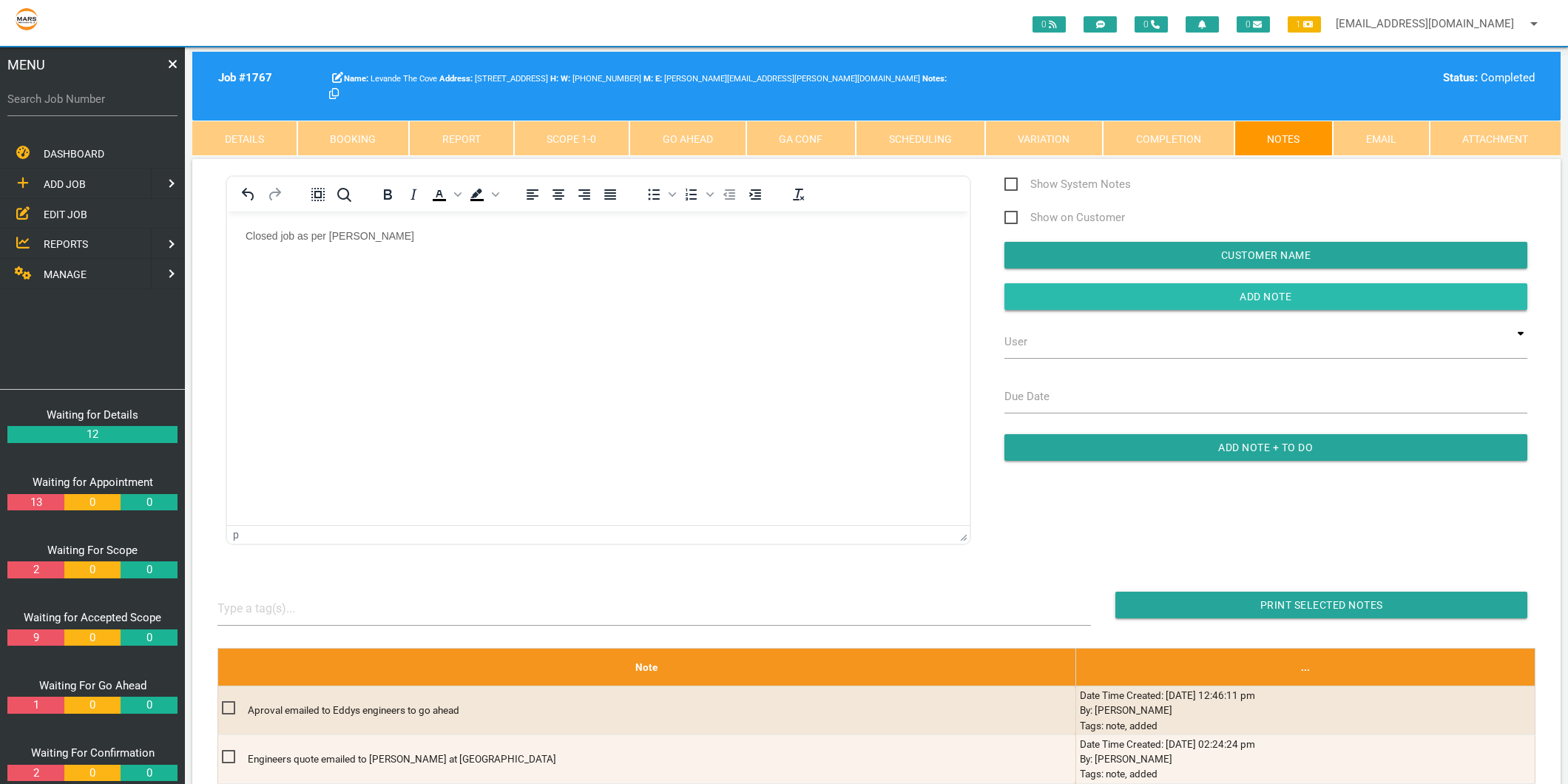
click at [1324, 301] on input "button" at bounding box center [1266, 296] width 523 height 27
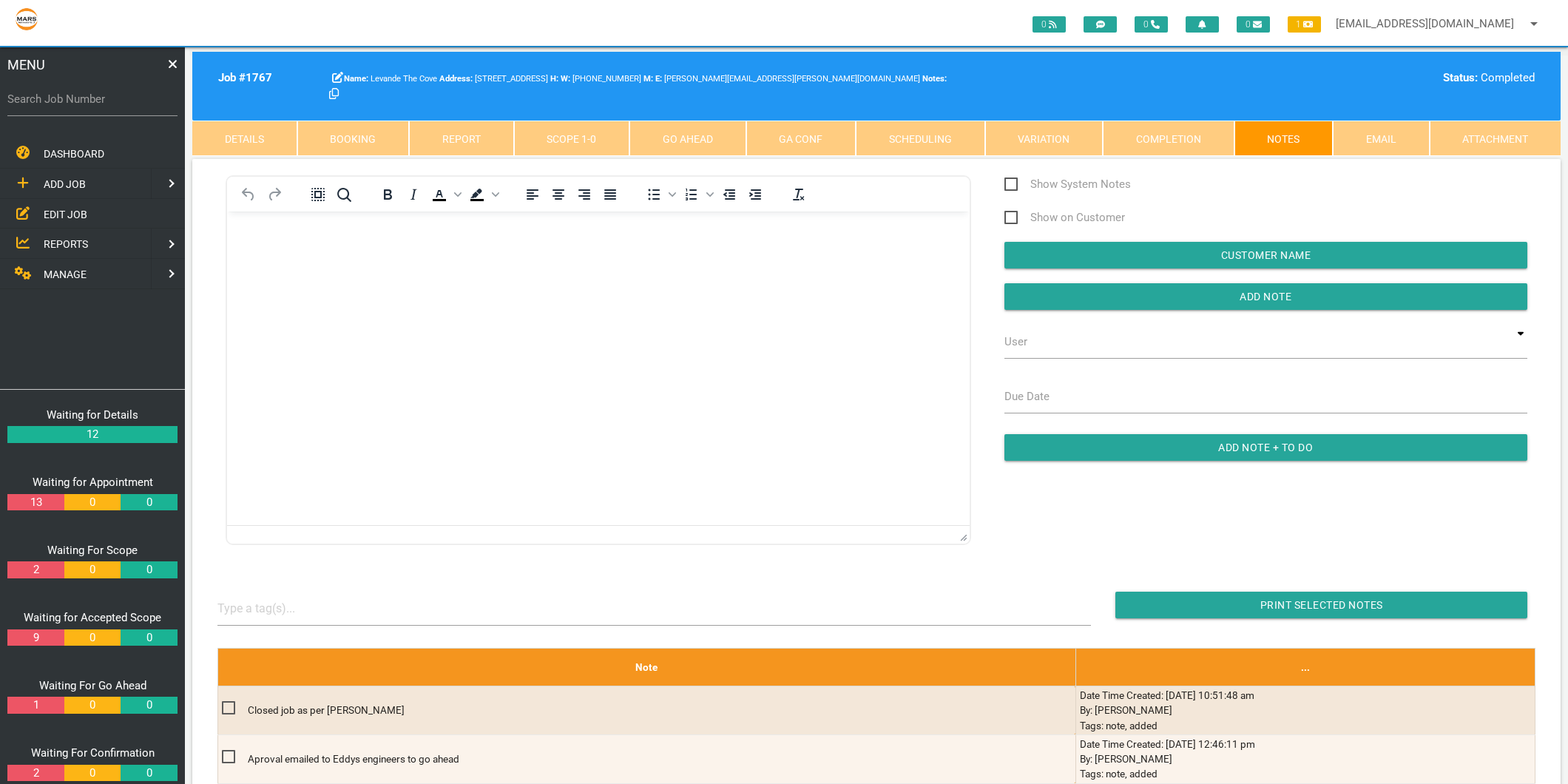
click at [117, 102] on label "Search Job Number" at bounding box center [92, 100] width 171 height 17
click at [117, 102] on input "Search Job Number" at bounding box center [92, 99] width 171 height 34
type input "1499"
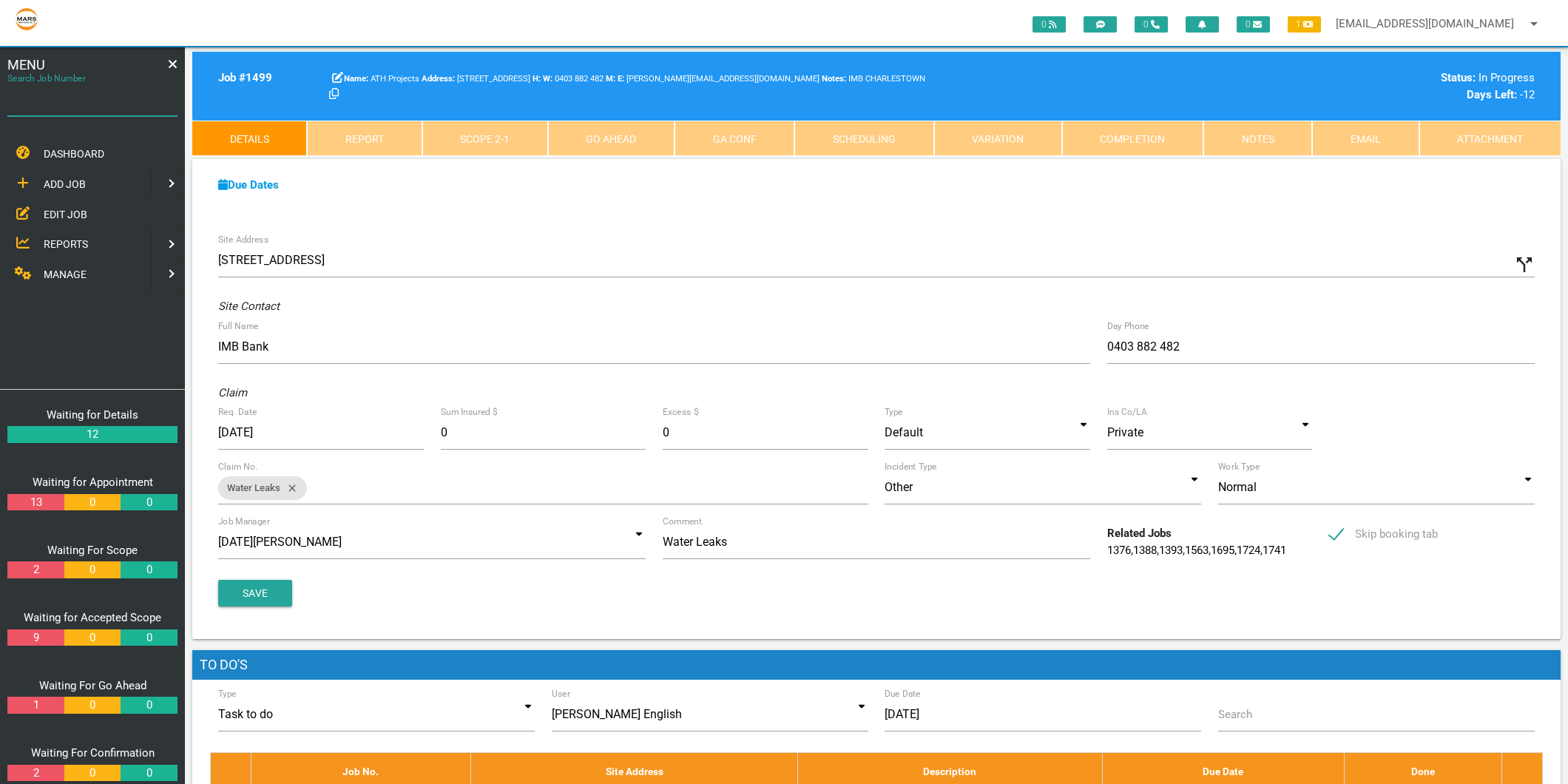
click at [120, 84] on div "Search Job Number" at bounding box center [92, 102] width 171 height 40
type input "1671"
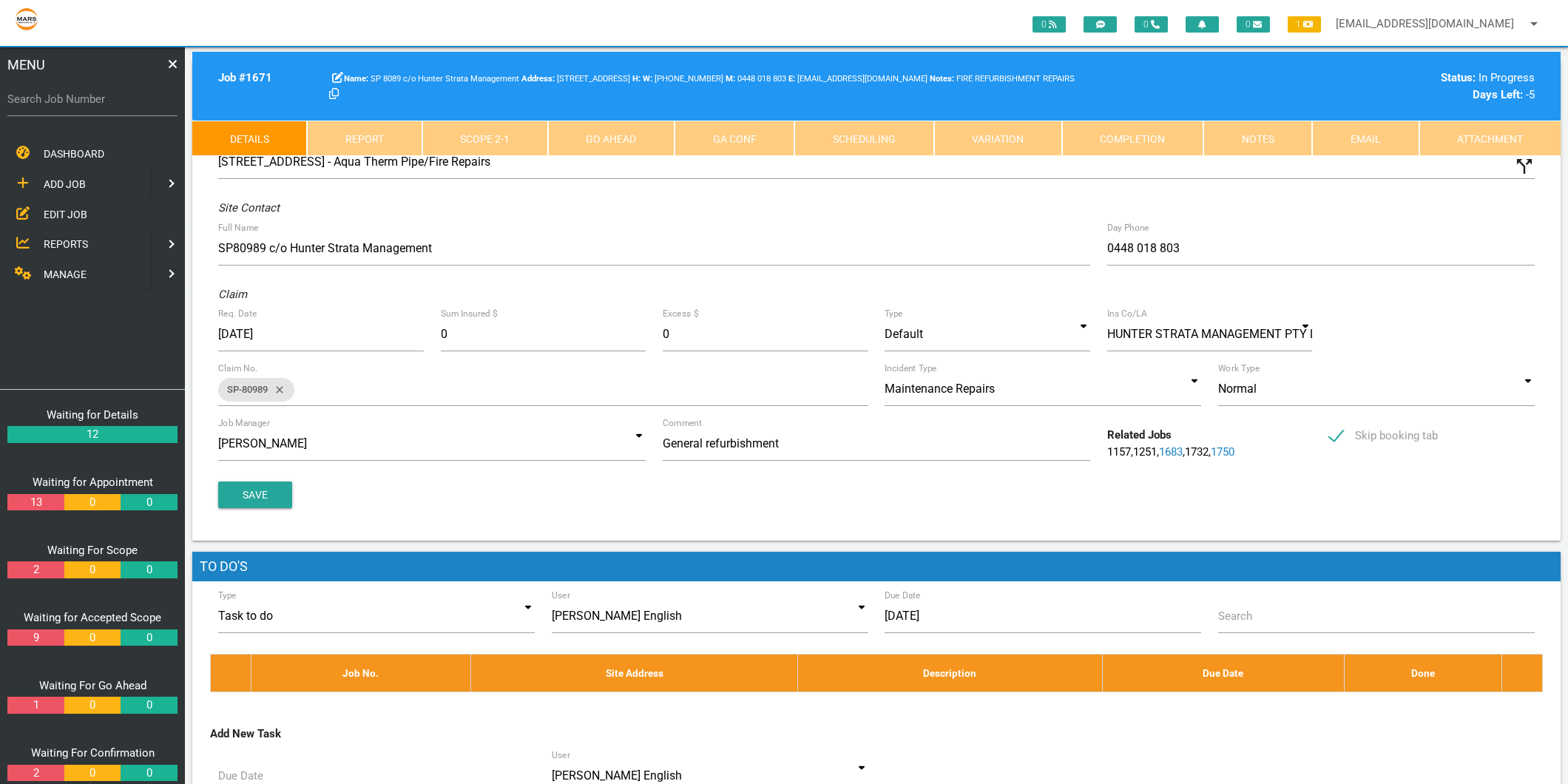
click at [505, 149] on link "Scope 2 - 1" at bounding box center [485, 138] width 126 height 35
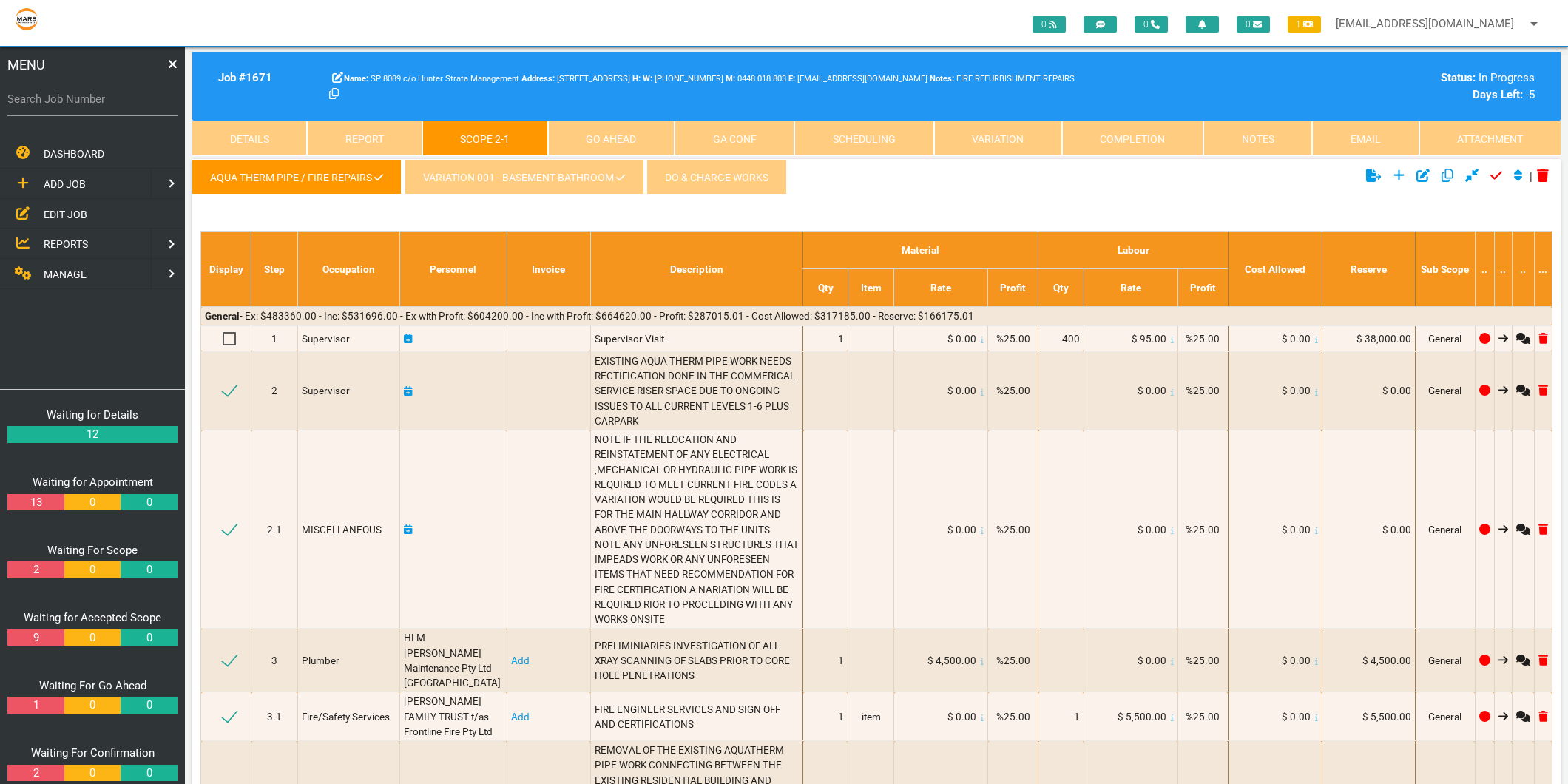
click at [26, 99] on label "Search Job Number" at bounding box center [92, 100] width 171 height 17
click at [26, 99] on input "Search Job Number" at bounding box center [92, 99] width 171 height 34
type input "1715"
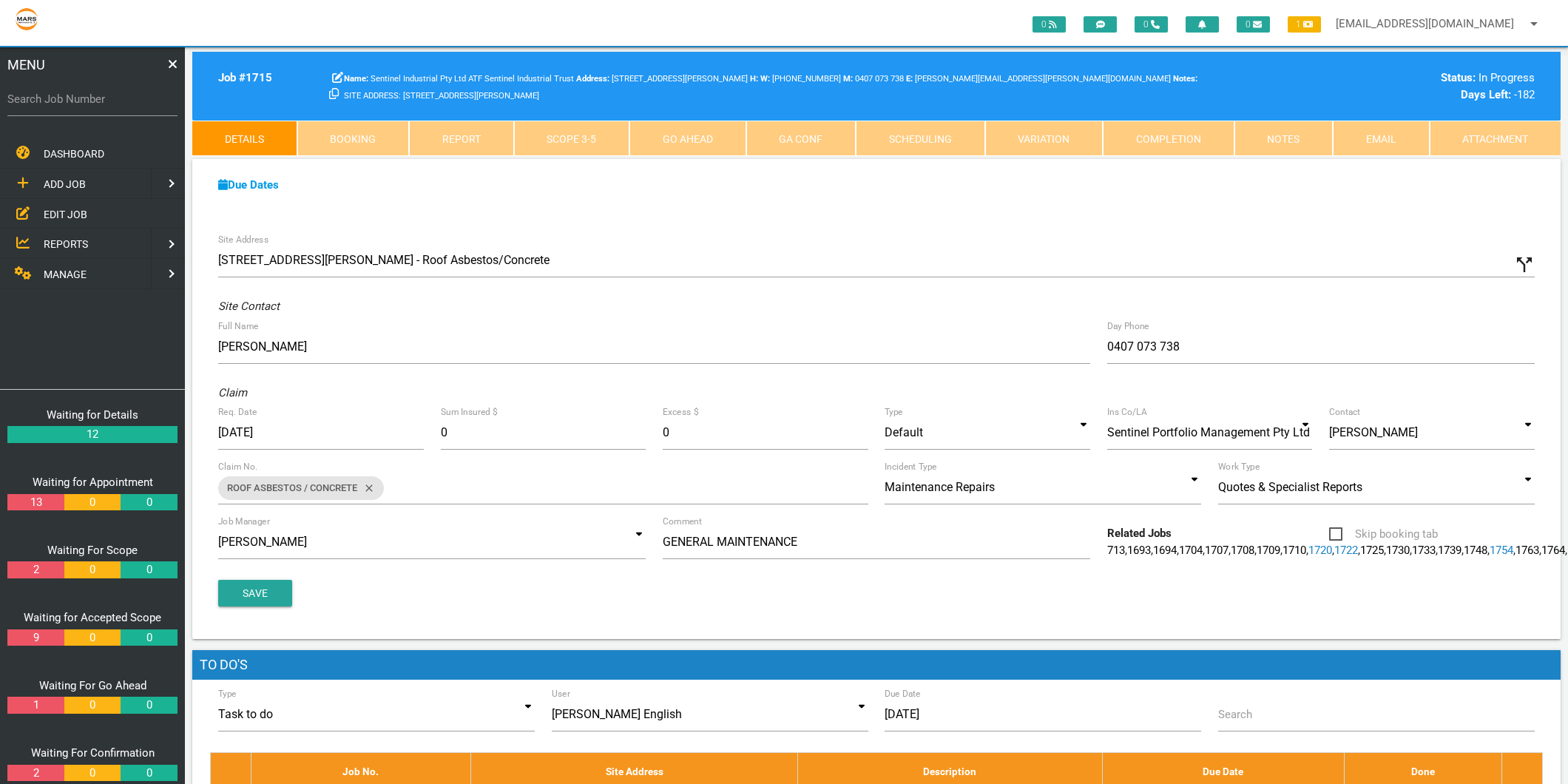
click at [108, 94] on label "Search Job Number" at bounding box center [92, 100] width 171 height 17
click at [108, 94] on input "Search Job Number" at bounding box center [92, 99] width 171 height 34
type input "1720"
click at [72, 95] on label "Search Job Number" at bounding box center [92, 100] width 171 height 17
click at [72, 95] on input "Search Job Number" at bounding box center [92, 99] width 171 height 34
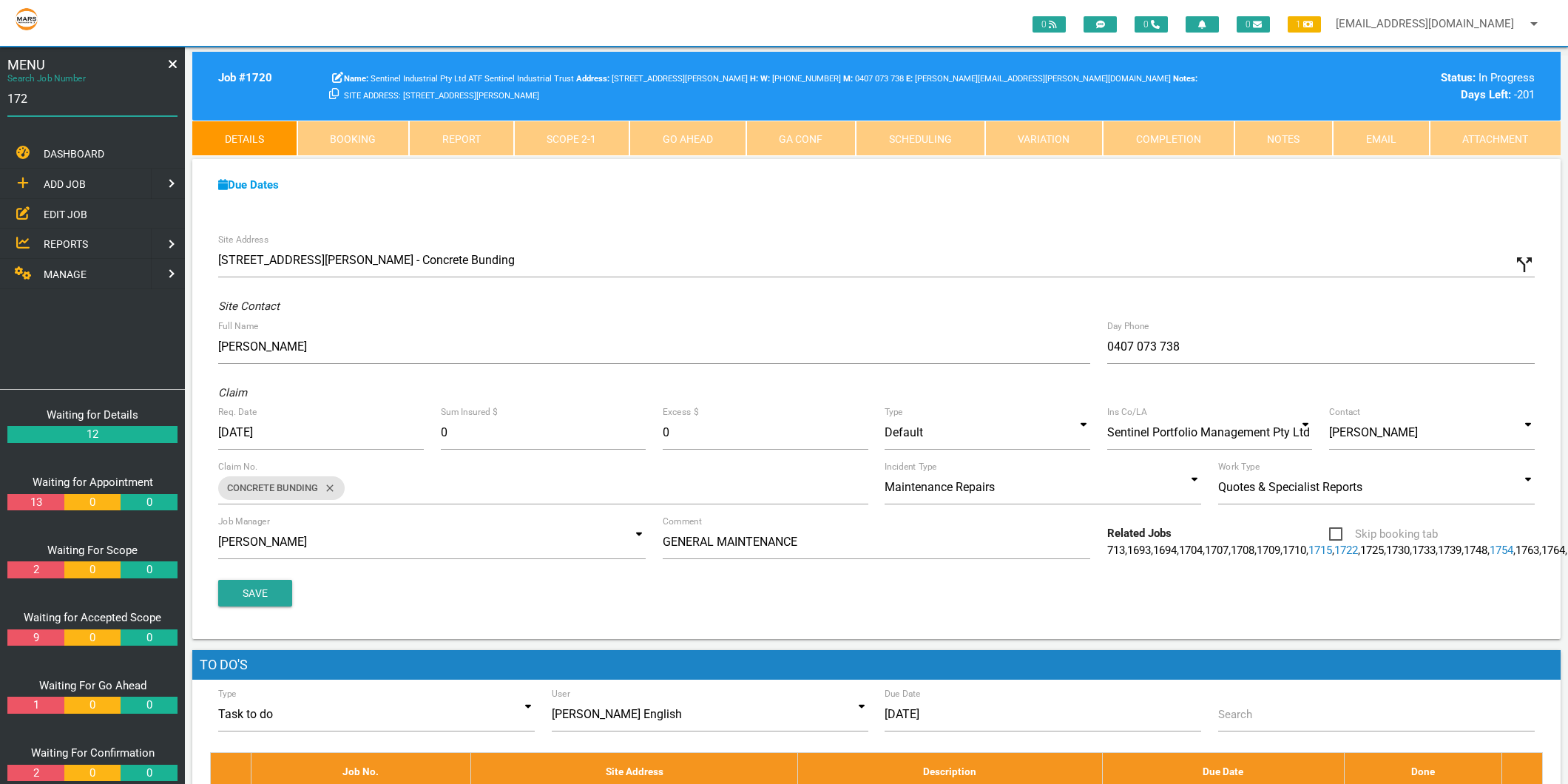
type input "1722"
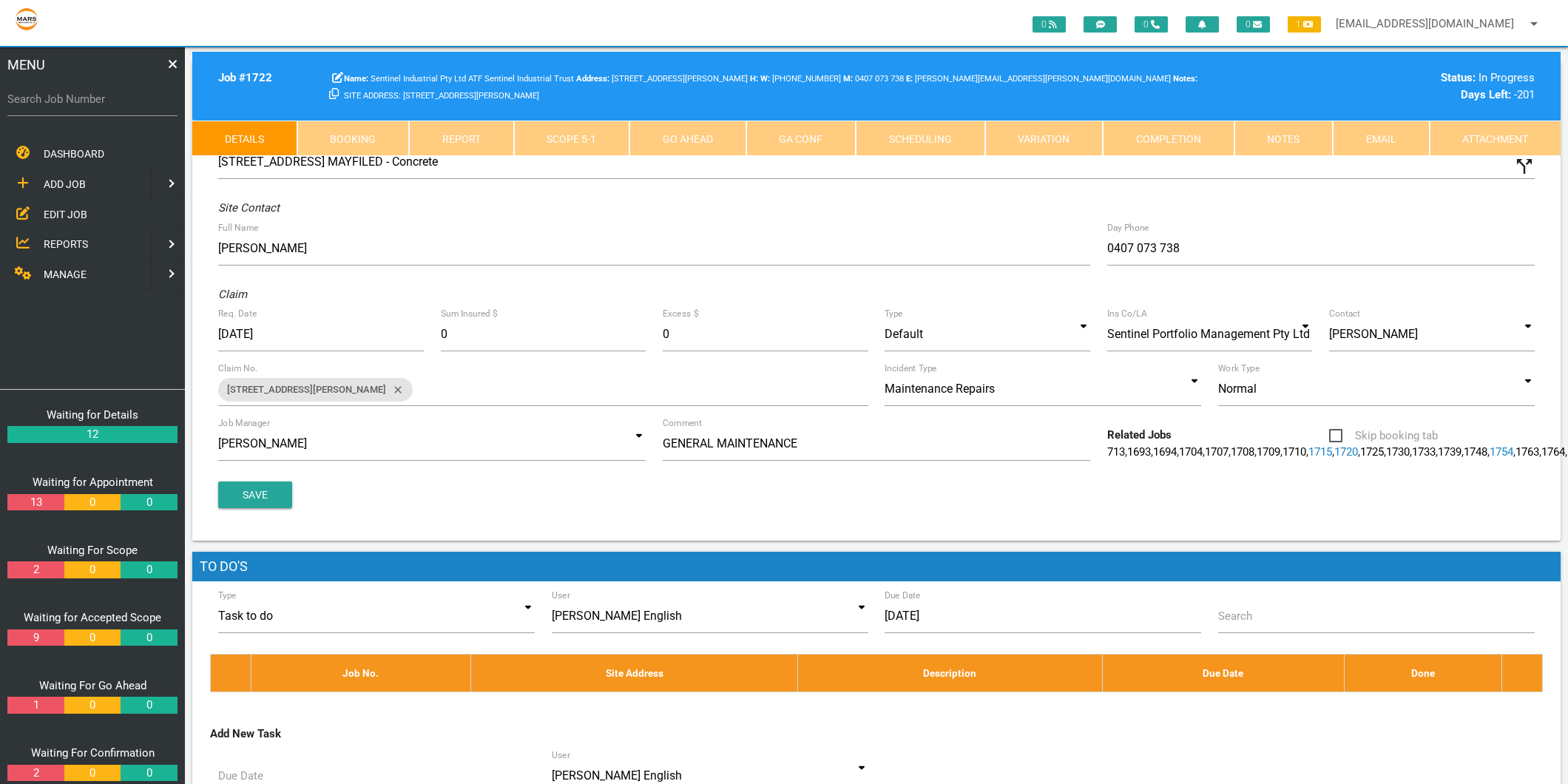
click at [543, 138] on link "Scope 5 - 1" at bounding box center [572, 138] width 117 height 35
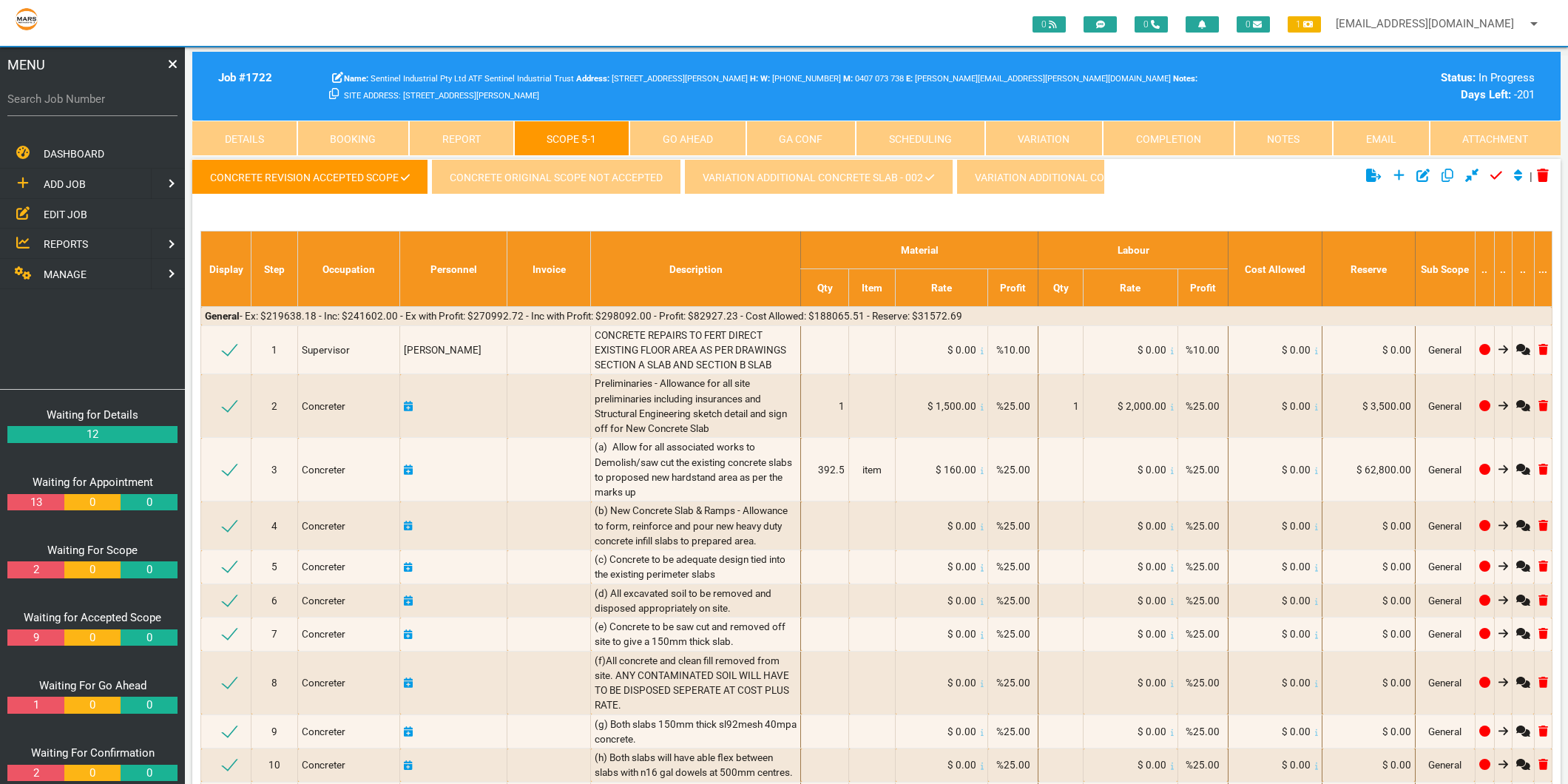
click at [56, 101] on label "Search Job Number" at bounding box center [92, 100] width 171 height 17
click at [56, 101] on input "Search Job Number" at bounding box center [92, 99] width 171 height 34
type input "1749"
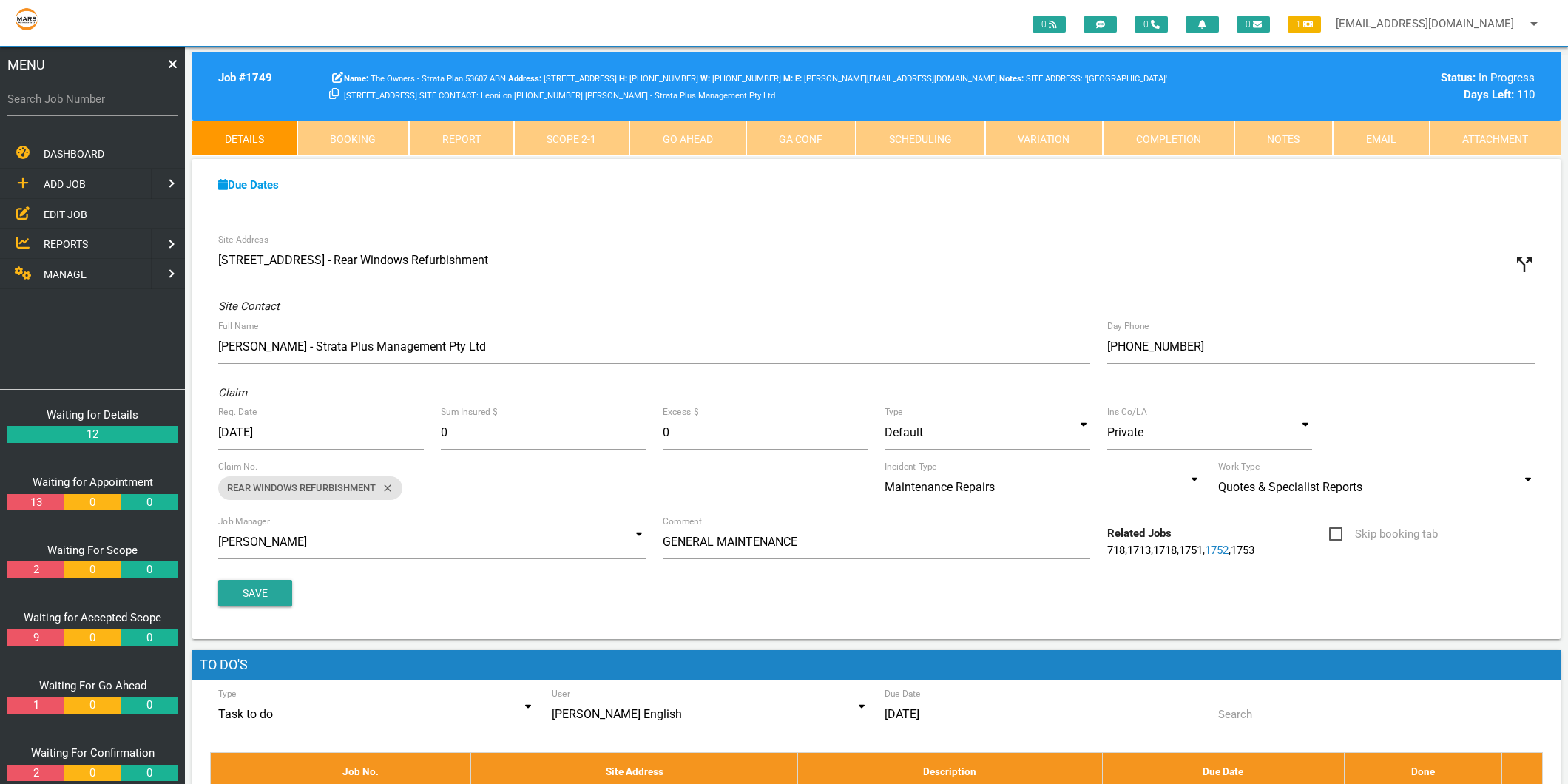
click at [1170, 152] on link "Completion" at bounding box center [1168, 138] width 131 height 35
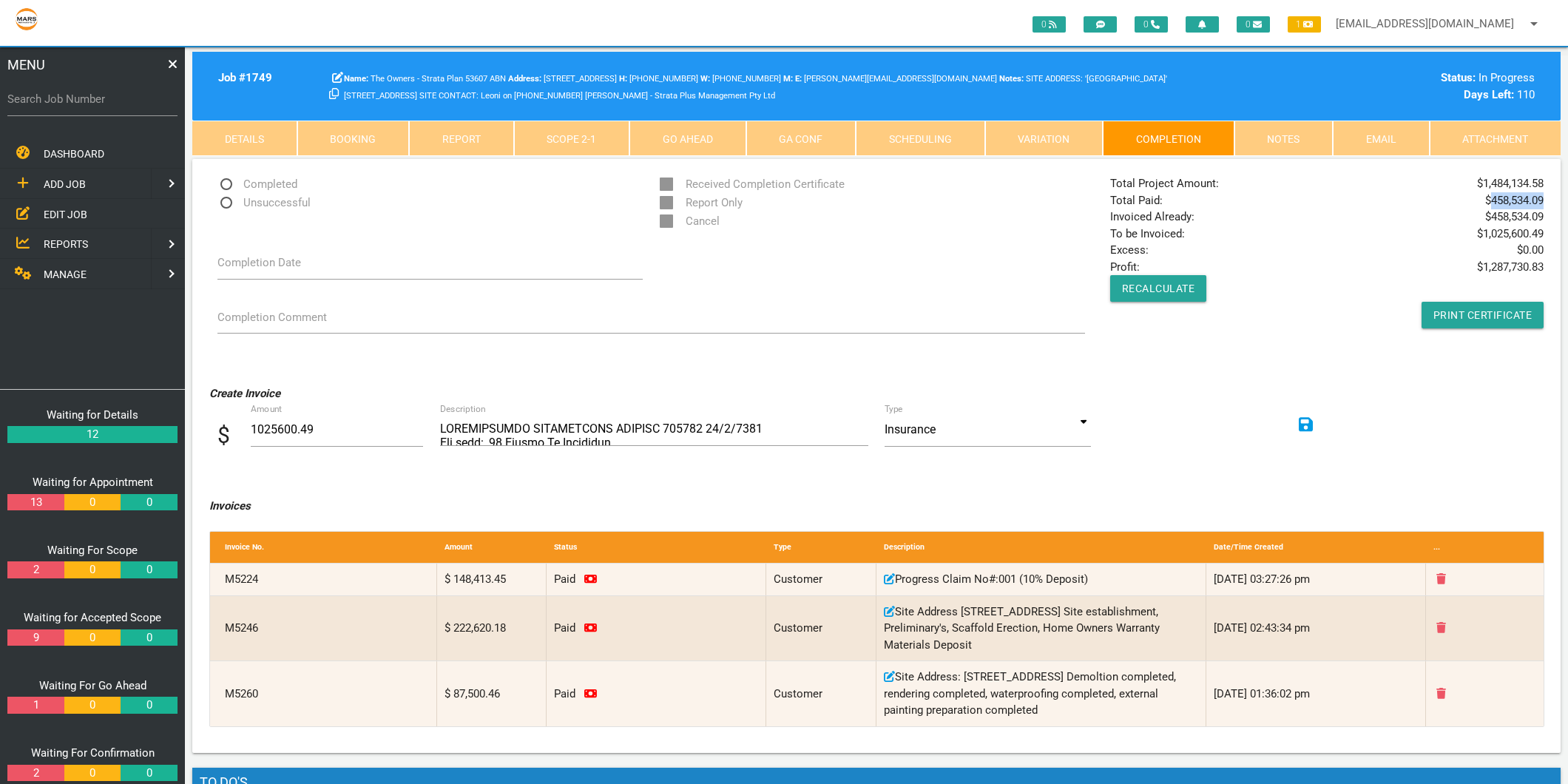
drag, startPoint x: 1492, startPoint y: 199, endPoint x: 1542, endPoint y: 199, distance: 50.0
click at [1542, 199] on span "$ 458,534.09" at bounding box center [1514, 200] width 59 height 17
click at [1564, 222] on main "Job # 1749 The Owners - Strata Plan 53607 ABN [STREET_ADDRESS] H: [PHONE_NUMBER…" at bounding box center [876, 750] width 1383 height 1404
click at [1543, 199] on div "Total Project Amount: $ 1,484,134.58 Total Paid: $ 458,534.09 Invoiced Already:…" at bounding box center [1327, 252] width 450 height 153
copy div "$ 458,534.09"
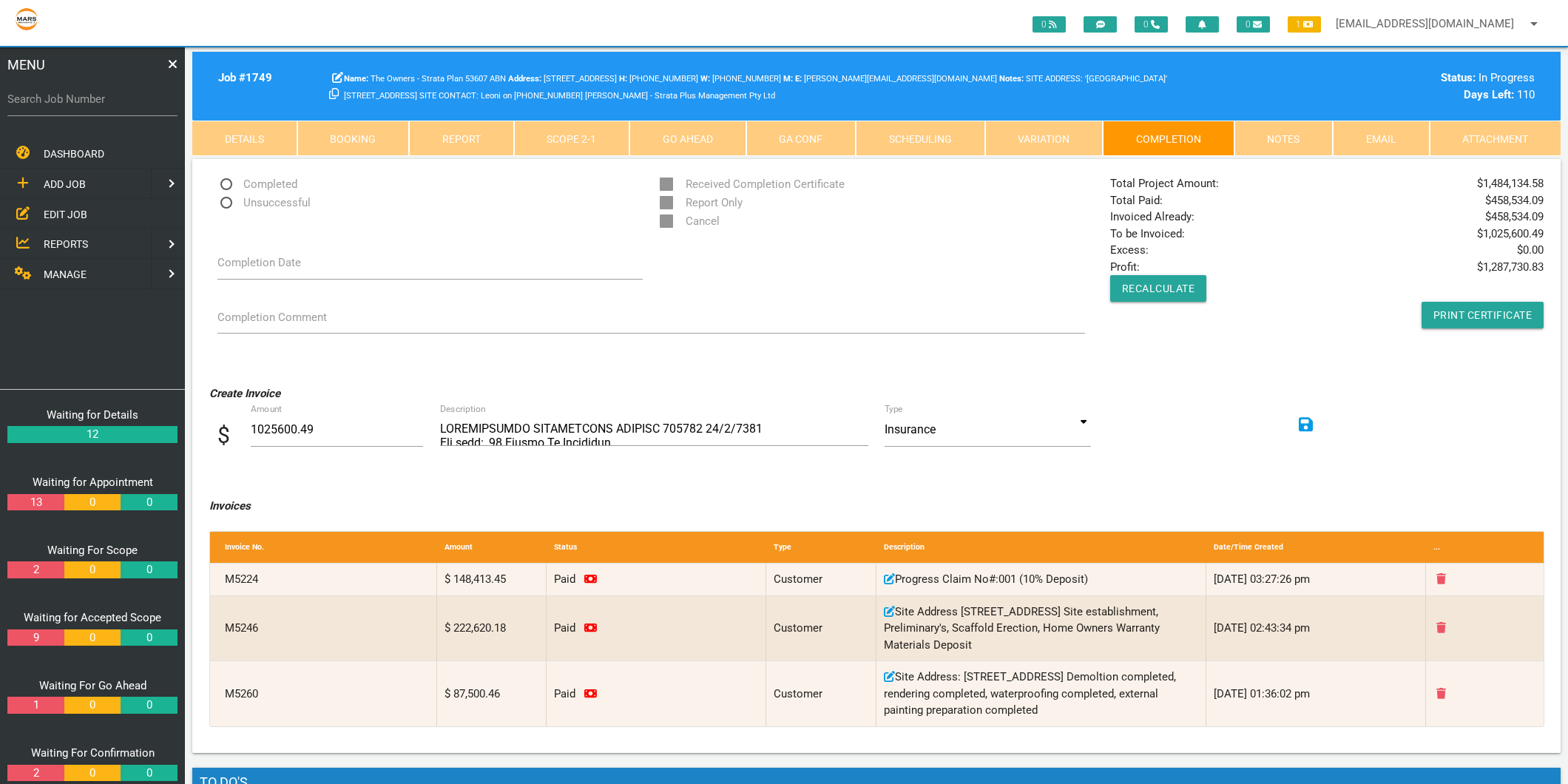
click at [1543, 186] on span "$ 1,484,134.58" at bounding box center [1510, 184] width 66 height 17
drag, startPoint x: 1544, startPoint y: 184, endPoint x: 1483, endPoint y: 175, distance: 61.7
click at [1483, 175] on div "Total Project Amount: $ 1,484,134.58 Total Paid: $ 458,534.09 Invoiced Already:…" at bounding box center [1327, 252] width 450 height 153
drag, startPoint x: 1483, startPoint y: 175, endPoint x: 1485, endPoint y: 188, distance: 13.2
click at [1485, 188] on span "$ 1,484,134.58" at bounding box center [1510, 184] width 66 height 17
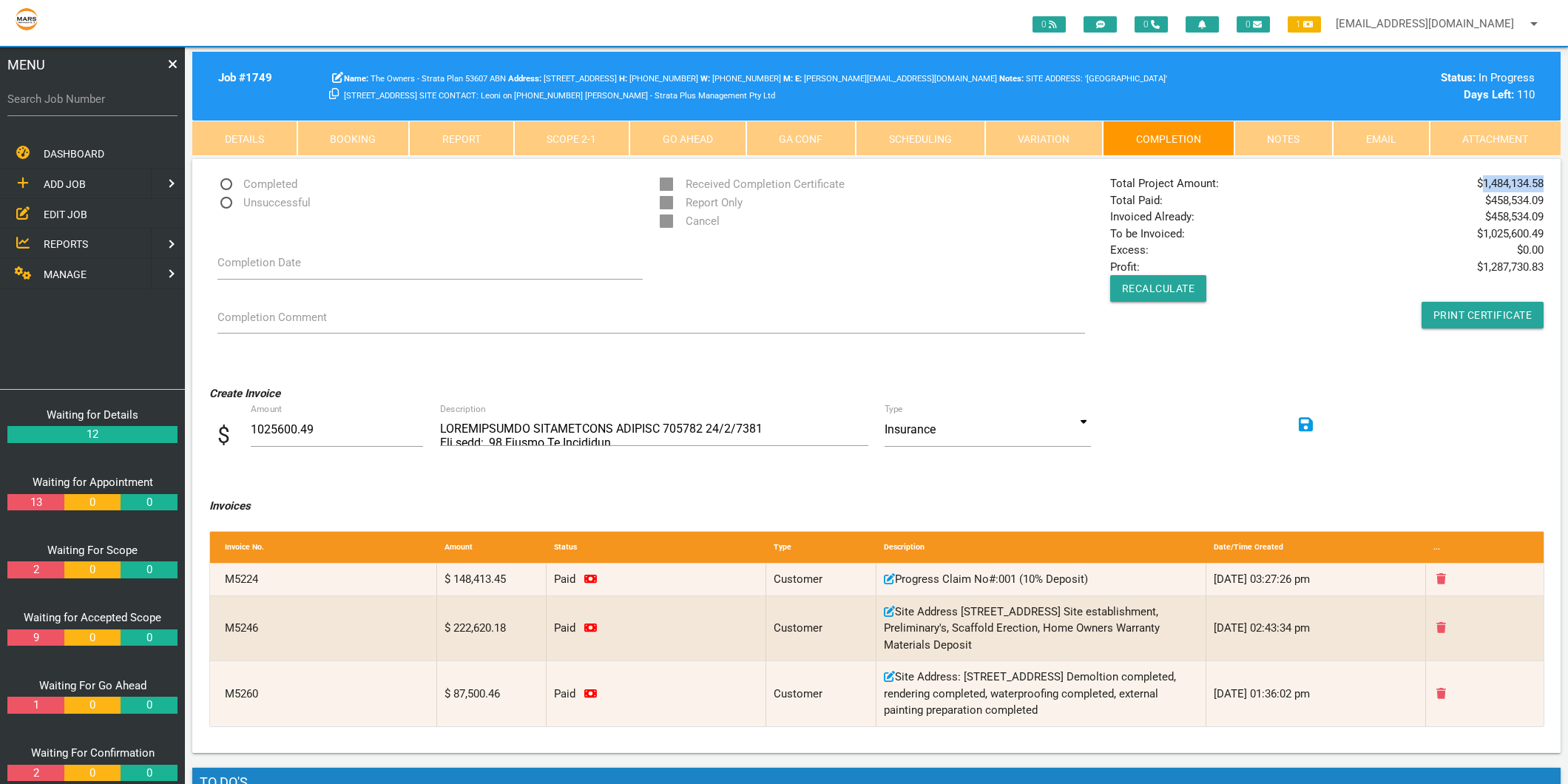
drag, startPoint x: 1485, startPoint y: 188, endPoint x: 1543, endPoint y: 188, distance: 58.0
click at [1543, 188] on span "$ 1,484,134.58" at bounding box center [1510, 184] width 66 height 17
copy span "1,484,134.58"
click at [48, 108] on input "Search Job Number" at bounding box center [92, 99] width 171 height 34
type input "1746"
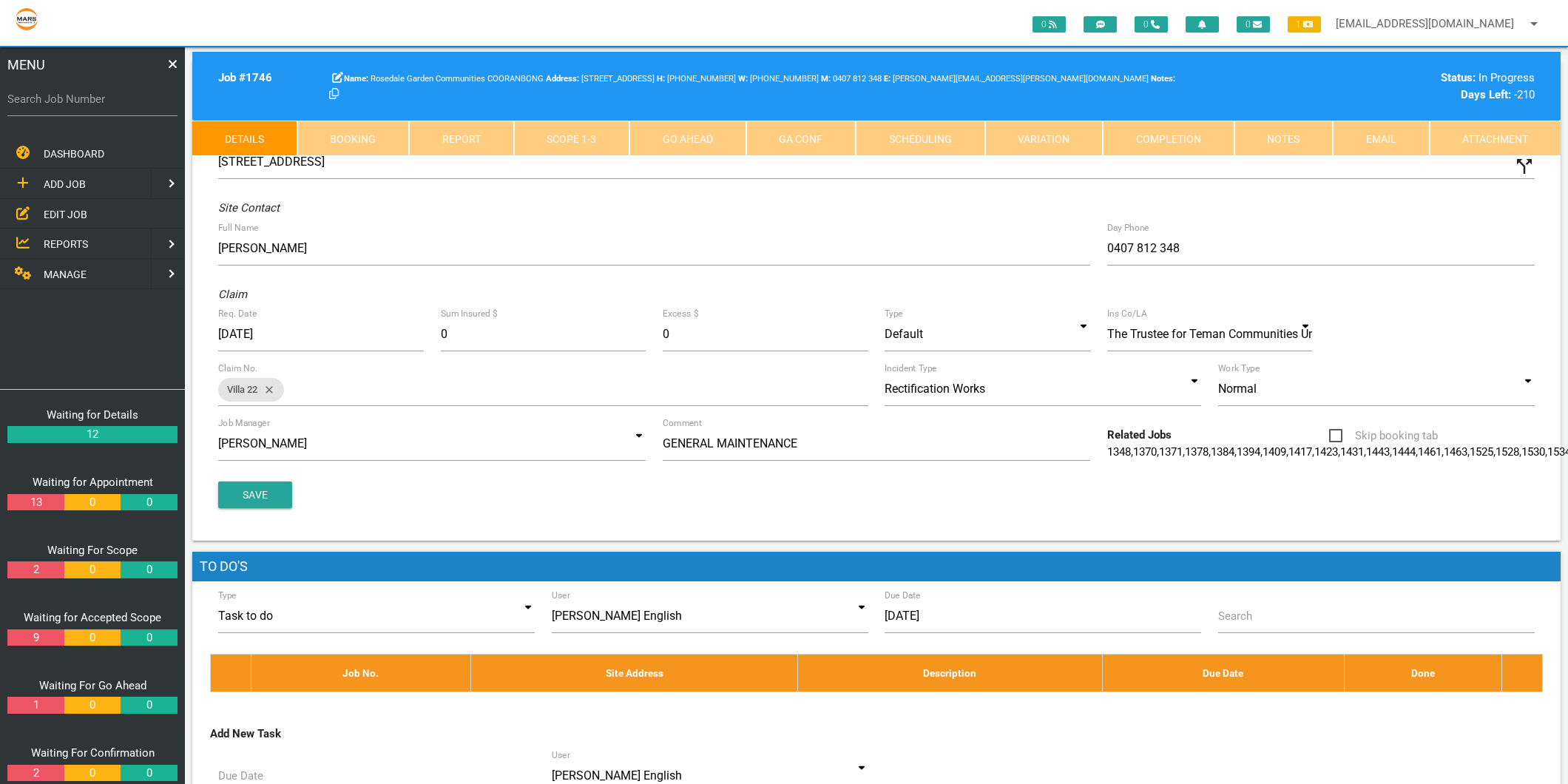
click at [568, 152] on link "Scope 1 - 3" at bounding box center [572, 138] width 117 height 35
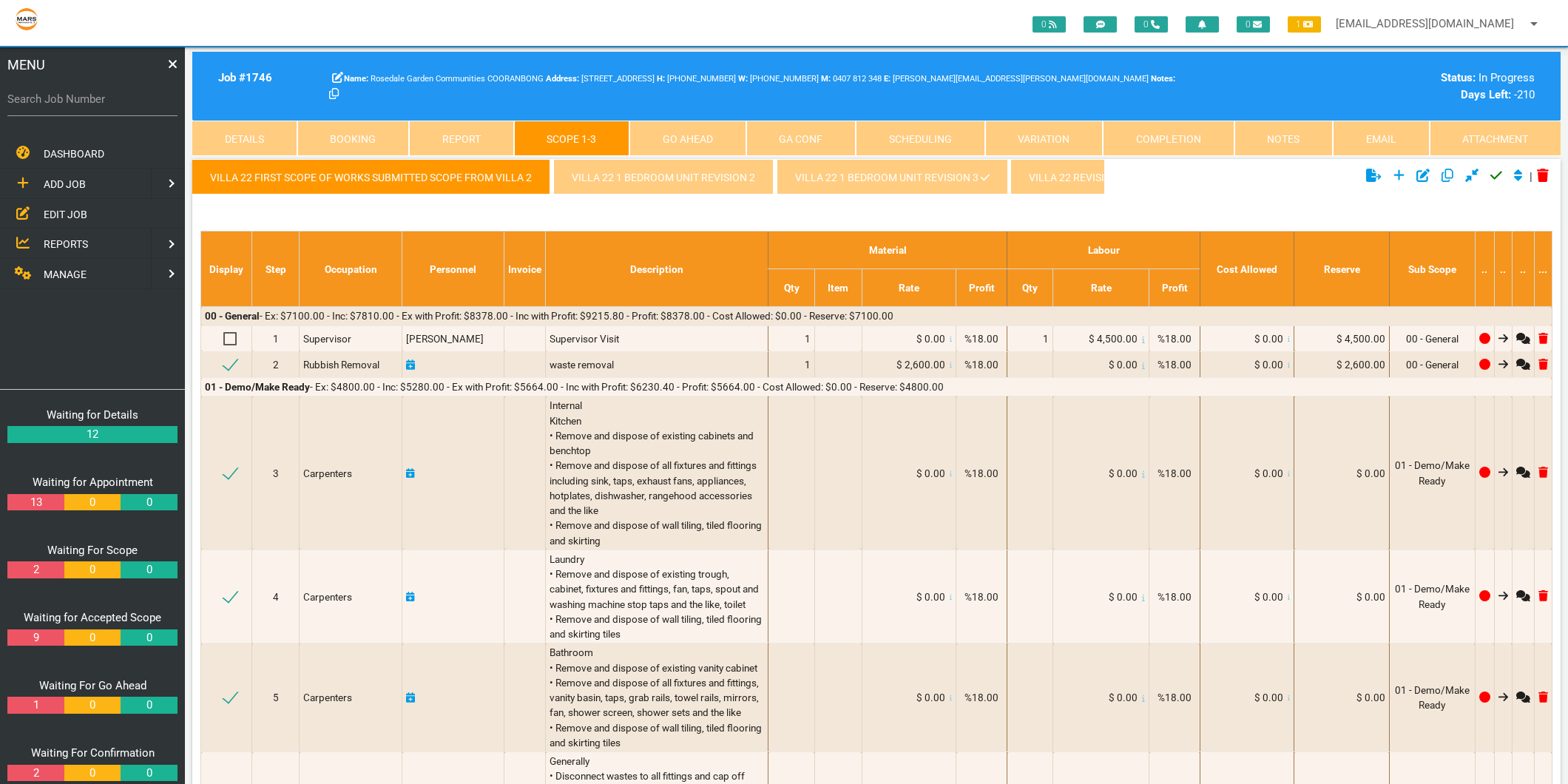
click at [61, 218] on span "EDIT JOB" at bounding box center [65, 213] width 44 height 12
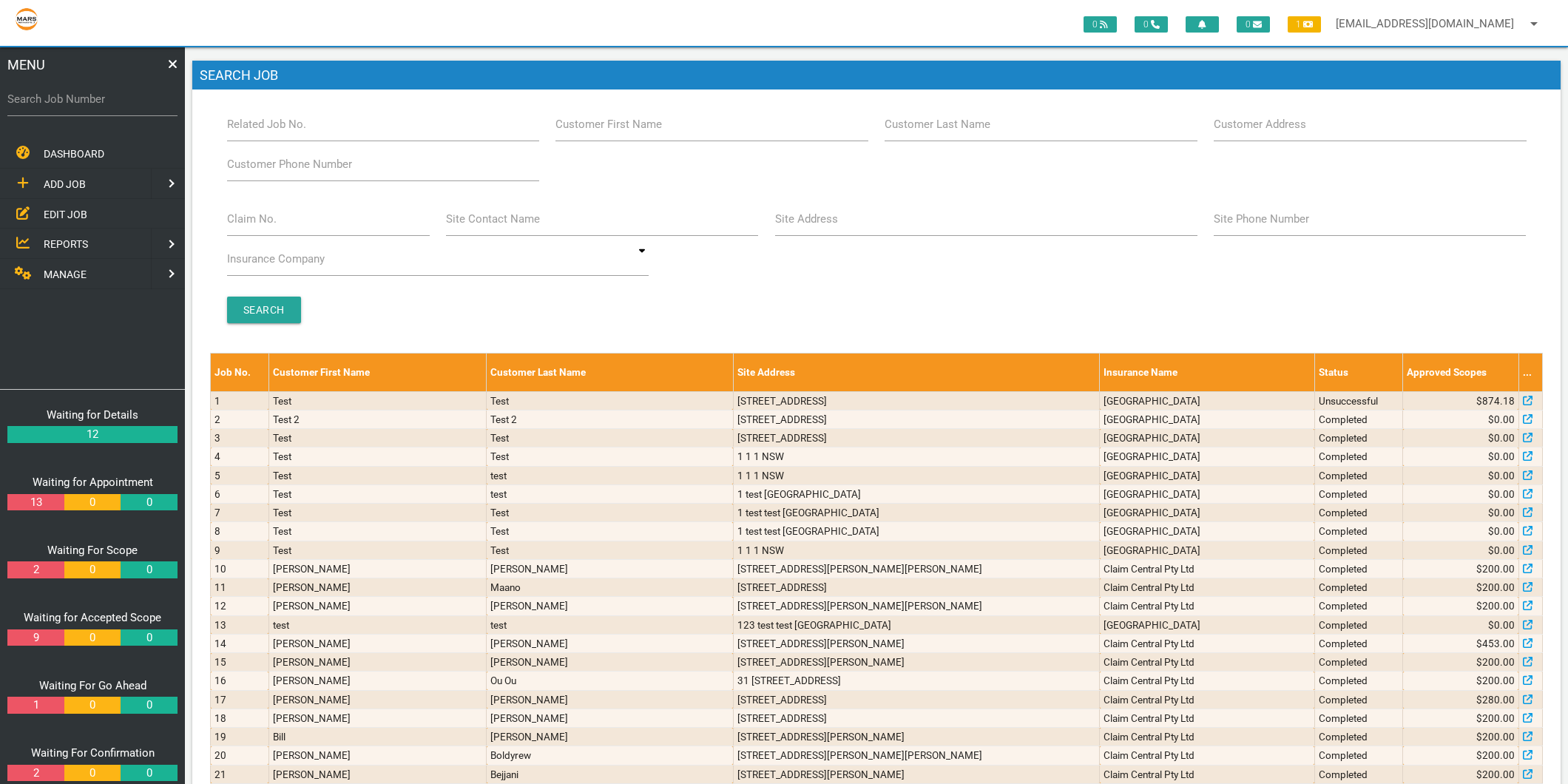
click at [48, 99] on label "Search Job Number" at bounding box center [92, 100] width 171 height 17
click at [48, 99] on input "Search Job Number" at bounding box center [92, 99] width 171 height 34
type input "1746"
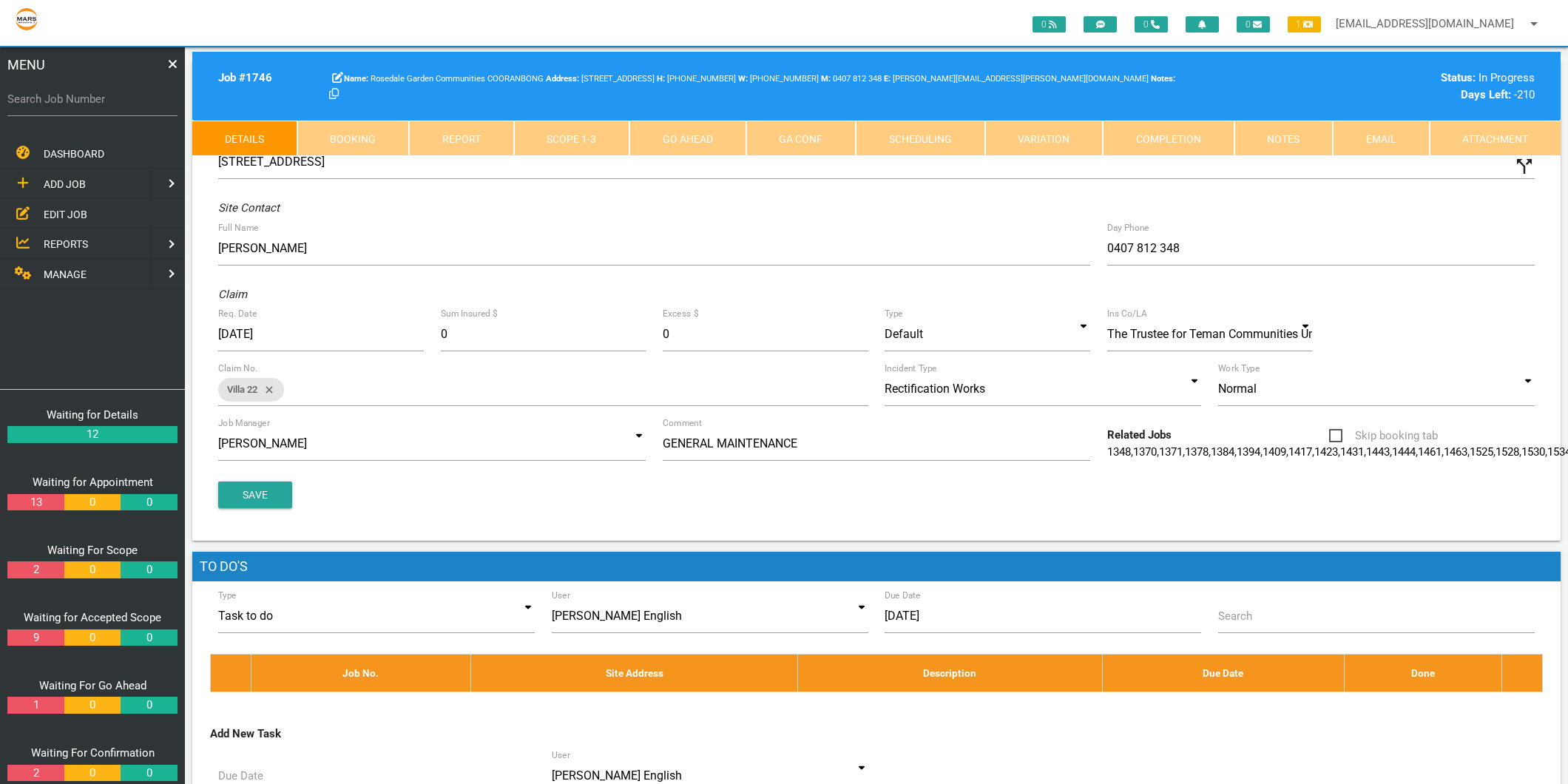
click at [1172, 138] on link "Completion" at bounding box center [1168, 138] width 131 height 35
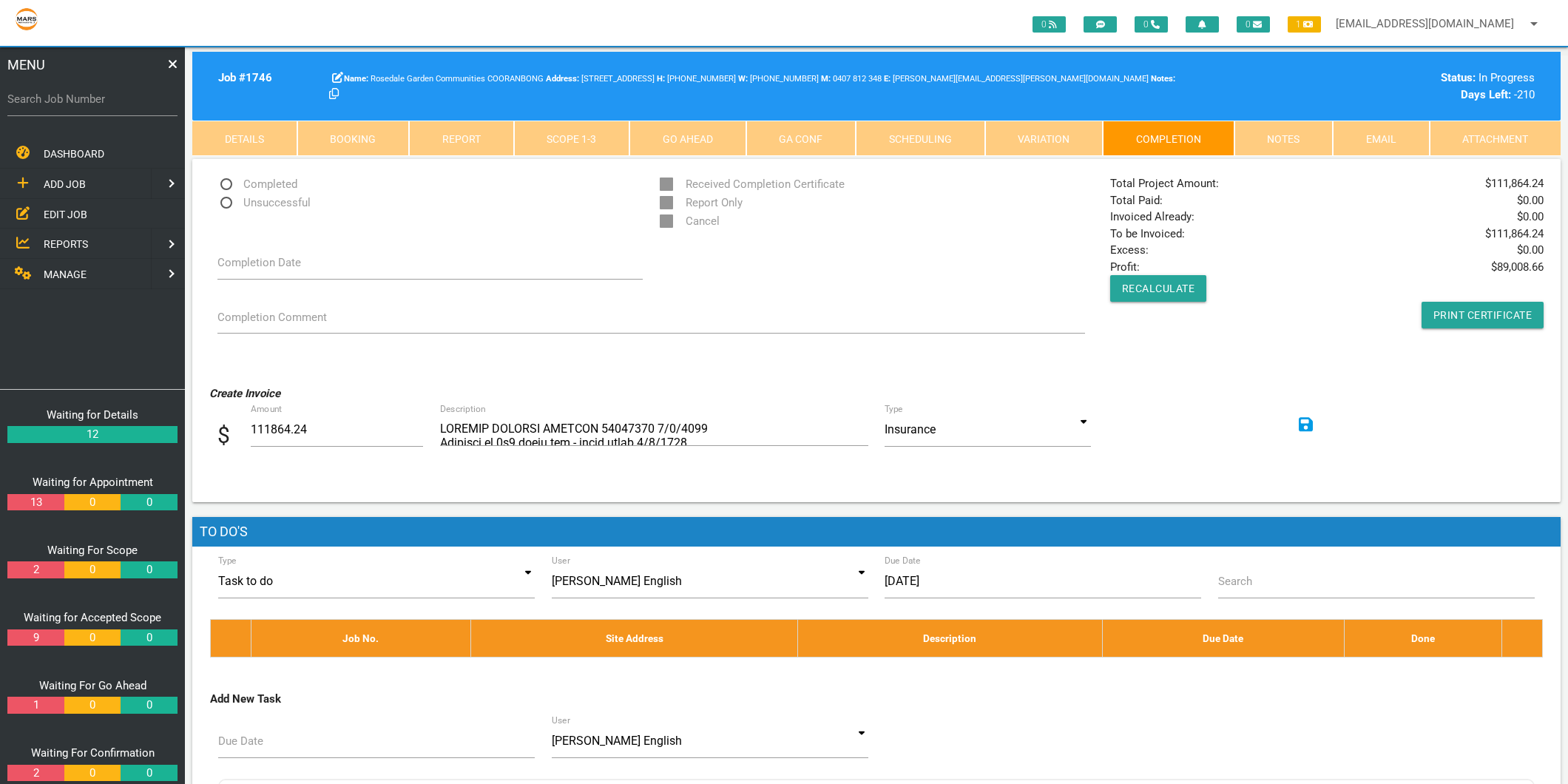
click at [158, 94] on label "Search Job Number" at bounding box center [92, 100] width 171 height 17
click at [158, 94] on input "Search Job Number" at bounding box center [92, 99] width 171 height 34
type input "1766"
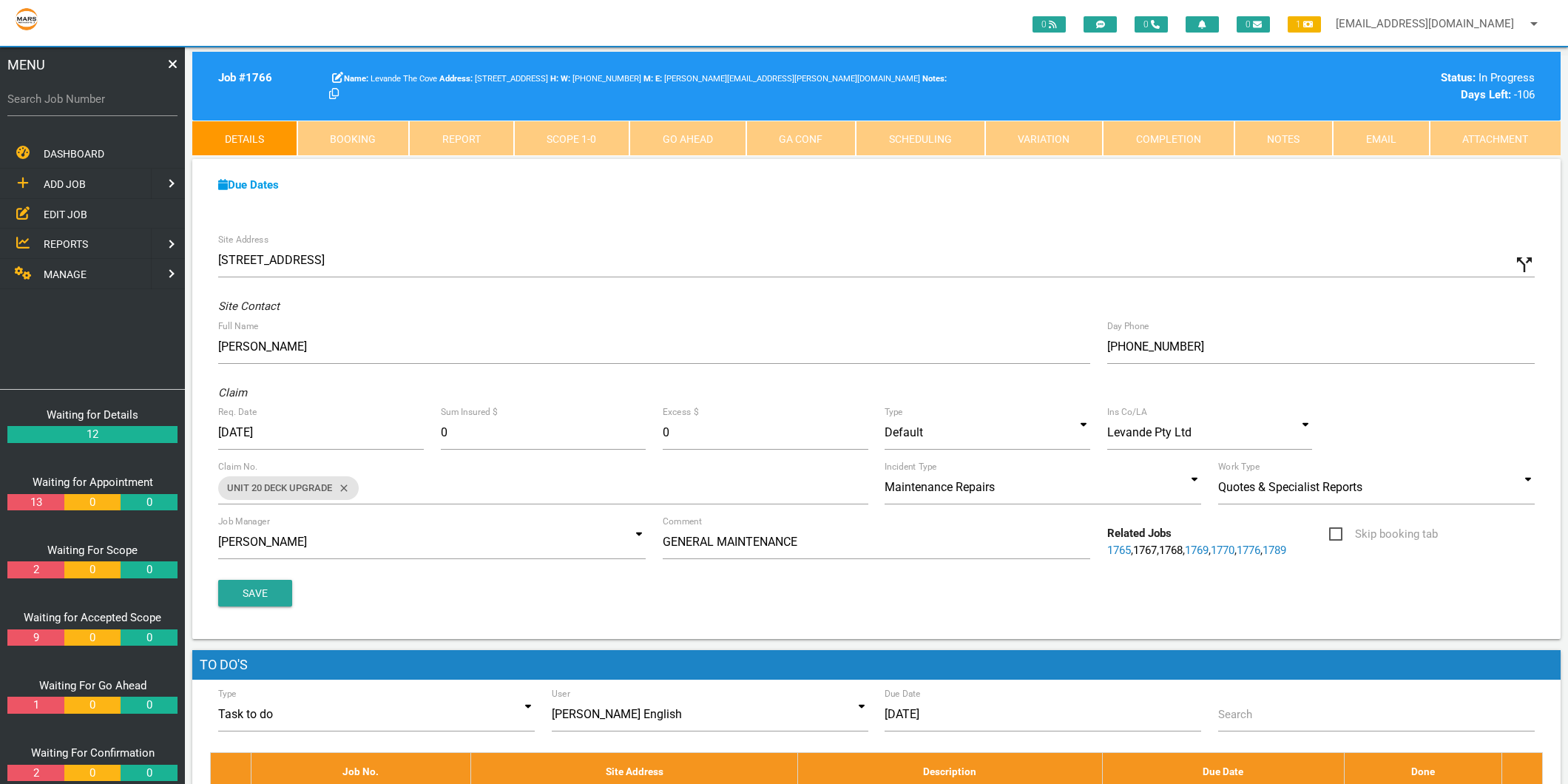
click at [1175, 142] on link "Completion" at bounding box center [1168, 138] width 131 height 35
